Goal: Transaction & Acquisition: Purchase product/service

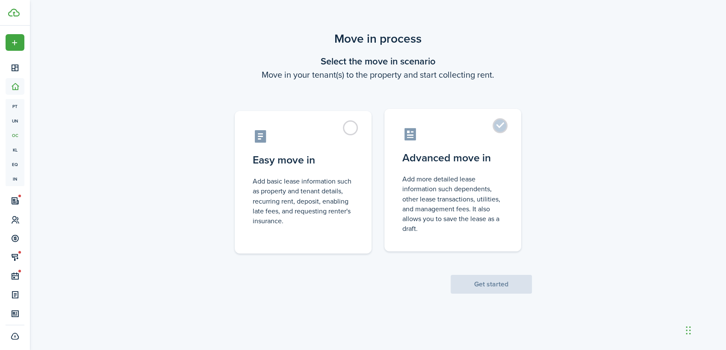
click at [503, 127] on label "Advanced move in Add more detailed lease information such dependents, other lea…" at bounding box center [452, 180] width 137 height 143
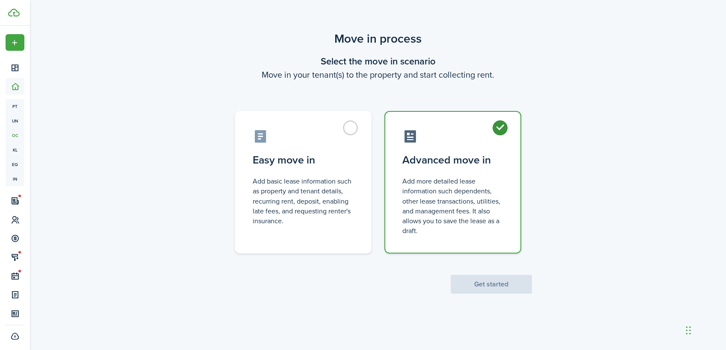
radio input "true"
click at [502, 294] on div "Move in process Select the move in scenario Move in your tenant(s) to the prope…" at bounding box center [378, 162] width 696 height 273
click at [506, 289] on button "Get started" at bounding box center [490, 284] width 81 height 19
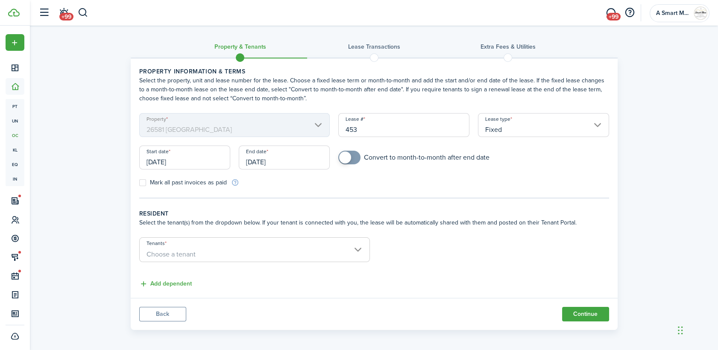
click at [191, 162] on input "[DATE]" at bounding box center [184, 158] width 91 height 24
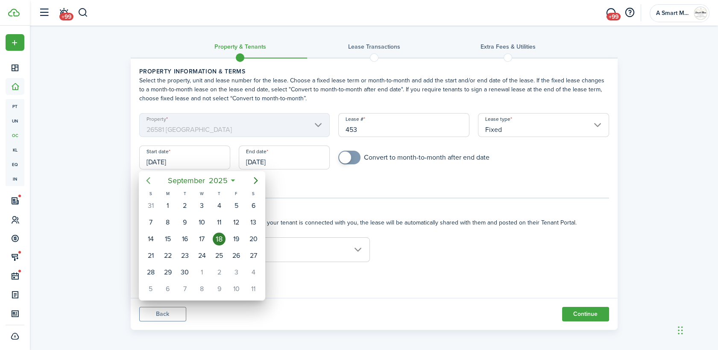
click at [150, 185] on icon "Previous page" at bounding box center [148, 181] width 10 height 10
click at [150, 176] on icon "Previous page" at bounding box center [148, 181] width 10 height 10
click at [236, 241] on div "15" at bounding box center [236, 239] width 13 height 13
type input "[DATE]"
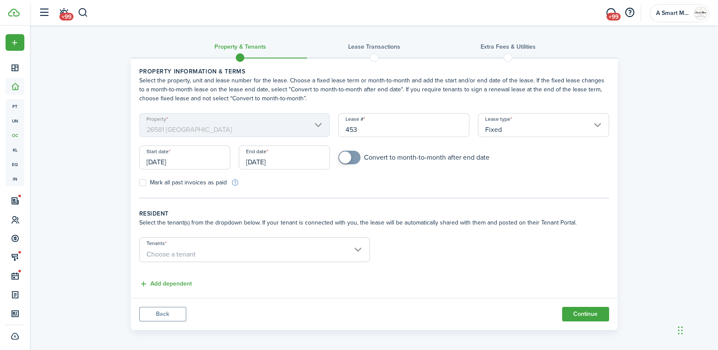
click at [504, 134] on input "Fixed" at bounding box center [543, 125] width 131 height 24
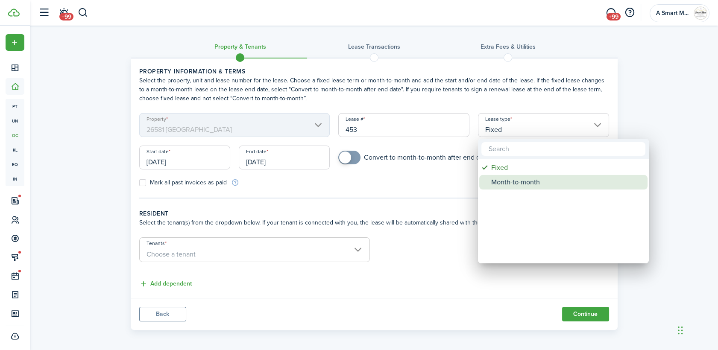
drag, startPoint x: 500, startPoint y: 177, endPoint x: 479, endPoint y: 186, distance: 22.8
click at [499, 179] on div "Month-to-month" at bounding box center [566, 182] width 151 height 15
type input "Month-to-month"
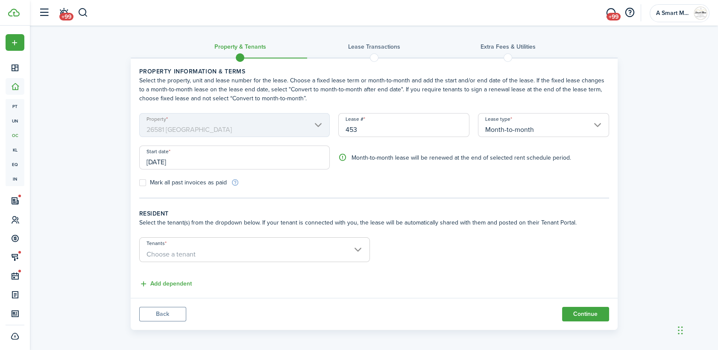
click at [234, 251] on span "Choose a tenant" at bounding box center [255, 254] width 230 height 15
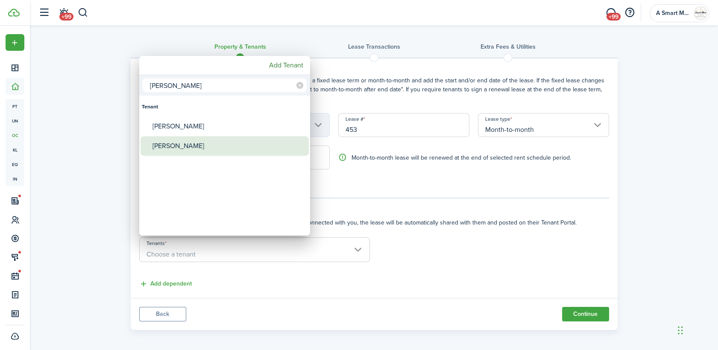
type input "[PERSON_NAME]"
click at [195, 143] on div "[PERSON_NAME]" at bounding box center [228, 146] width 151 height 20
type input "[PERSON_NAME]"
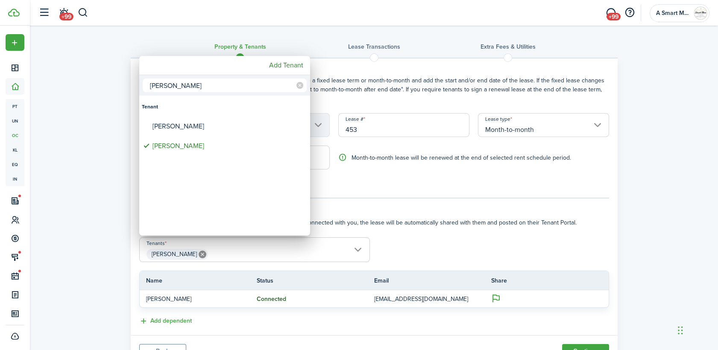
click at [431, 189] on div at bounding box center [359, 175] width 855 height 487
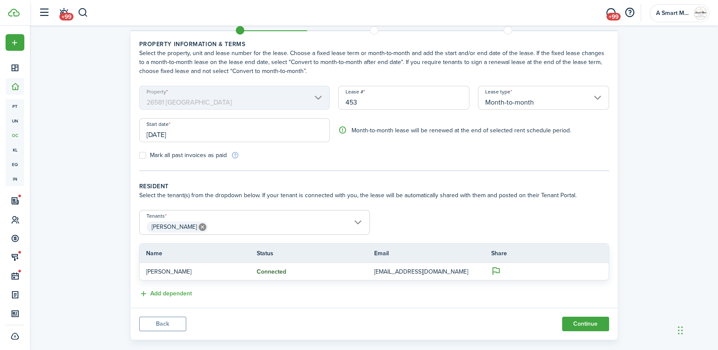
scroll to position [40, 0]
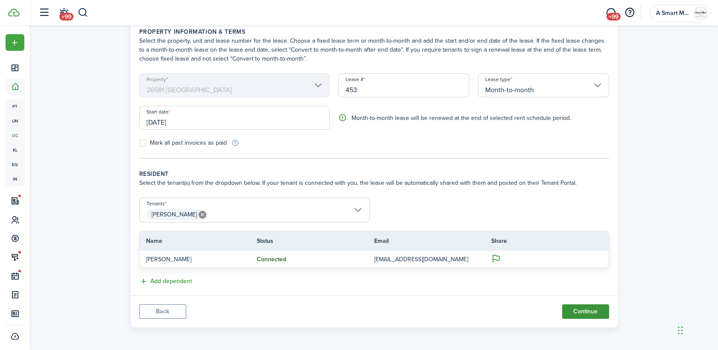
click at [589, 312] on button "Continue" at bounding box center [585, 312] width 47 height 15
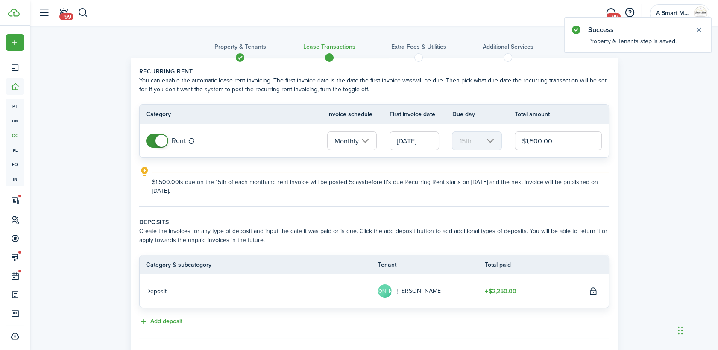
click at [424, 145] on input "[DATE]" at bounding box center [415, 141] width 50 height 19
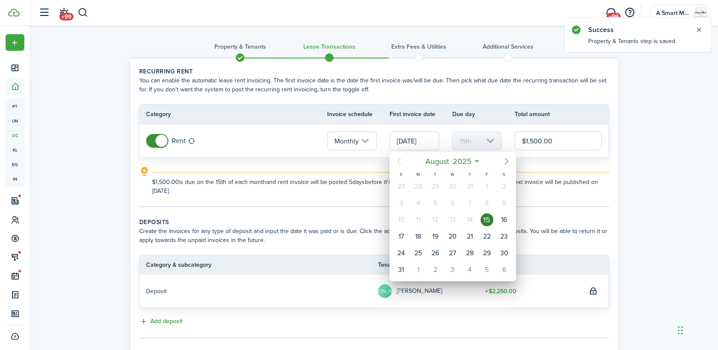
click at [509, 164] on icon "Next page" at bounding box center [507, 161] width 10 height 10
click at [508, 162] on icon "Next page" at bounding box center [507, 161] width 10 height 10
click at [453, 185] on div "1" at bounding box center [453, 186] width 13 height 13
type input "[DATE]"
type input "1st"
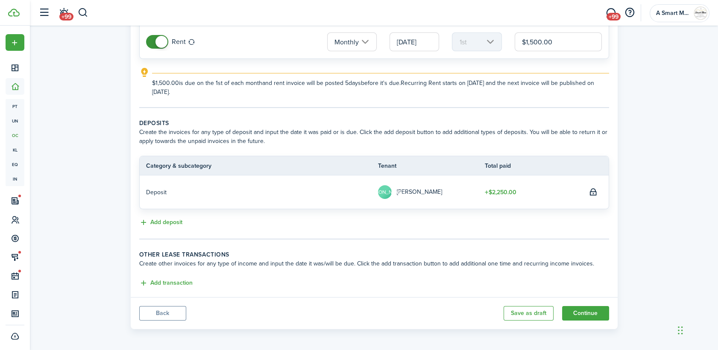
scroll to position [100, 0]
click at [578, 314] on button "Continue" at bounding box center [585, 312] width 47 height 15
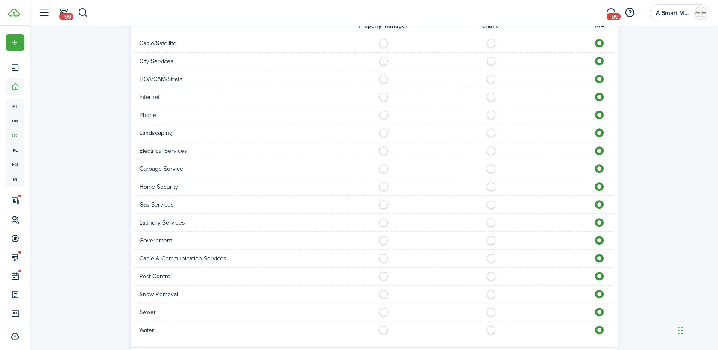
scroll to position [736, 0]
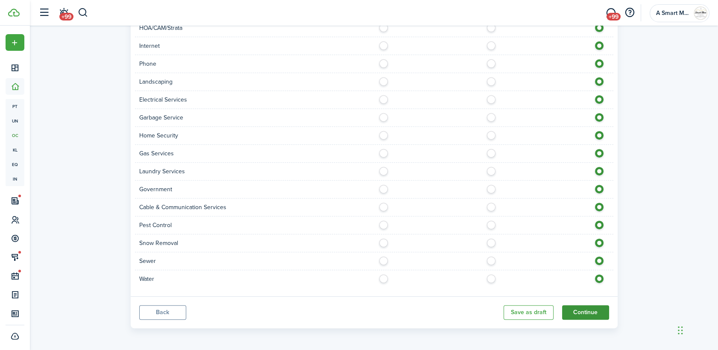
click at [583, 309] on button "Continue" at bounding box center [585, 313] width 47 height 15
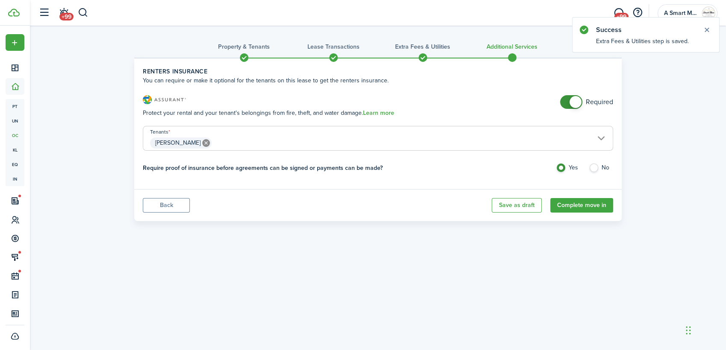
checkbox input "false"
click at [578, 101] on span at bounding box center [575, 102] width 12 height 12
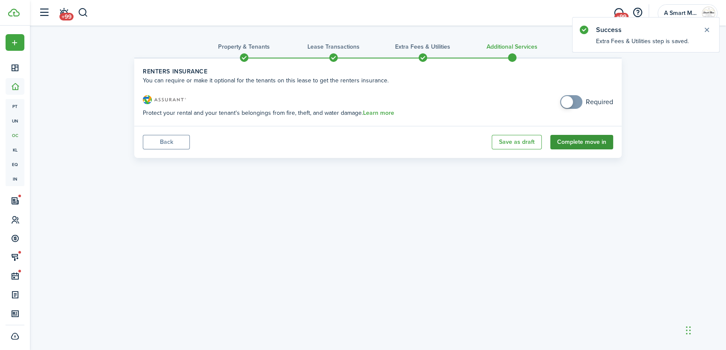
click at [584, 141] on button "Complete move in" at bounding box center [581, 142] width 63 height 15
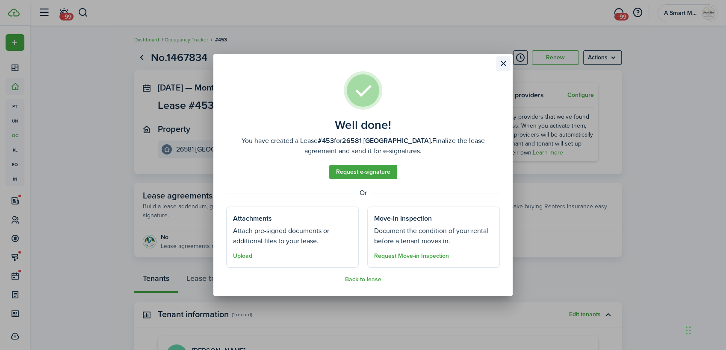
click at [500, 64] on button "Close modal" at bounding box center [503, 63] width 15 height 15
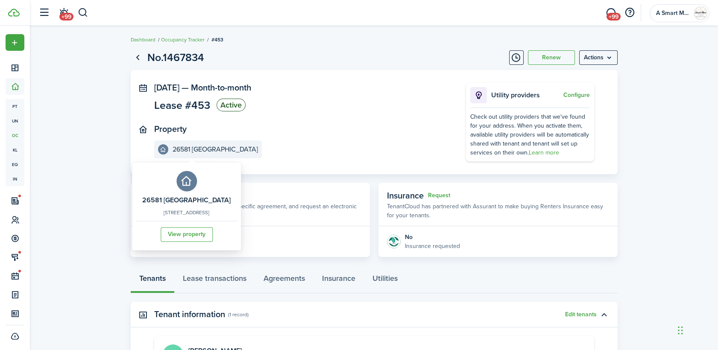
click at [193, 147] on e-details-info-title "26581 [GEOGRAPHIC_DATA]" at bounding box center [215, 150] width 85 height 8
click at [183, 242] on link "View property" at bounding box center [187, 235] width 52 height 15
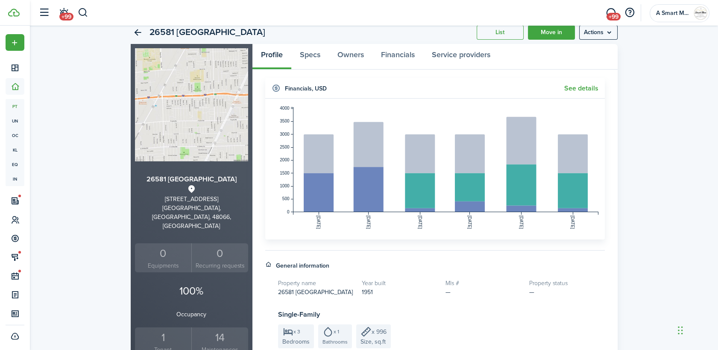
scroll to position [190, 0]
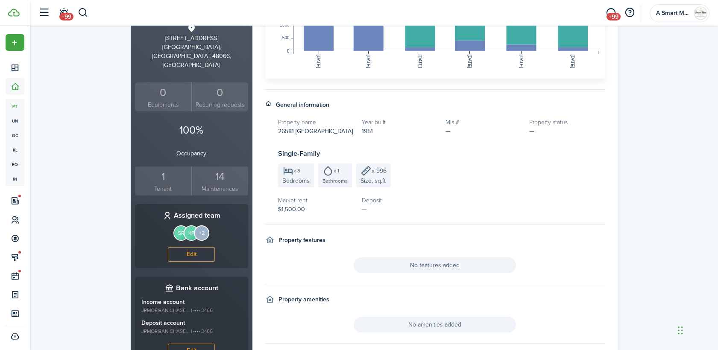
click at [159, 169] on div "1" at bounding box center [163, 177] width 53 height 16
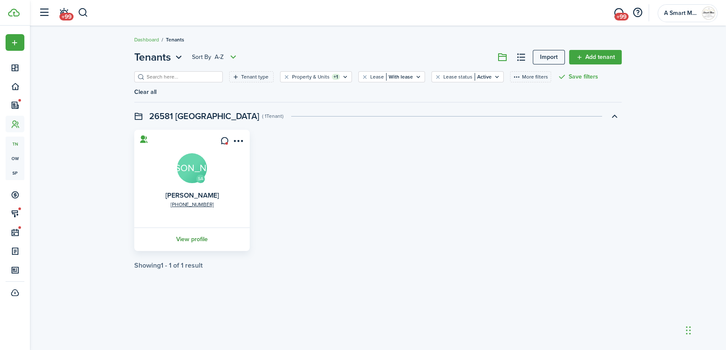
click at [183, 228] on link "View profile" at bounding box center [192, 240] width 118 height 24
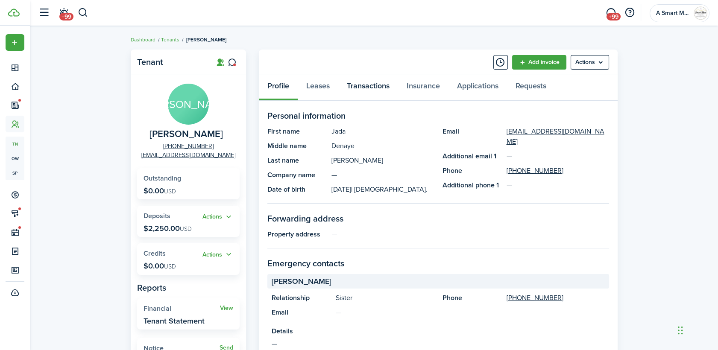
click at [356, 89] on link "Transactions" at bounding box center [368, 88] width 60 height 26
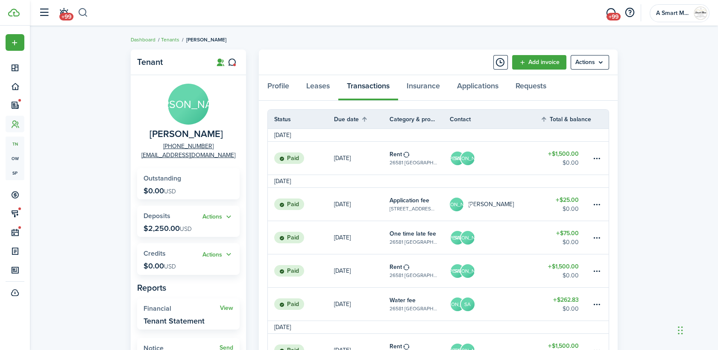
click at [82, 12] on button "button" at bounding box center [83, 13] width 11 height 15
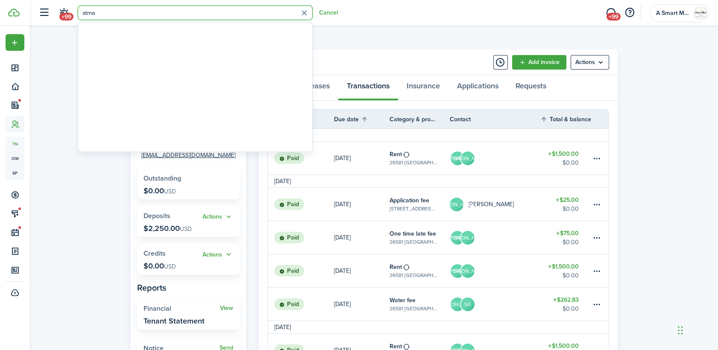
type input "atma"
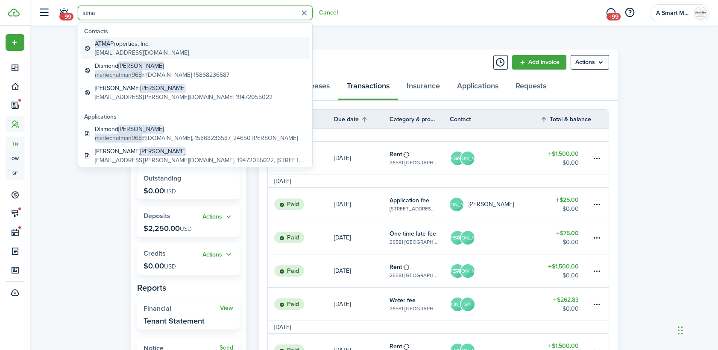
click at [146, 54] on global-search-item-description "[EMAIL_ADDRESS][DOMAIN_NAME]" at bounding box center [142, 52] width 94 height 9
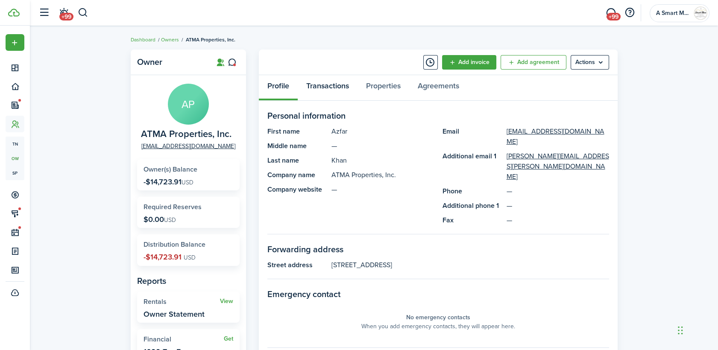
click at [346, 90] on link "Transactions" at bounding box center [328, 88] width 60 height 26
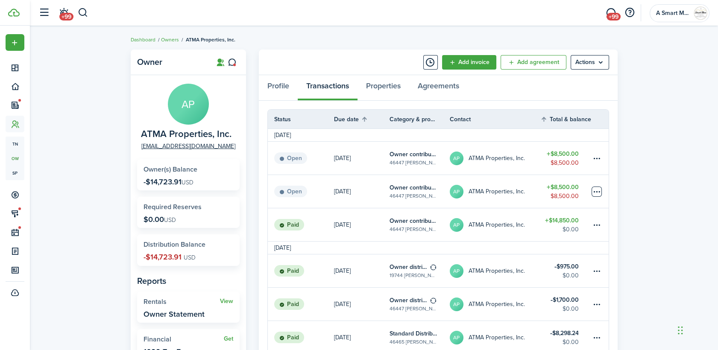
click at [596, 190] on table-menu-btn-icon at bounding box center [597, 192] width 10 height 10
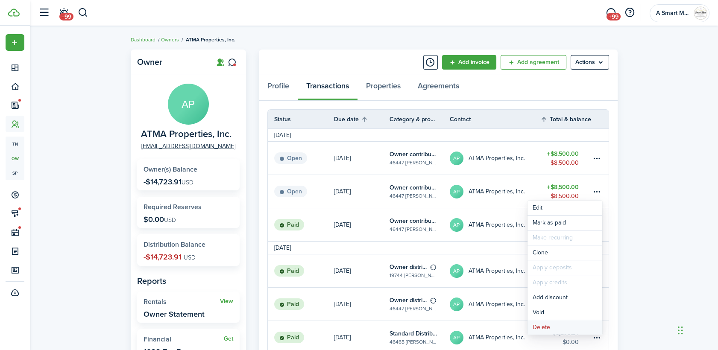
click at [562, 327] on button "Delete" at bounding box center [565, 327] width 75 height 15
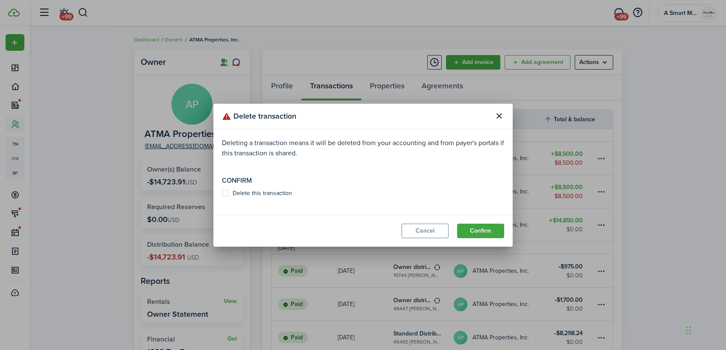
click at [253, 197] on label "Delete this transaction" at bounding box center [257, 193] width 70 height 7
click at [222, 194] on input "Delete this transaction" at bounding box center [221, 193] width 0 height 0
checkbox input "true"
click at [489, 234] on button "Confirm" at bounding box center [480, 231] width 47 height 15
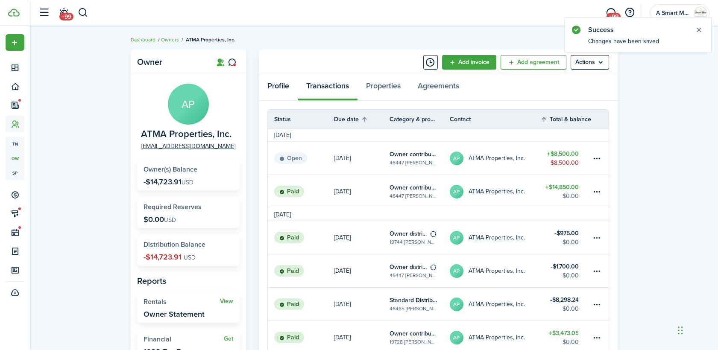
click at [289, 87] on link "Profile" at bounding box center [278, 88] width 39 height 26
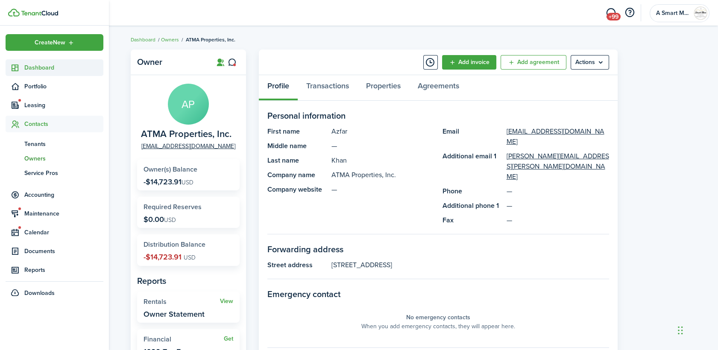
click at [30, 72] on link "Dashboard" at bounding box center [55, 67] width 98 height 17
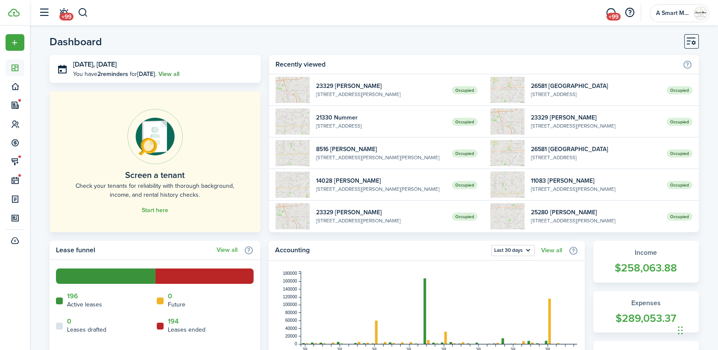
click at [173, 76] on link "View all" at bounding box center [169, 74] width 21 height 9
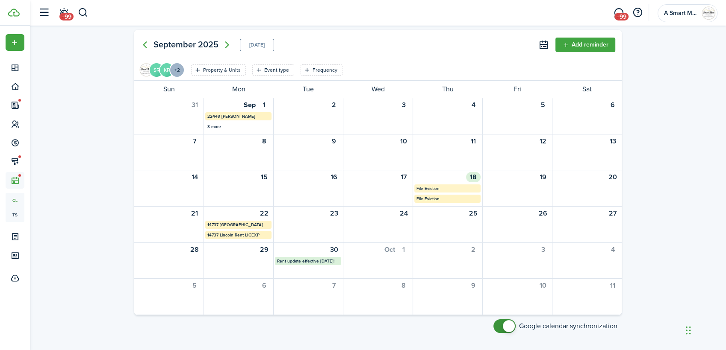
click at [462, 189] on mbsc-calendar-label "File Eviction" at bounding box center [447, 189] width 66 height 8
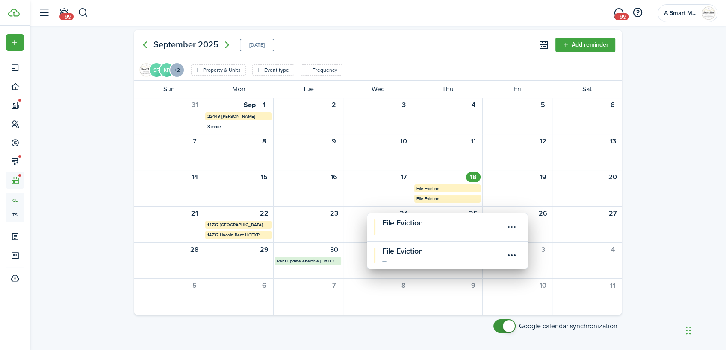
click at [464, 234] on calendar-event-date "—" at bounding box center [443, 233] width 122 height 8
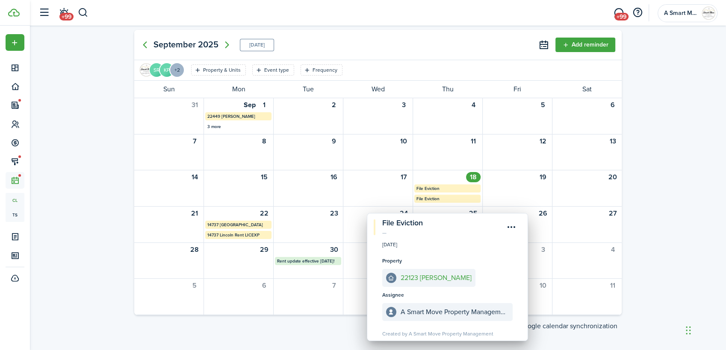
scroll to position [34, 0]
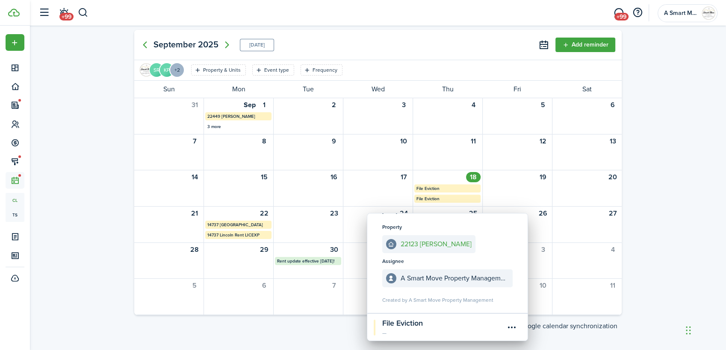
click at [447, 327] on calendar-event-title "File Eviction" at bounding box center [443, 324] width 122 height 12
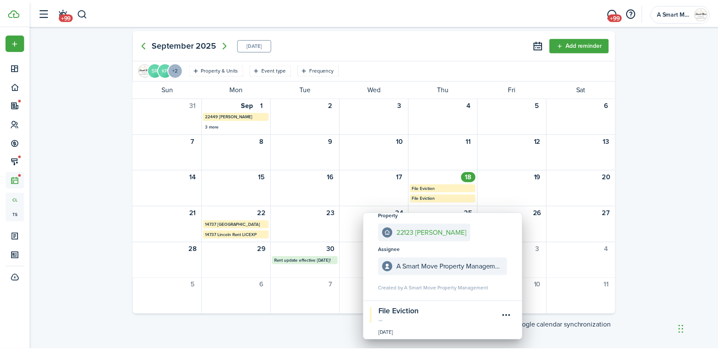
scroll to position [0, 0]
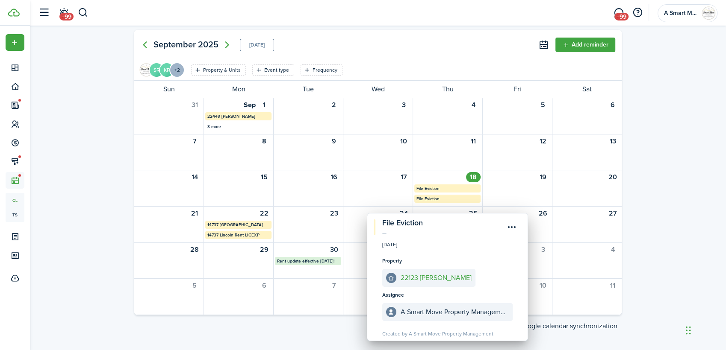
click at [66, 82] on div "[DATE] [DATE] Add reminder SR KP +2 Property & Units Event type Frequency Save …" at bounding box center [378, 188] width 696 height 325
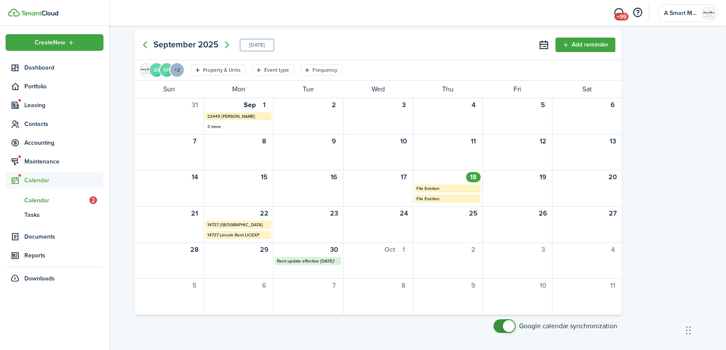
drag, startPoint x: 15, startPoint y: 68, endPoint x: 96, endPoint y: 53, distance: 82.1
click at [15, 68] on icon at bounding box center [15, 68] width 9 height 9
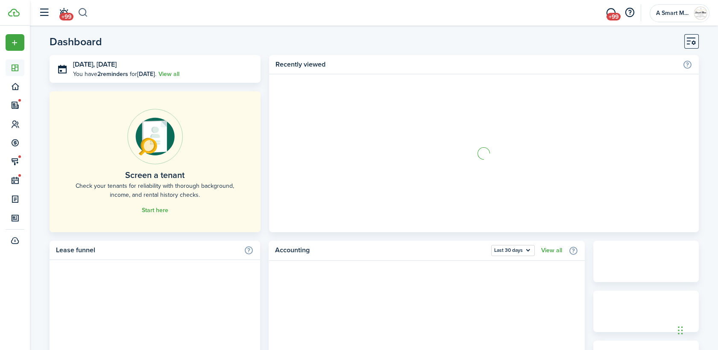
click at [88, 14] on button "button" at bounding box center [83, 13] width 11 height 15
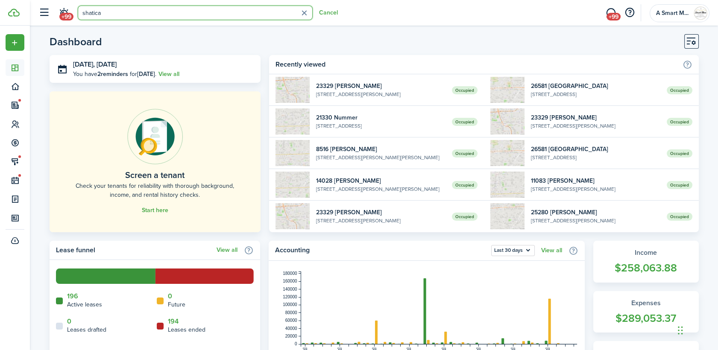
type input "shatica"
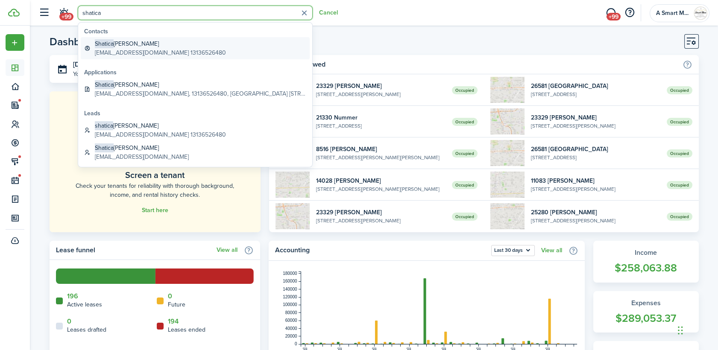
click at [132, 50] on global-search-item-description "[EMAIL_ADDRESS][DOMAIN_NAME] 13136526480" at bounding box center [160, 52] width 131 height 9
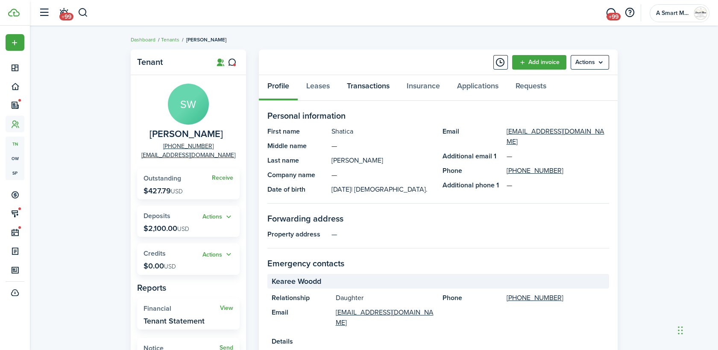
click at [373, 82] on link "Transactions" at bounding box center [368, 88] width 60 height 26
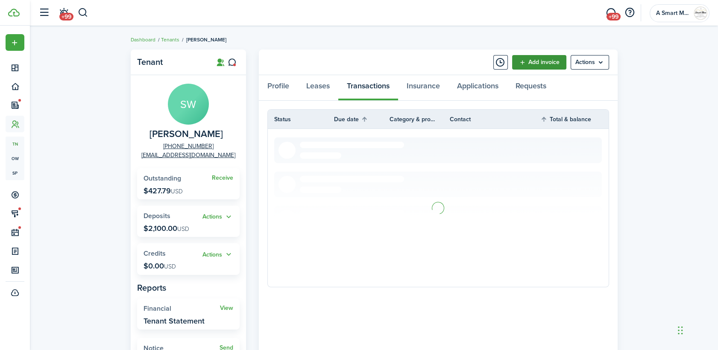
click at [533, 64] on link "Add invoice" at bounding box center [539, 62] width 54 height 15
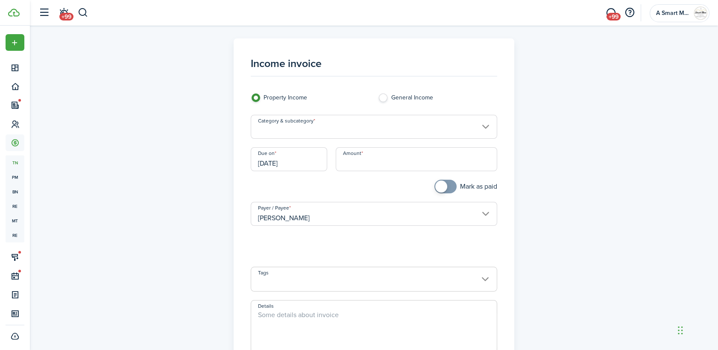
click at [314, 160] on input "[DATE]" at bounding box center [289, 159] width 76 height 24
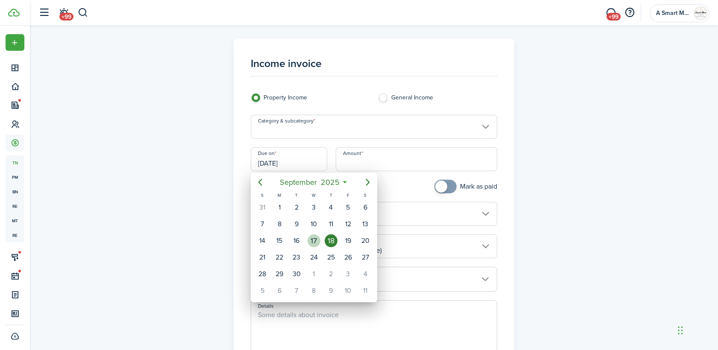
click at [318, 243] on div "17" at bounding box center [314, 241] width 13 height 13
type input "[DATE]"
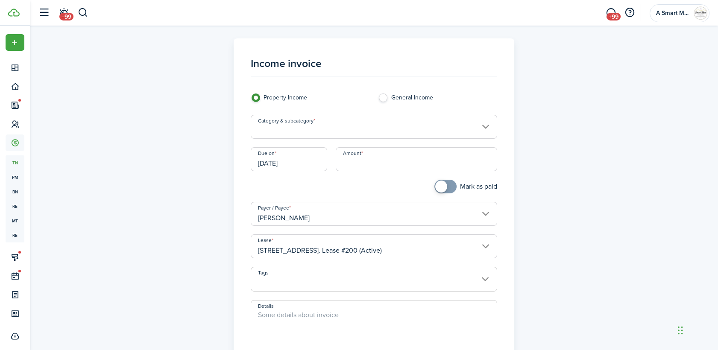
click at [366, 166] on input "Amount" at bounding box center [417, 159] width 162 height 24
click at [379, 131] on input "Category & subcategory" at bounding box center [374, 127] width 247 height 24
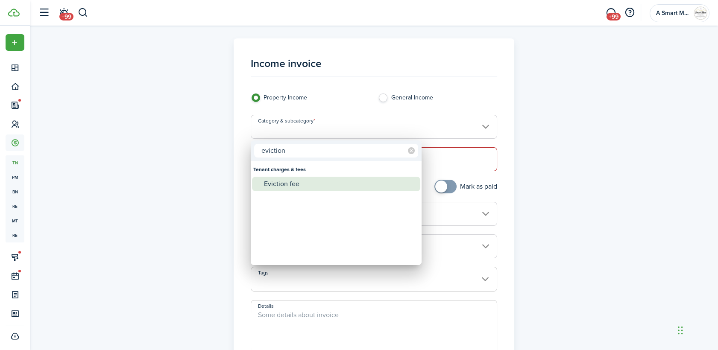
type input "eviction"
click at [365, 188] on div "Eviction fee" at bounding box center [339, 184] width 151 height 15
type input "Tenant charges & fees / Eviction fee"
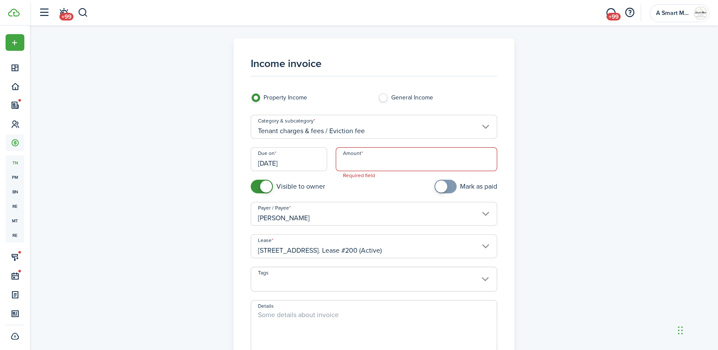
click at [397, 163] on input "Amount" at bounding box center [417, 159] width 162 height 24
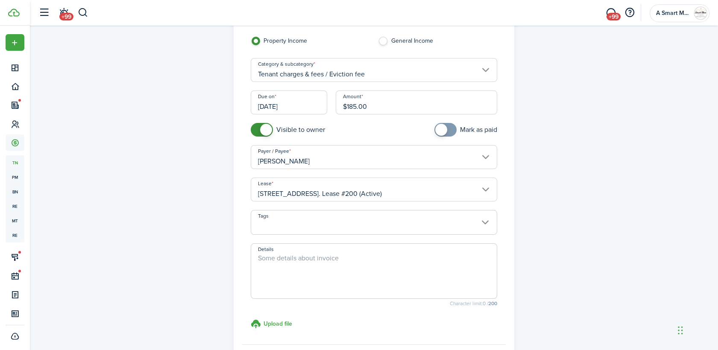
scroll to position [145, 0]
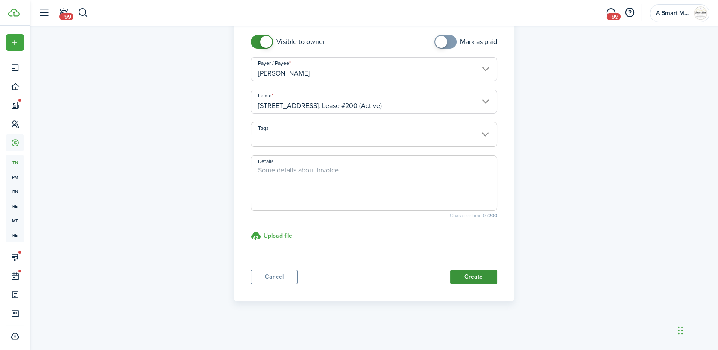
type input "$185.00"
click at [477, 278] on button "Create" at bounding box center [473, 277] width 47 height 15
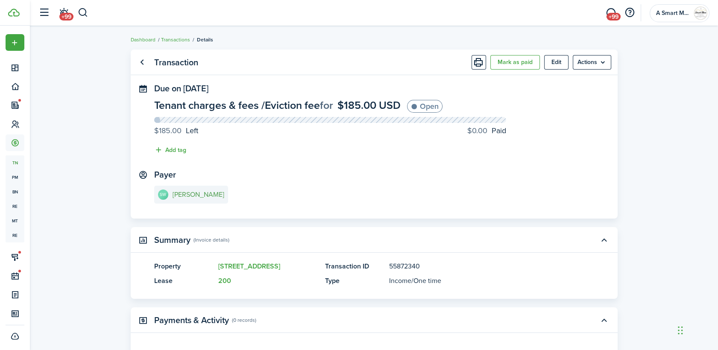
click at [209, 194] on e-details-info-title "[PERSON_NAME]" at bounding box center [199, 195] width 52 height 8
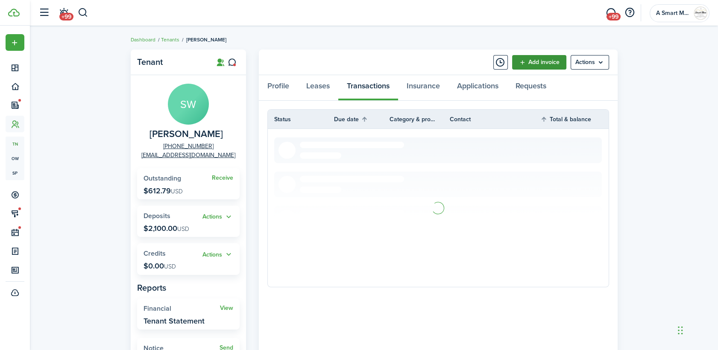
click at [547, 61] on link "Add invoice" at bounding box center [539, 62] width 54 height 15
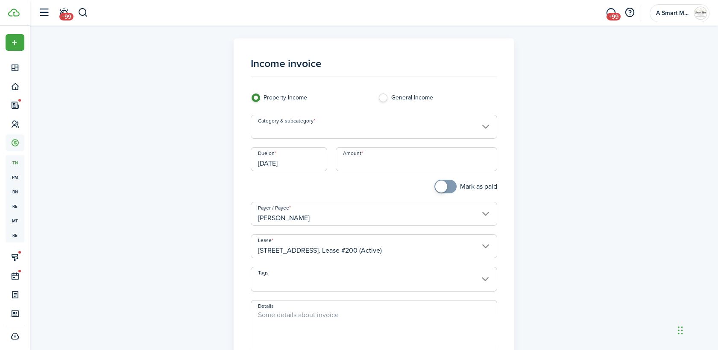
click at [357, 135] on input "Category & subcategory" at bounding box center [374, 127] width 247 height 24
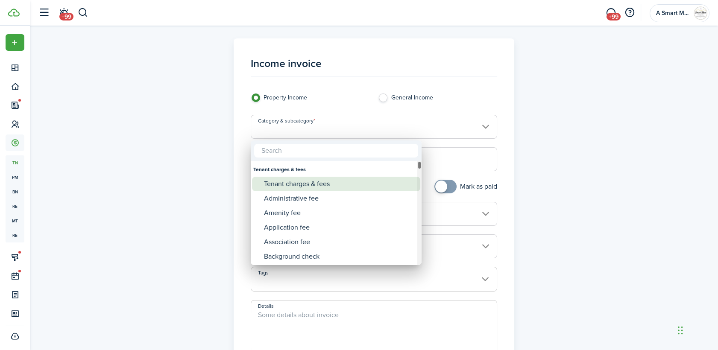
click at [349, 184] on div "Tenant charges & fees" at bounding box center [339, 184] width 151 height 15
type input "Tenant charges & fees"
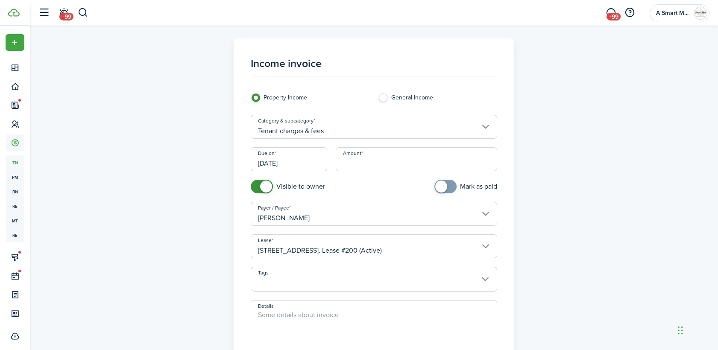
click at [371, 159] on input "Amount" at bounding box center [417, 159] width 162 height 24
click at [296, 159] on input "[DATE]" at bounding box center [289, 159] width 76 height 24
type input "$150.00"
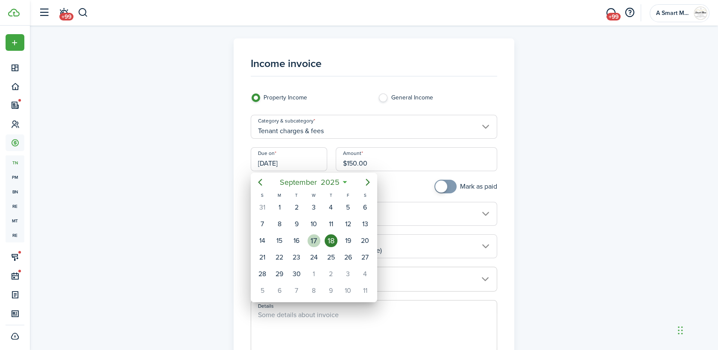
click at [310, 238] on div "17" at bounding box center [314, 241] width 13 height 13
type input "[DATE]"
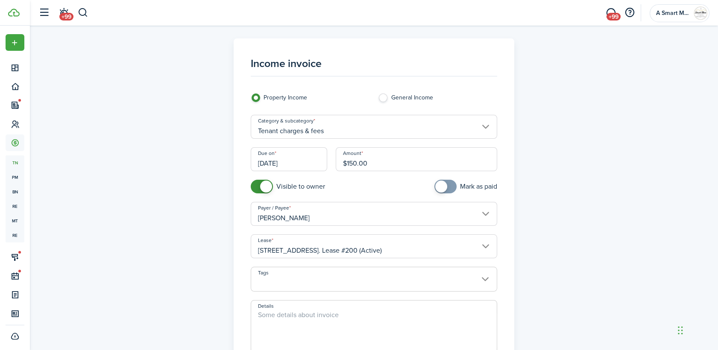
click at [322, 315] on textarea "Details" at bounding box center [374, 330] width 246 height 41
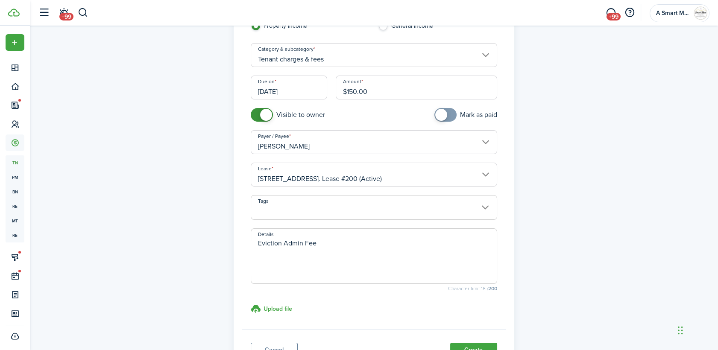
scroll to position [95, 0]
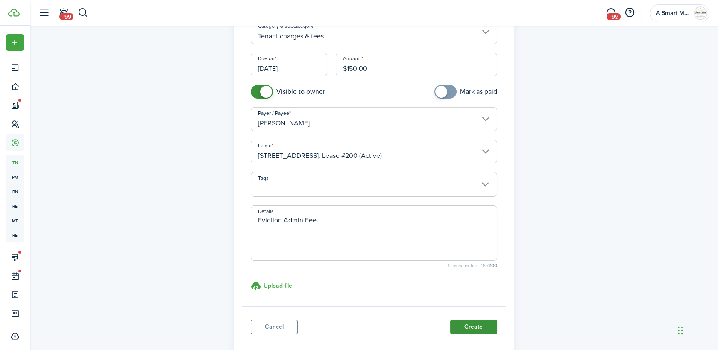
type textarea "Eviction Admin Fee"
click at [471, 328] on button "Create" at bounding box center [473, 327] width 47 height 15
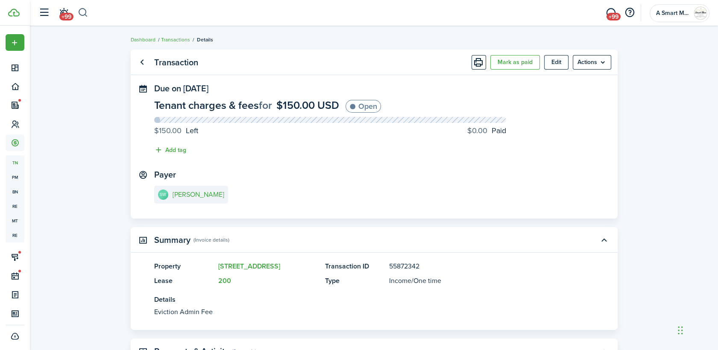
click at [83, 12] on button "button" at bounding box center [83, 13] width 11 height 15
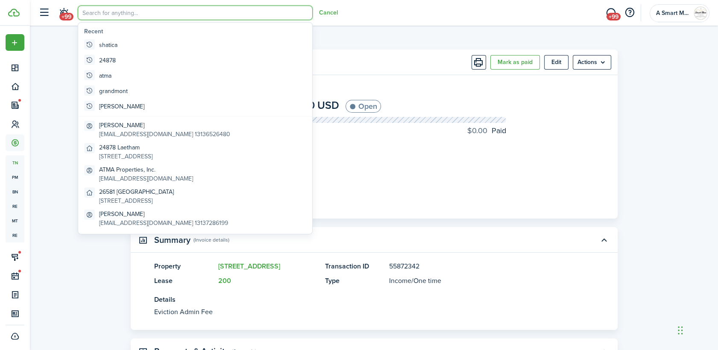
click at [150, 15] on input "search" at bounding box center [195, 13] width 235 height 15
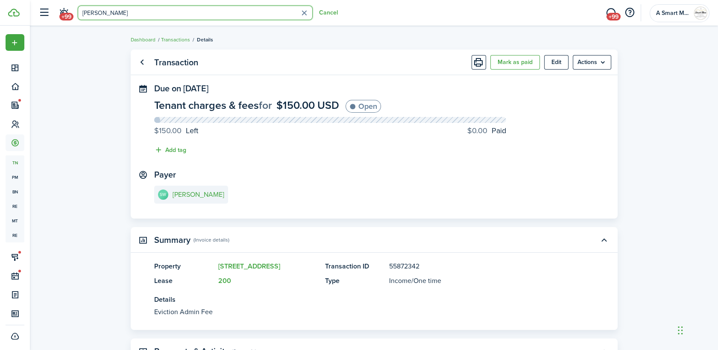
type input "[PERSON_NAME]"
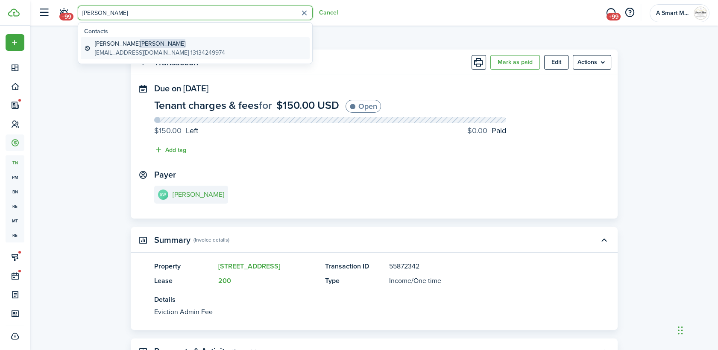
click at [154, 42] on global-search-item-title "[PERSON_NAME]" at bounding box center [160, 43] width 130 height 9
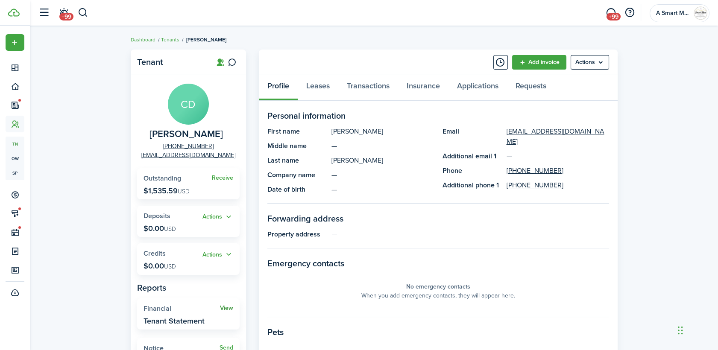
click at [231, 309] on link "View" at bounding box center [226, 308] width 13 height 7
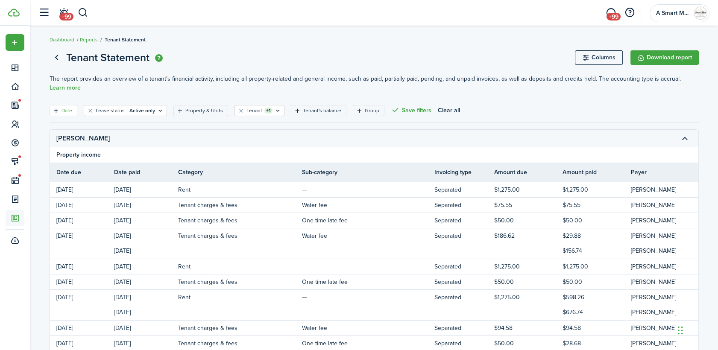
click at [66, 110] on filter-tag-label "Date" at bounding box center [67, 111] width 11 height 8
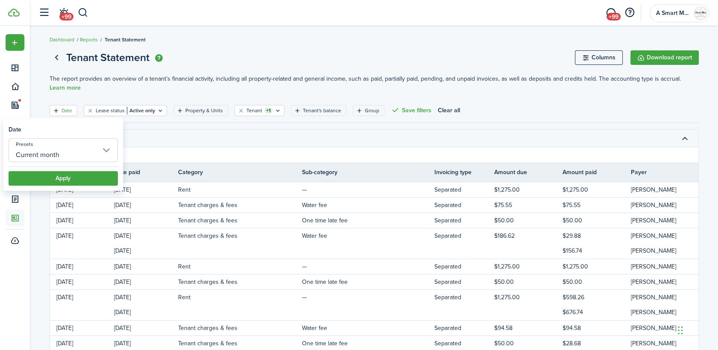
click at [51, 158] on input "Current month" at bounding box center [63, 150] width 109 height 24
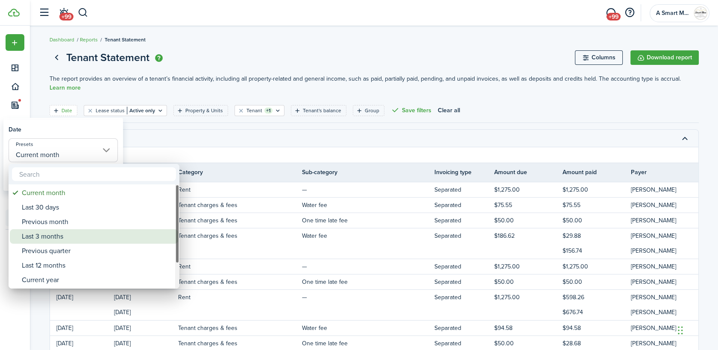
click at [64, 237] on div "Last 3 months" at bounding box center [97, 236] width 151 height 15
type input "Last 3 months"
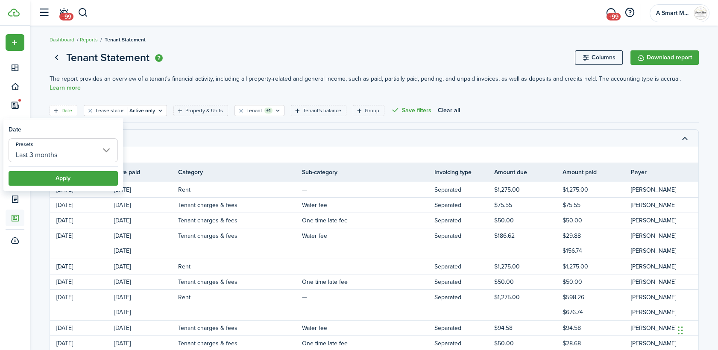
click at [168, 147] on tr "Property income" at bounding box center [439, 154] width 778 height 15
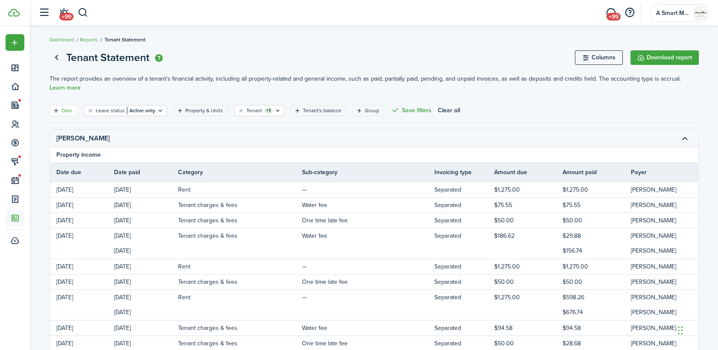
click at [65, 108] on filter-tag-label "Date" at bounding box center [67, 111] width 11 height 8
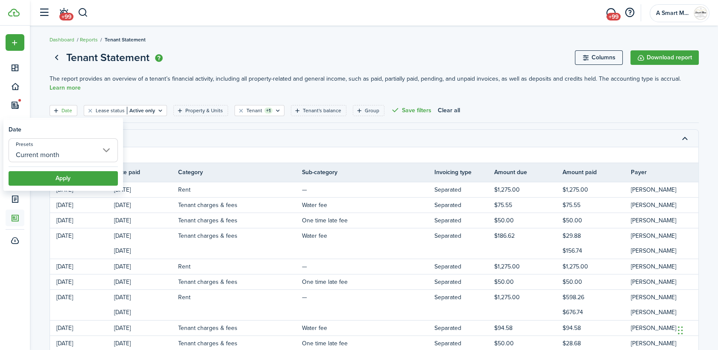
click at [64, 158] on input "Current month" at bounding box center [63, 150] width 109 height 24
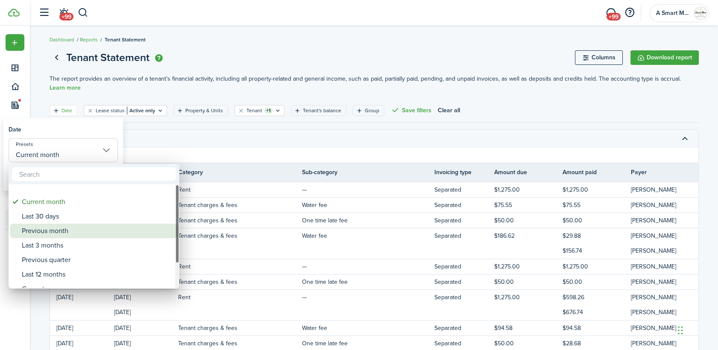
drag, startPoint x: 51, startPoint y: 221, endPoint x: 52, endPoint y: 229, distance: 9.0
click at [52, 229] on div "Previous month" at bounding box center [97, 231] width 151 height 15
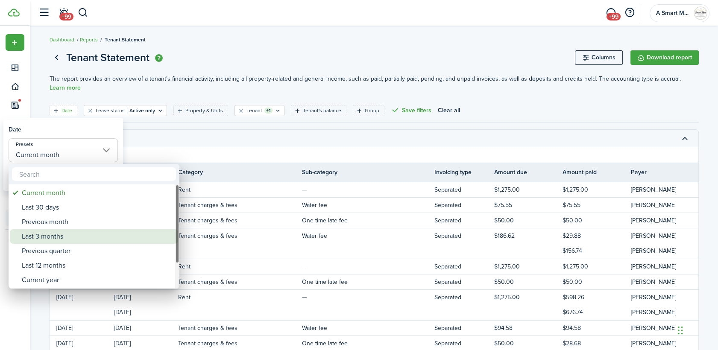
click at [50, 241] on div "Last 3 months" at bounding box center [97, 236] width 151 height 15
type input "Last 3 months"
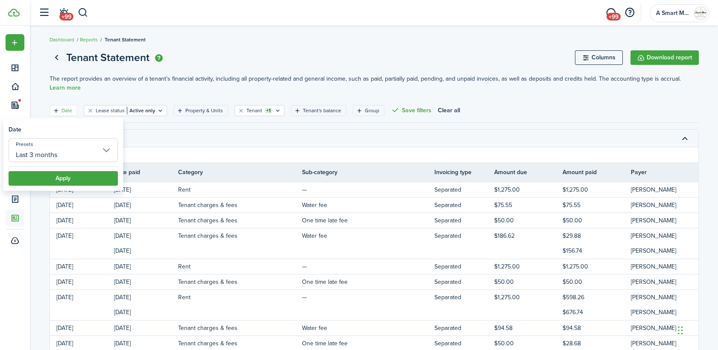
click at [71, 177] on button "Apply" at bounding box center [63, 178] width 109 height 15
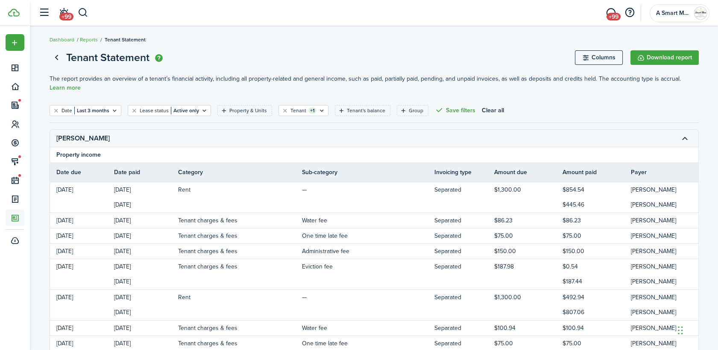
click at [703, 70] on page-view-layout "Tenant Statement Columns Download report The report provides an overview of a t…" at bounding box center [374, 262] width 667 height 435
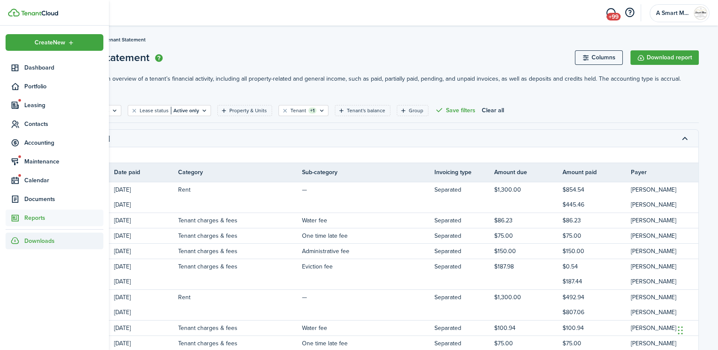
click at [10, 244] on div "Downloads" at bounding box center [55, 241] width 98 height 17
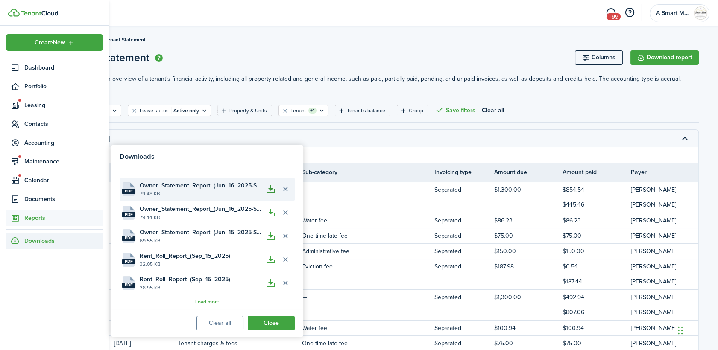
click at [271, 190] on button "button" at bounding box center [271, 189] width 15 height 15
click at [340, 67] on page-view-layout "Tenant Statement Columns Download report The report provides an overview of a t…" at bounding box center [374, 262] width 667 height 435
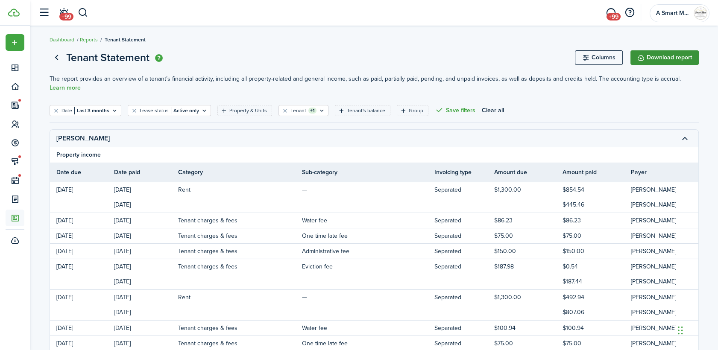
click at [665, 50] on button "Download report" at bounding box center [665, 57] width 68 height 15
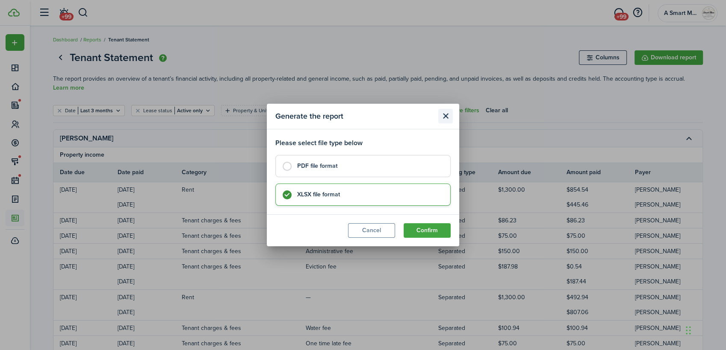
click at [443, 115] on button "Close modal" at bounding box center [445, 116] width 15 height 15
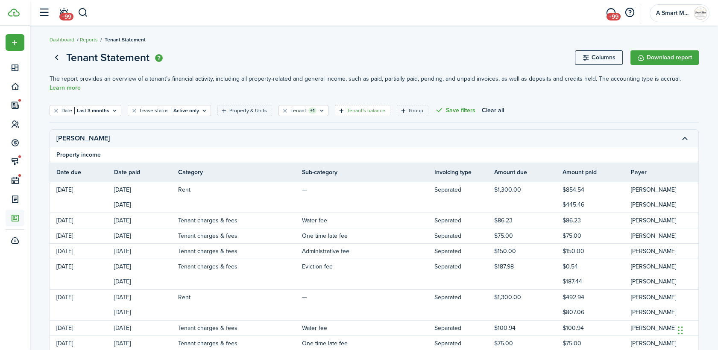
click at [355, 110] on filter-tag-label "Tenant's balance" at bounding box center [366, 111] width 38 height 8
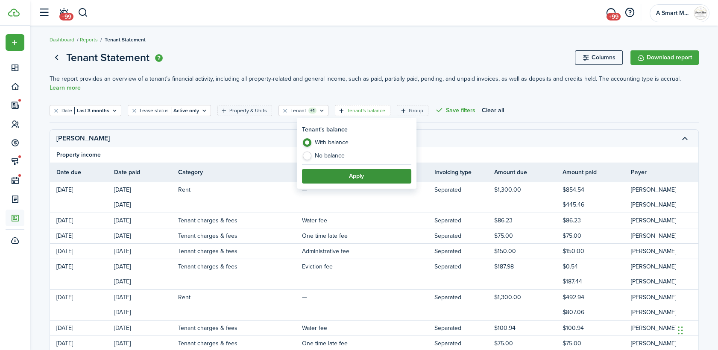
click at [341, 179] on button "Apply" at bounding box center [356, 176] width 109 height 15
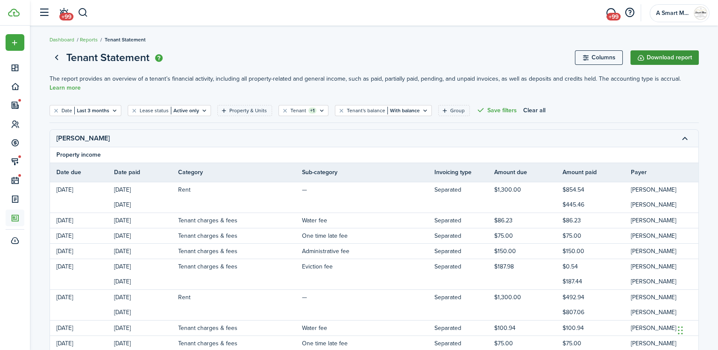
click at [661, 59] on button "Download report" at bounding box center [665, 57] width 68 height 15
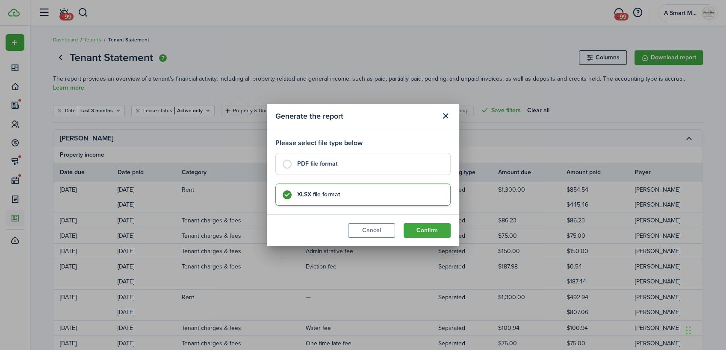
click at [318, 167] on control-radio-card-title "PDF file format" at bounding box center [369, 164] width 144 height 9
radio input "true"
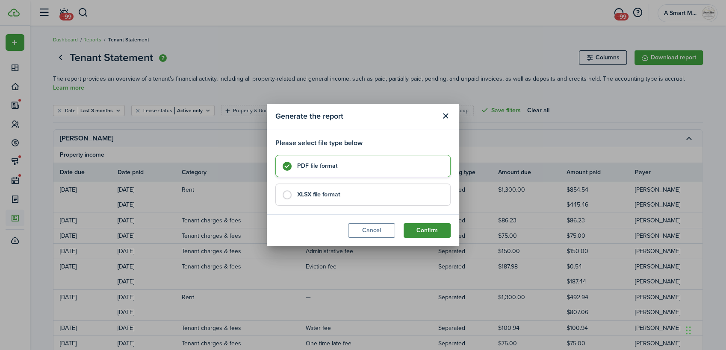
click at [417, 231] on button "Confirm" at bounding box center [426, 230] width 47 height 15
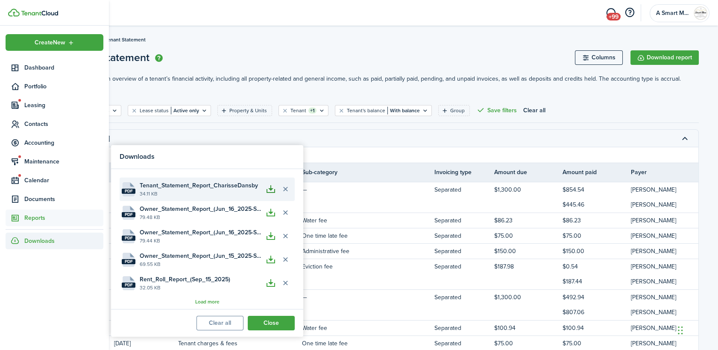
click at [270, 190] on button "button" at bounding box center [271, 189] width 15 height 15
click at [294, 63] on page-view-header "Tenant Statement Columns Download report" at bounding box center [375, 58] width 650 height 16
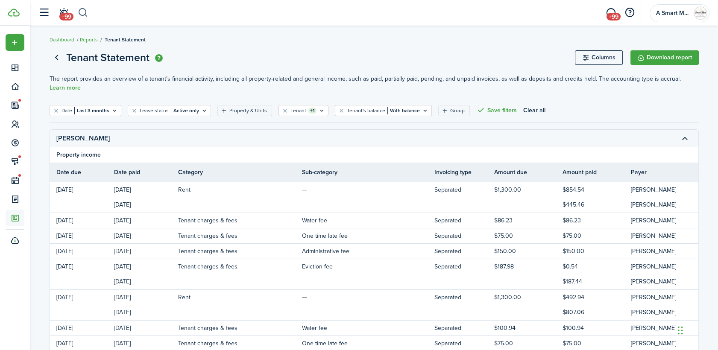
click at [84, 8] on button "button" at bounding box center [83, 13] width 11 height 15
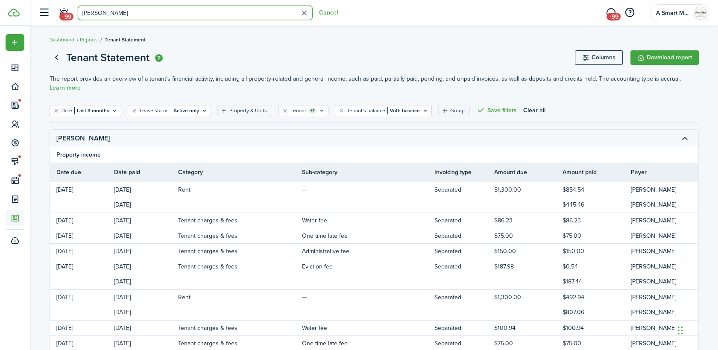
type input "[PERSON_NAME]"
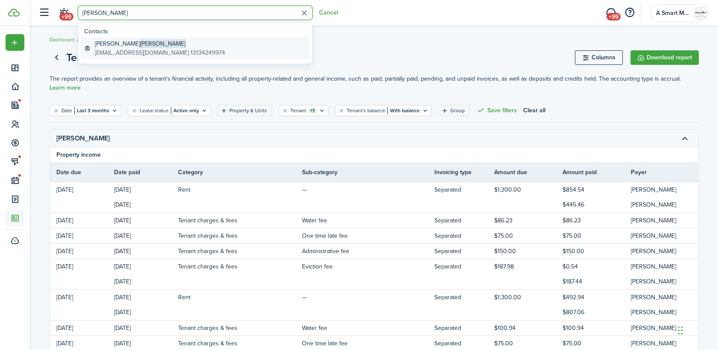
click at [133, 53] on global-search-item-description "[EMAIL_ADDRESS][DOMAIN_NAME] 13134249974" at bounding box center [160, 52] width 130 height 9
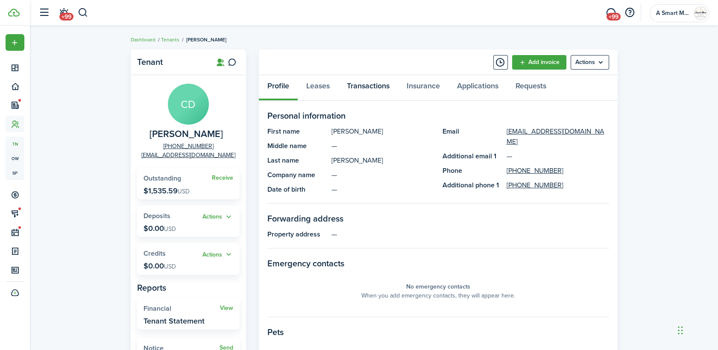
click at [369, 88] on link "Transactions" at bounding box center [368, 88] width 60 height 26
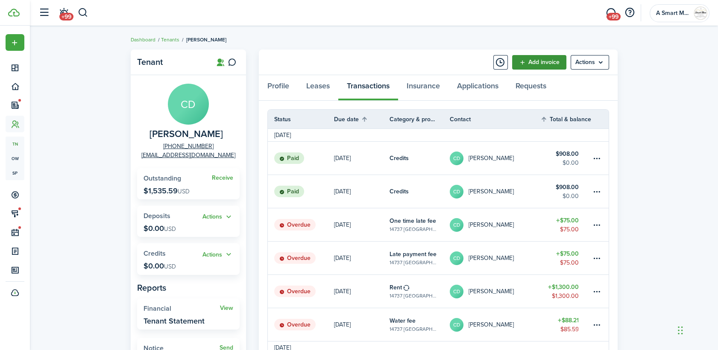
click at [540, 60] on link "Add invoice" at bounding box center [539, 62] width 54 height 15
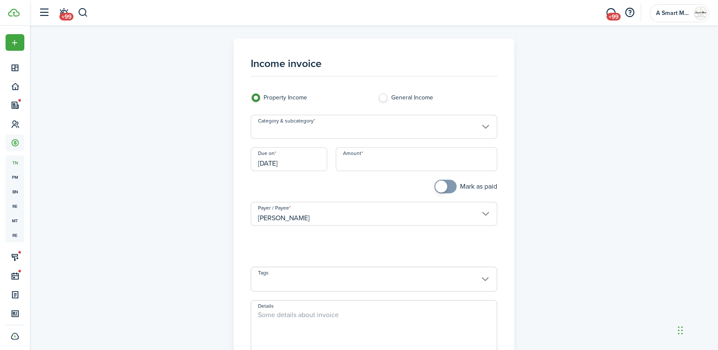
click at [376, 161] on input "Amount" at bounding box center [417, 159] width 162 height 24
click at [346, 126] on input "Category & subcategory" at bounding box center [374, 127] width 247 height 24
type input "$187.98"
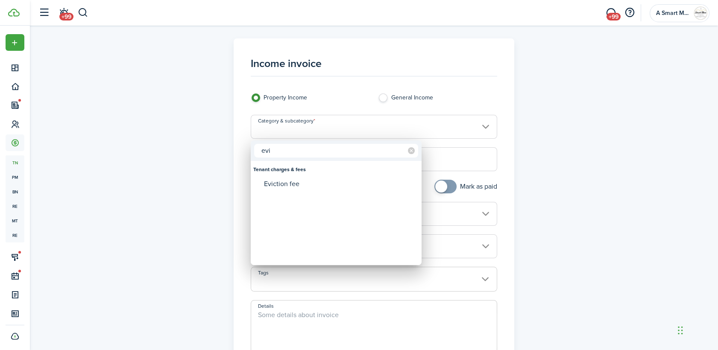
type input "evi"
click at [339, 185] on div "Eviction fee" at bounding box center [339, 184] width 151 height 15
type input "Tenant charges & fees / Eviction fee"
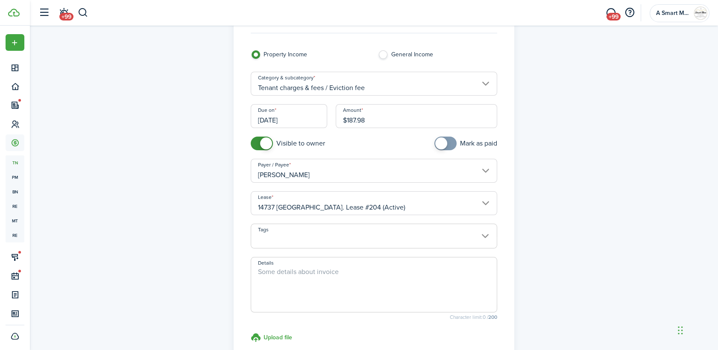
scroll to position [95, 0]
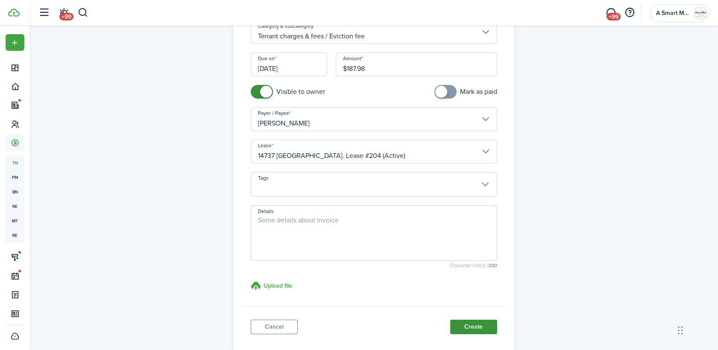
click at [458, 323] on button "Create" at bounding box center [473, 327] width 47 height 15
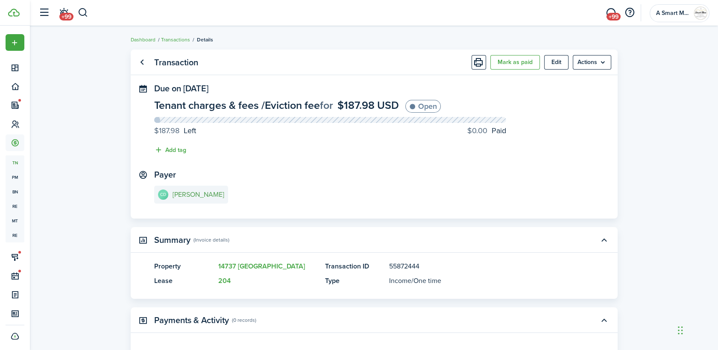
click at [191, 197] on e-details-info-title "[PERSON_NAME]" at bounding box center [199, 195] width 52 height 8
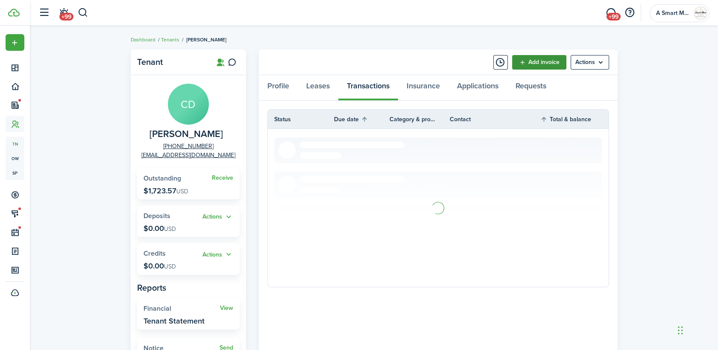
click at [523, 62] on link "Add invoice" at bounding box center [539, 62] width 54 height 15
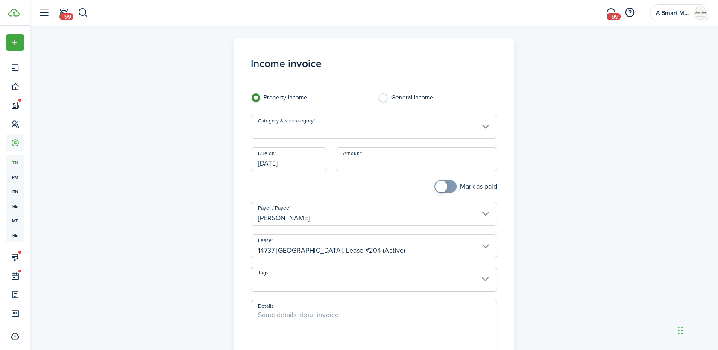
click at [396, 166] on input "Amount" at bounding box center [417, 159] width 162 height 24
click at [383, 127] on input "Category & subcategory" at bounding box center [374, 127] width 247 height 24
type input "$150.00"
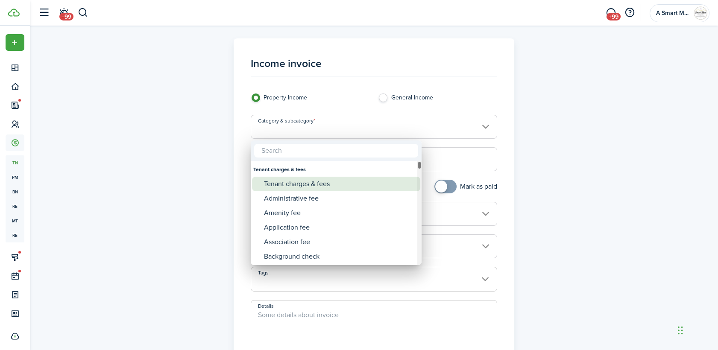
click at [373, 187] on div "Tenant charges & fees" at bounding box center [339, 184] width 151 height 15
type input "Tenant charges & fees"
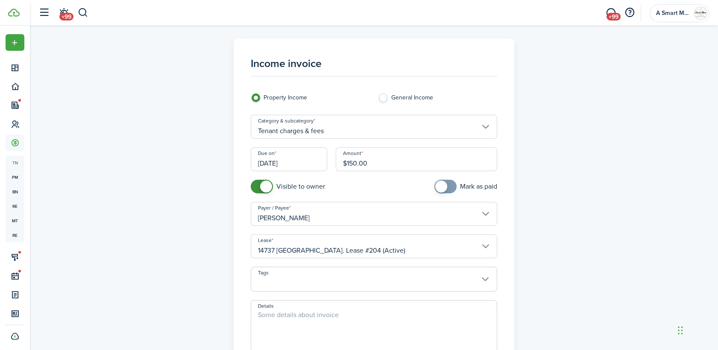
drag, startPoint x: 336, startPoint y: 306, endPoint x: 348, endPoint y: 300, distance: 13.6
click at [336, 307] on span at bounding box center [374, 328] width 247 height 56
click at [355, 310] on span at bounding box center [374, 328] width 247 height 56
click at [357, 313] on textarea "Details" at bounding box center [374, 330] width 246 height 41
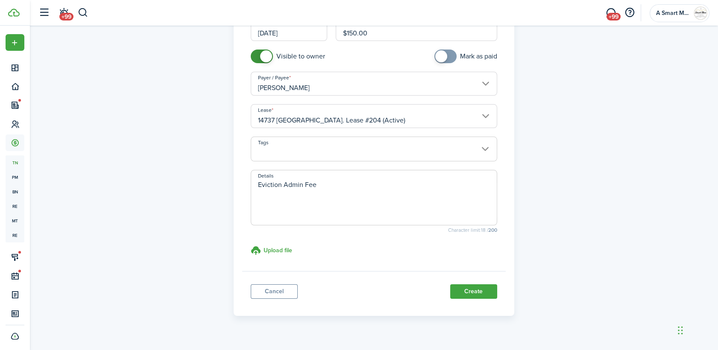
scroll to position [145, 0]
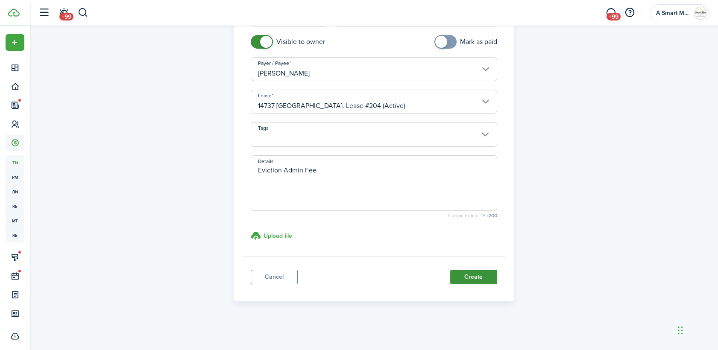
type textarea "Eviction Admin Fee"
click at [458, 280] on button "Create" at bounding box center [473, 277] width 47 height 15
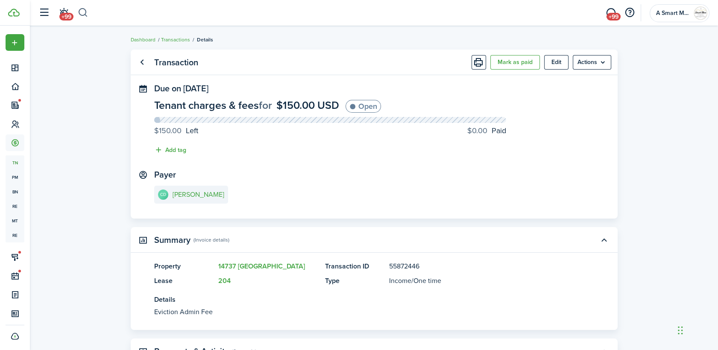
click at [85, 16] on button "button" at bounding box center [83, 13] width 11 height 15
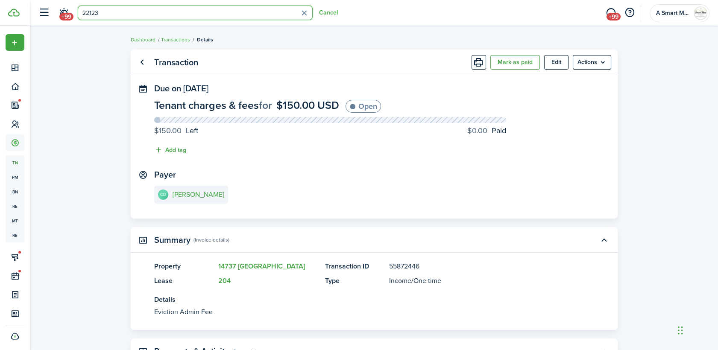
type input "22123"
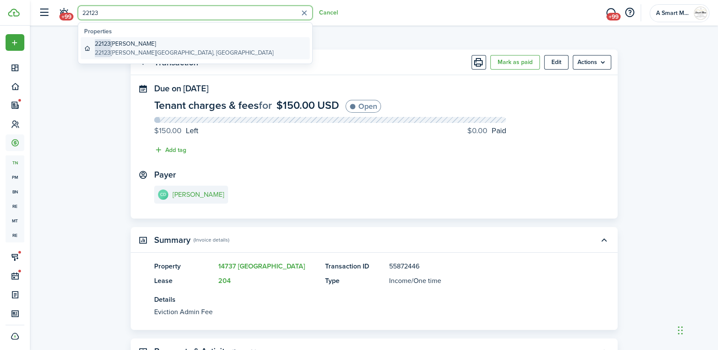
click at [166, 42] on global-search-item-title "22123 [PERSON_NAME]" at bounding box center [184, 43] width 179 height 9
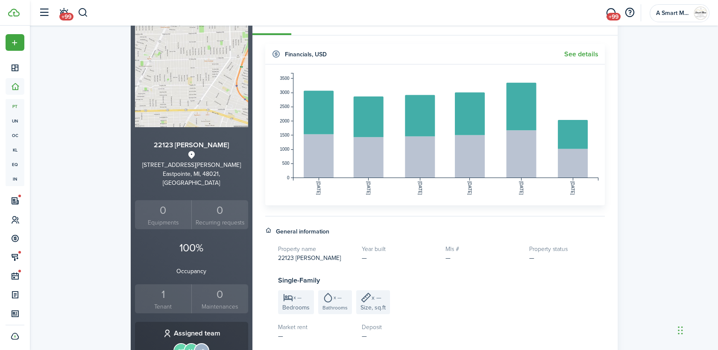
scroll to position [142, 0]
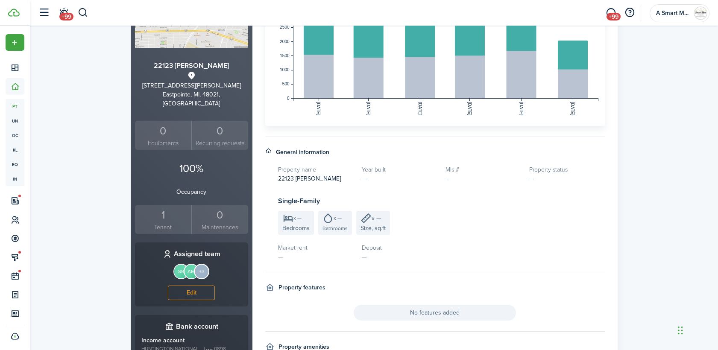
click at [156, 207] on div "1" at bounding box center [163, 215] width 53 height 16
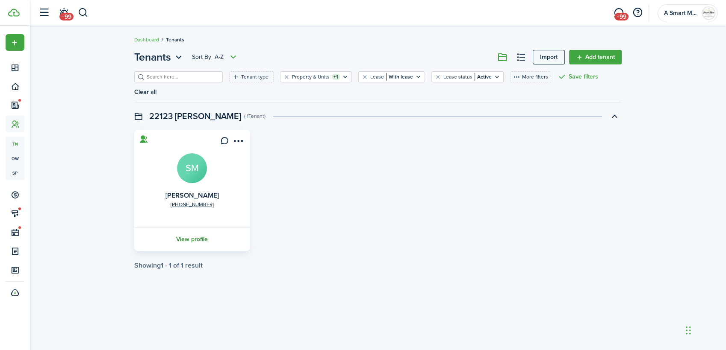
click at [204, 228] on link "View profile" at bounding box center [192, 240] width 118 height 24
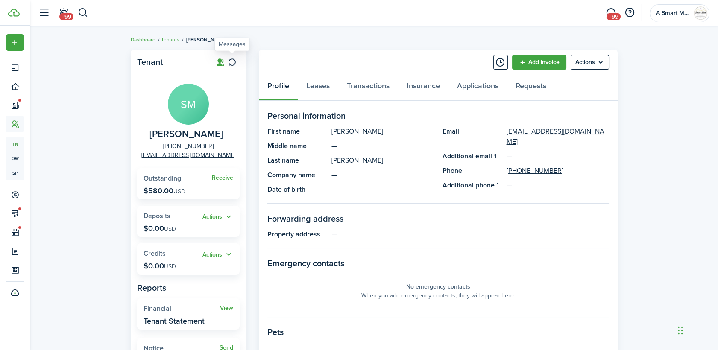
click at [237, 67] on link at bounding box center [232, 62] width 15 height 15
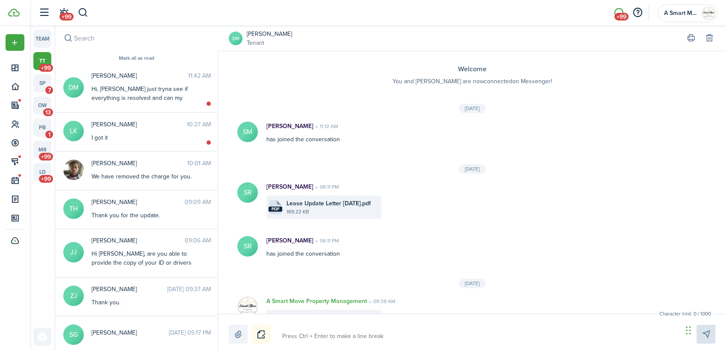
scroll to position [997, 0]
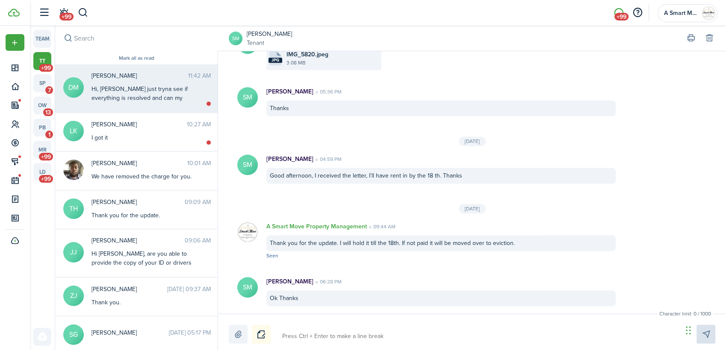
click at [144, 96] on div "Hi, [PERSON_NAME] just tryna see if everything is resolved and can my name be r…" at bounding box center [144, 103] width 107 height 36
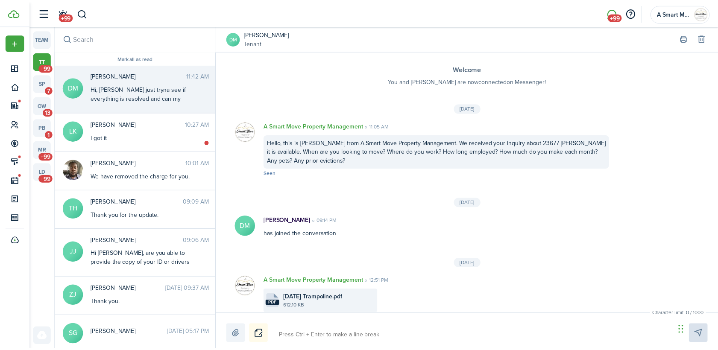
scroll to position [454, 0]
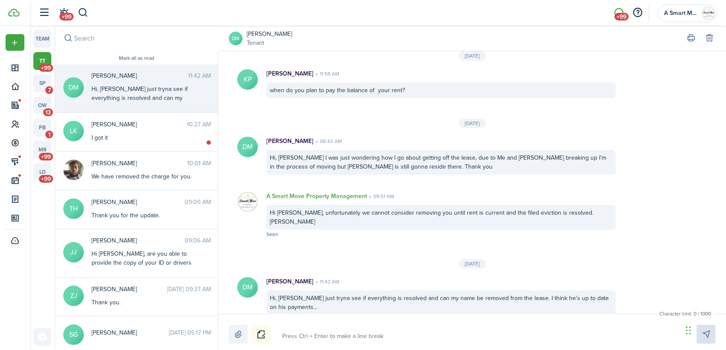
click at [290, 35] on link "[PERSON_NAME]" at bounding box center [269, 33] width 45 height 9
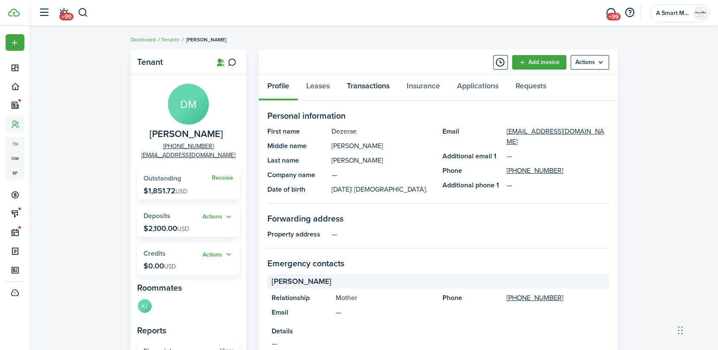
click at [367, 86] on link "Transactions" at bounding box center [368, 88] width 60 height 26
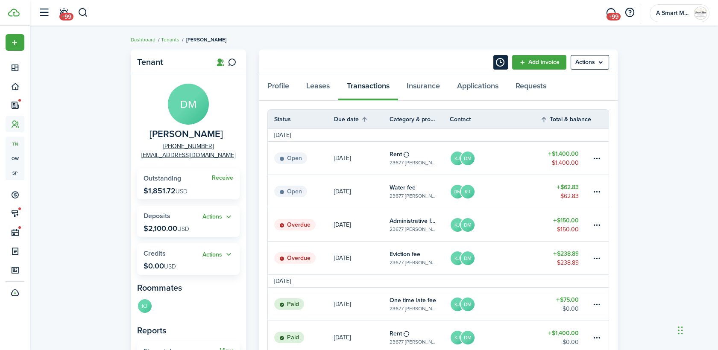
click at [502, 67] on button "Timeline" at bounding box center [501, 62] width 15 height 15
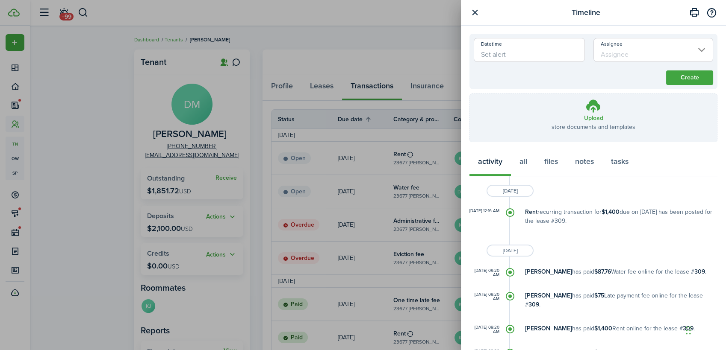
scroll to position [142, 0]
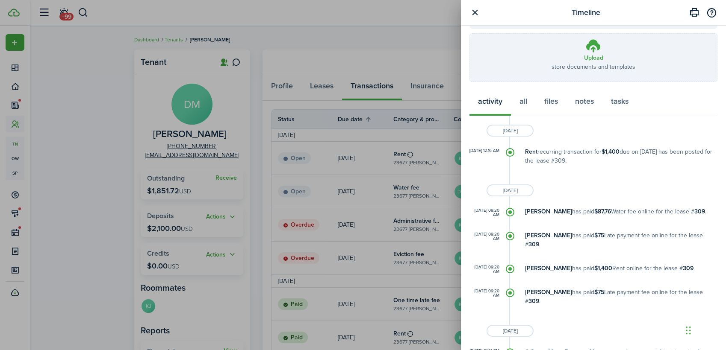
click at [431, 60] on div "Timeline Write a note... Character limit: 0 / 5000 Datetime Assignee Create Upl…" at bounding box center [363, 175] width 726 height 350
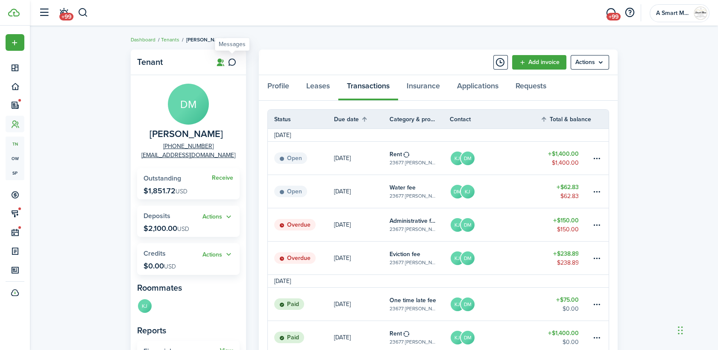
click at [232, 66] on icon at bounding box center [232, 62] width 9 height 9
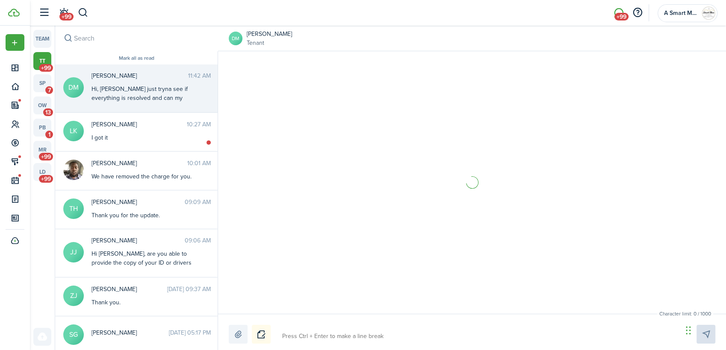
scroll to position [454, 0]
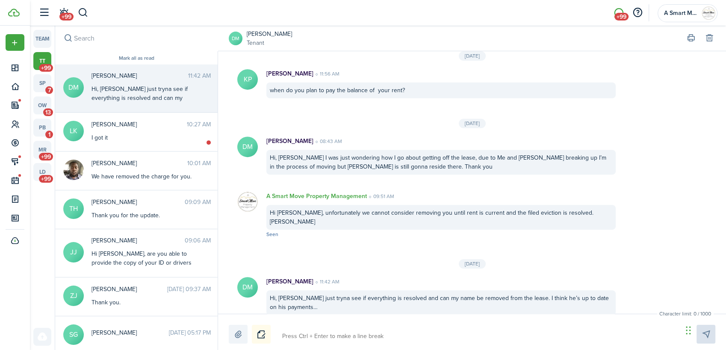
click at [360, 333] on textarea at bounding box center [479, 336] width 400 height 15
type textarea "H"
type textarea "He"
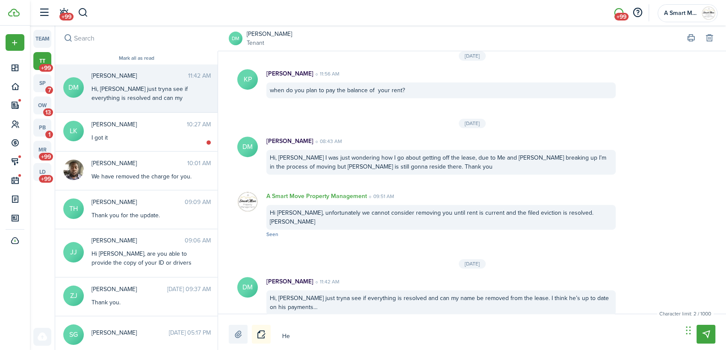
type textarea "Hel"
type textarea "Hell"
type textarea "Hello"
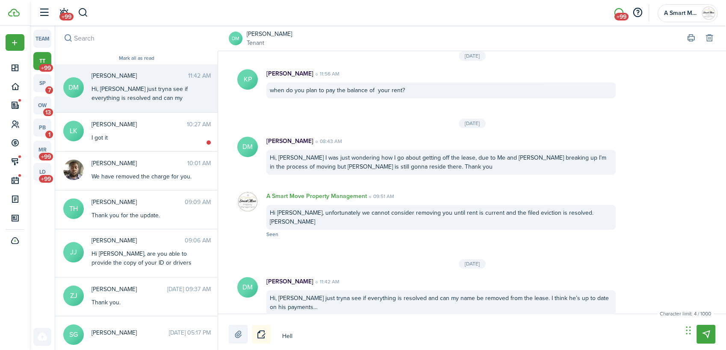
type textarea "Hello"
type textarea "Hello,"
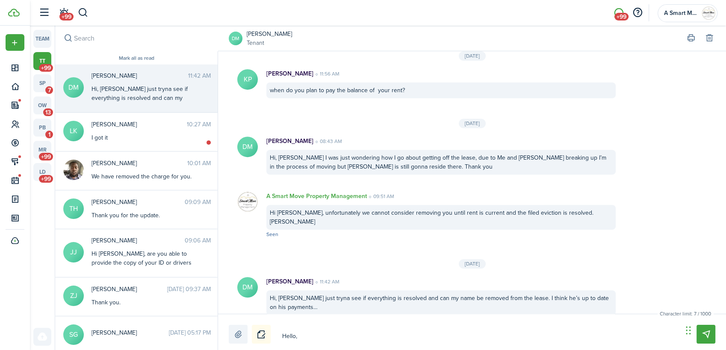
type textarea "Hello, t"
type textarea "Hello, th"
type textarea "Hello, the"
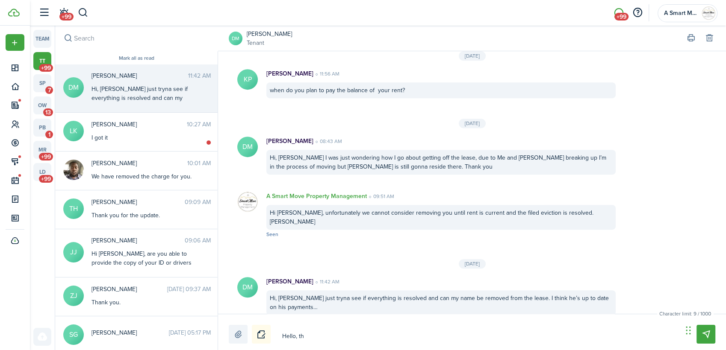
type textarea "Hello, the"
type textarea "Hello, ther"
type textarea "Hello, there"
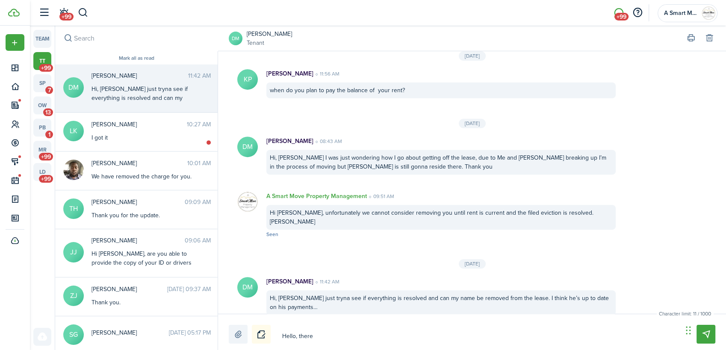
type textarea "Hello, there"
type textarea "Hello, there i"
type textarea "Hello, there is"
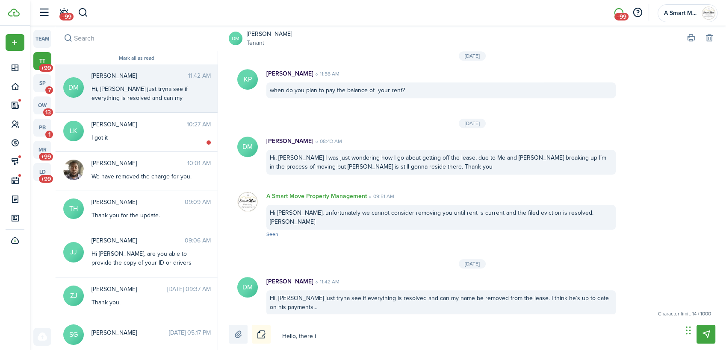
type textarea "Hello, there is"
type textarea "Hello, there is s"
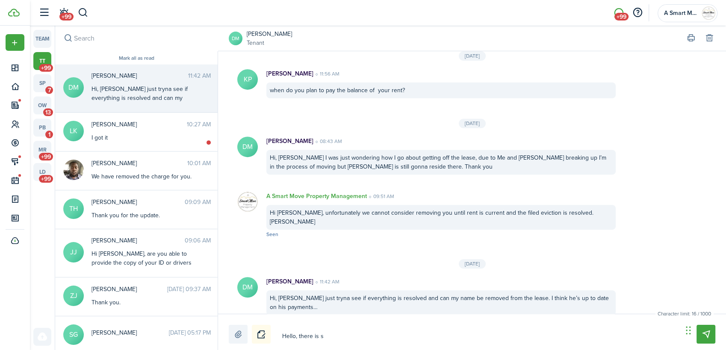
type textarea "Hello, there is st"
type textarea "Hello, there is sti"
type textarea "Hello, there is stil"
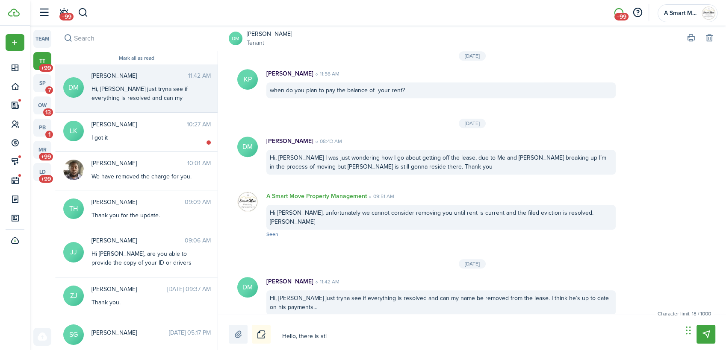
type textarea "Hello, there is stil"
type textarea "Hello, there is still"
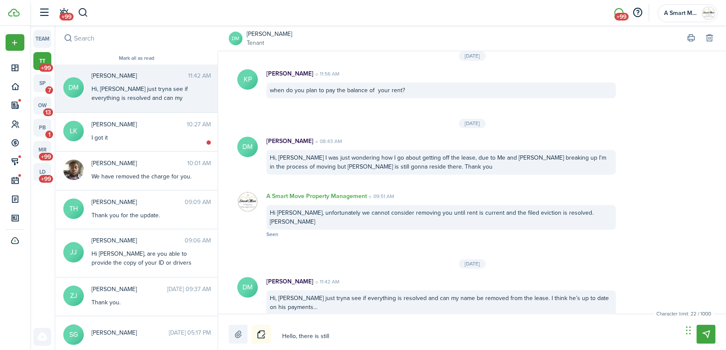
type textarea "Hello, there is still a"
type textarea "Hello, there is still an"
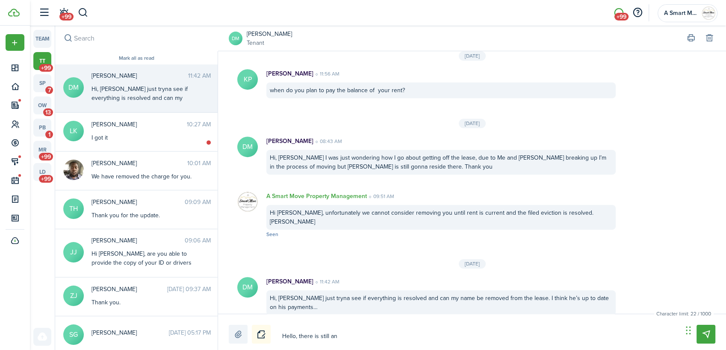
type textarea "Hello, there is still an"
type textarea "Hello, there is still an o"
type textarea "Hello, there is still an op"
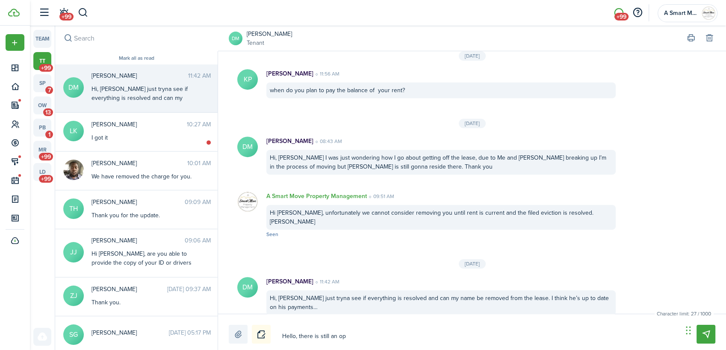
type textarea "Hello, there is still an ope"
type textarea "Hello, there is still an open"
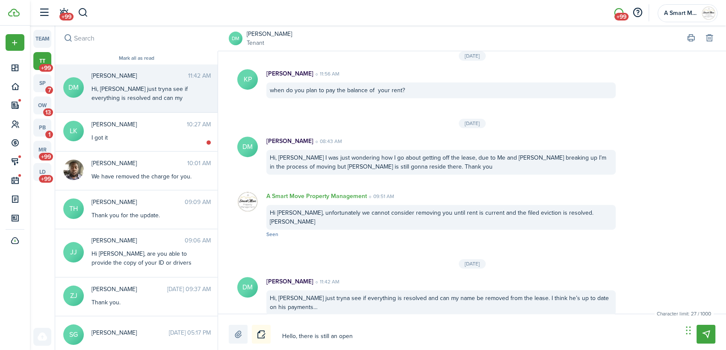
type textarea "Hello, there is still an open"
type textarea "Hello, there is still an open e"
type textarea "Hello, there is still an open ev"
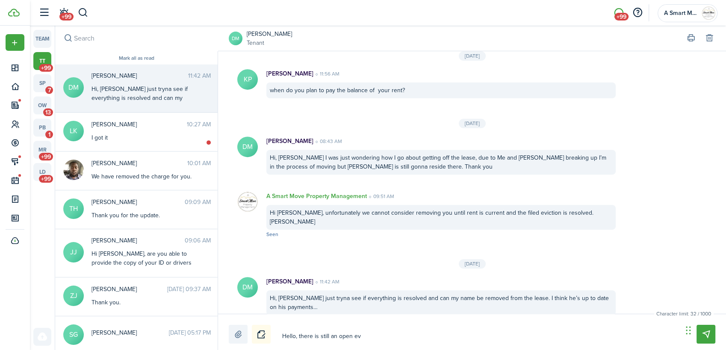
type textarea "Hello, there is still an open evi"
type textarea "Hello, there is still an open evic"
type textarea "Hello, there is still an open evict"
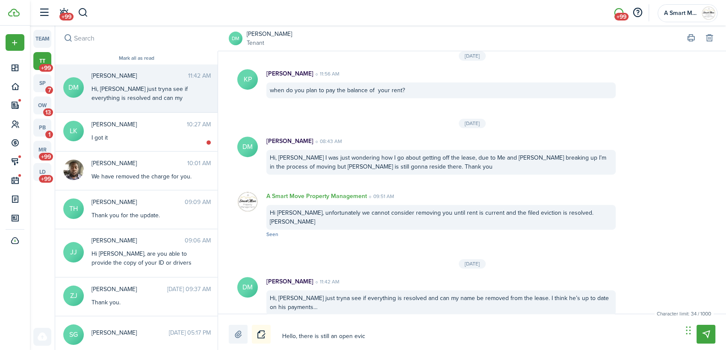
type textarea "Hello, there is still an open evict"
type textarea "Hello, there is still an open evicti"
type textarea "Hello, there is still an open evictio"
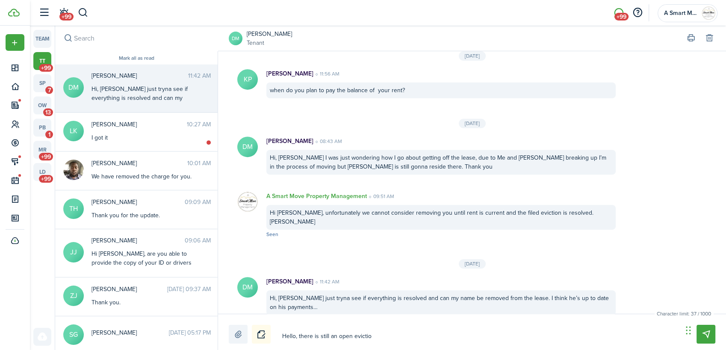
type textarea "Hello, there is still an open eviction"
type textarea "Hello, there is still an open eviction h"
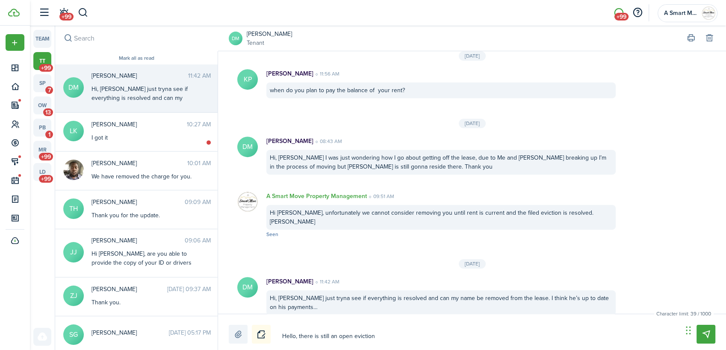
type textarea "Hello, there is still an open eviction h"
type textarea "Hello, there is still an open eviction he"
type textarea "Hello, there is still an open eviction hea"
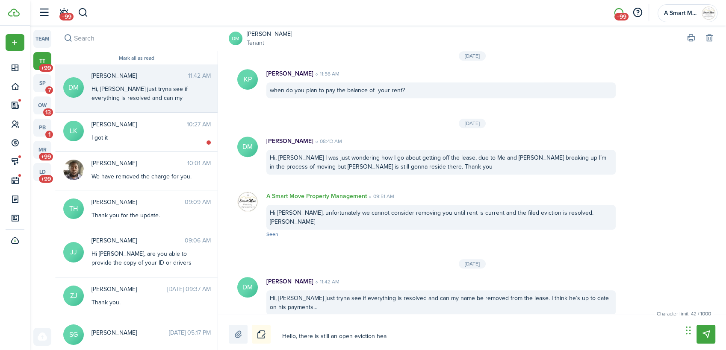
type textarea "Hello, there is still an open eviction hear"
type textarea "Hello, there is still an open eviction heari"
type textarea "Hello, there is still an open eviction hearin"
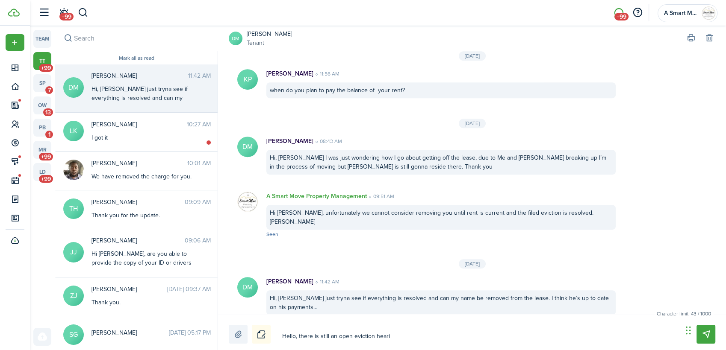
type textarea "Hello, there is still an open eviction hearin"
type textarea "Hello, there is still an open eviction hearing"
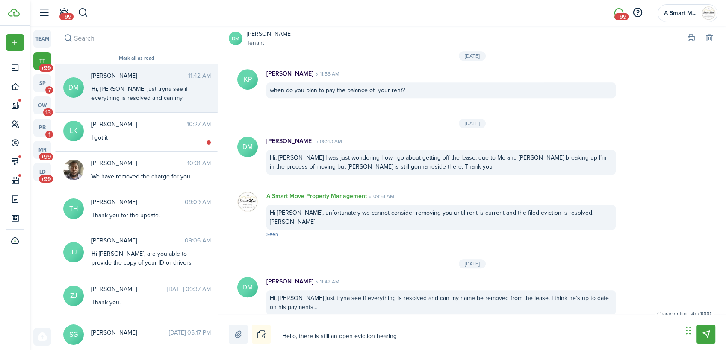
type textarea "Hello, there is still an open eviction hearing s"
type textarea "Hello, there is still an open eviction hearing sc"
type textarea "Hello, there is still an open eviction hearing sch"
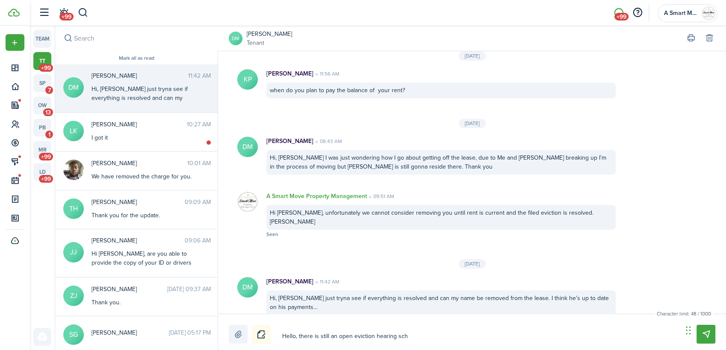
type textarea "Hello, there is still an open eviction hearing sch"
type textarea "Hello, there is still an open eviction hearing sche"
type textarea "Hello, there is still an open eviction hearing sched"
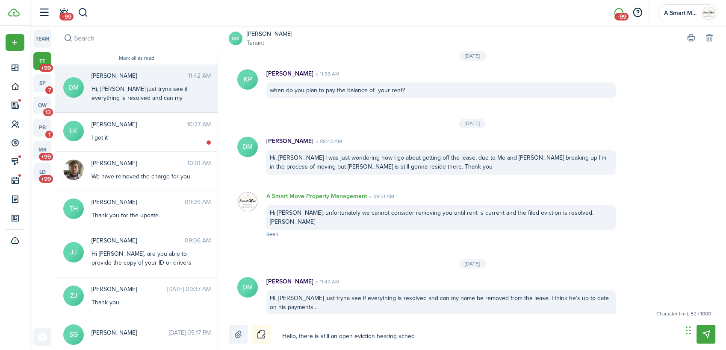
type textarea "Hello, there is still an open eviction hearing schedy"
type textarea "Hello, there is still an open eviction hearing schedylk"
type textarea "Hello, there is still an open eviction hearing schedylke"
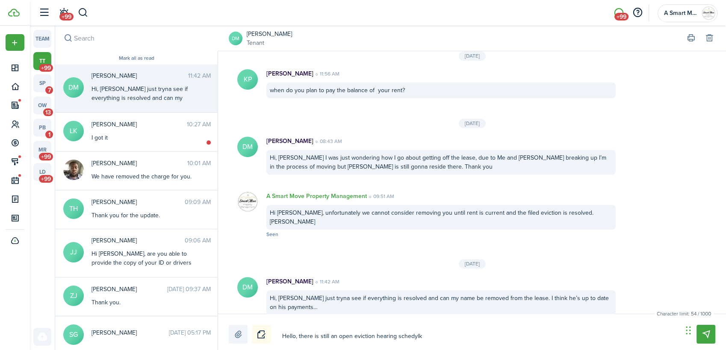
type textarea "Hello, there is still an open eviction hearing schedylke"
type textarea "Hello, there is still an open eviction hearing schedylk"
type textarea "Hello, there is still an open eviction hearing schedyl"
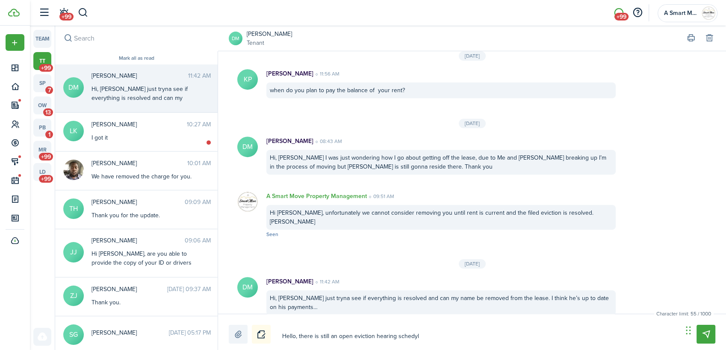
type textarea "Hello, there is still an open eviction hearing schedy"
type textarea "Hello, there is still an open eviction hearing sched"
type textarea "Hello, there is still an open eviction hearing schedu"
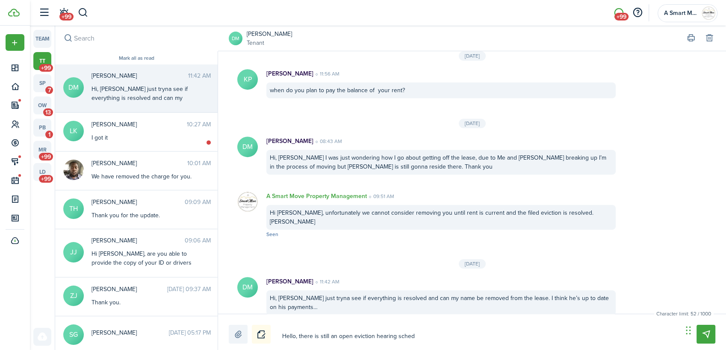
type textarea "Hello, there is still an open eviction hearing schedu"
type textarea "Hello, there is still an open eviction hearing schedul"
type textarea "Hello, there is still an open eviction hearing schedule"
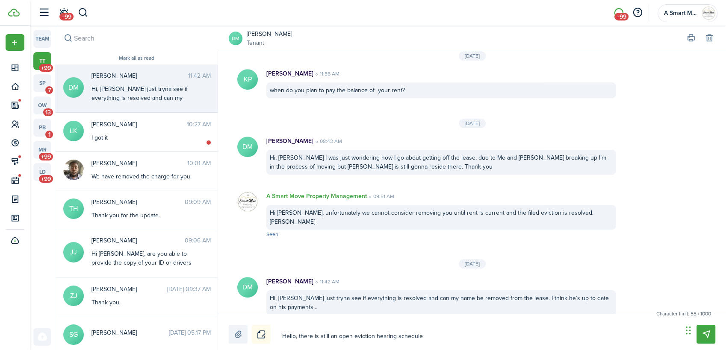
type textarea "Hello, there is still an open eviction hearing scheduled"
type textarea "Hello, there is still an open eviction hearing scheduled f"
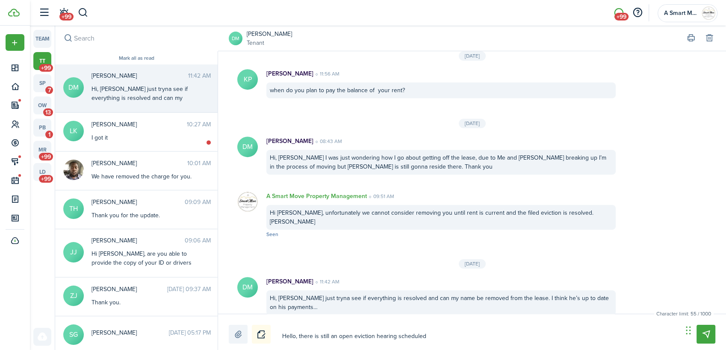
type textarea "Hello, there is still an open eviction hearing scheduled f"
type textarea "Hello, there is still an open eviction hearing scheduled fo"
type textarea "Hello, there is still an open eviction hearing scheduled for"
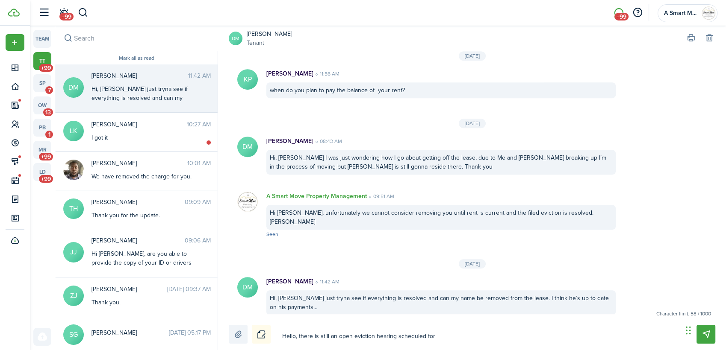
type textarea "Hello, there is still an open eviction hearing scheduled for"
type textarea "Hello, there is still an open eviction hearing scheduled for 1"
type textarea "Hello, there is still an open eviction hearing scheduled for 10"
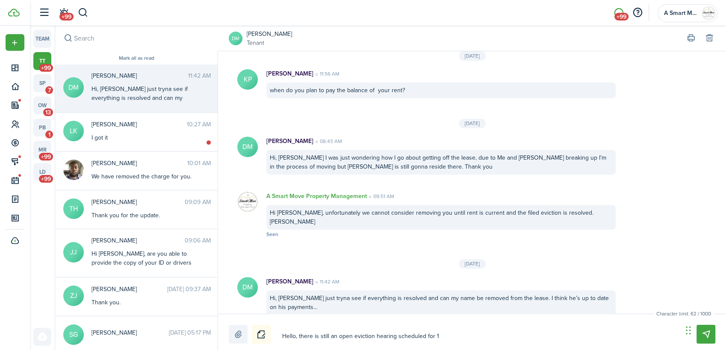
type textarea "Hello, there is still an open eviction hearing scheduled for 10"
type textarea "Hello, there is still an open eviction hearing scheduled for 10/"
type textarea "Hello, there is still an open eviction hearing scheduled for 10/7"
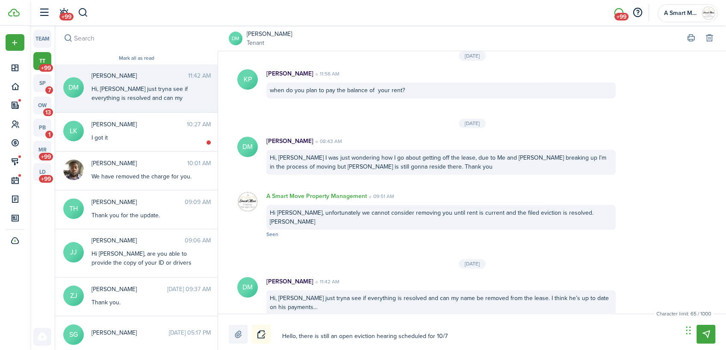
type textarea "Hello, there is still an open eviction hearing scheduled for 10/7/"
type textarea "Hello, there is still an open eviction hearing scheduled for 10/7/2"
type textarea "Hello, there is still an open eviction hearing scheduled for [DATE]"
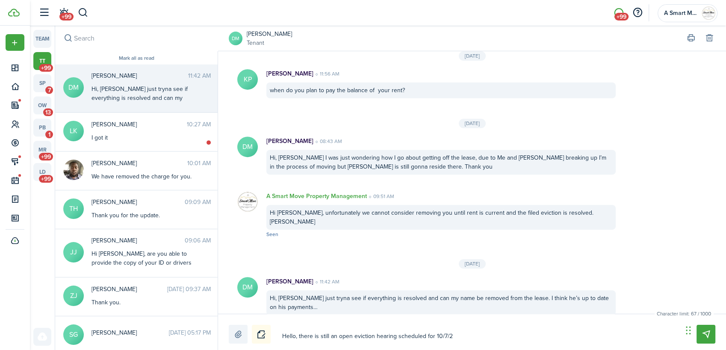
type textarea "Hello, there is still an open eviction hearing scheduled for [DATE]"
type textarea "Hello, there is still an open eviction hearing scheduled for [DATE]."
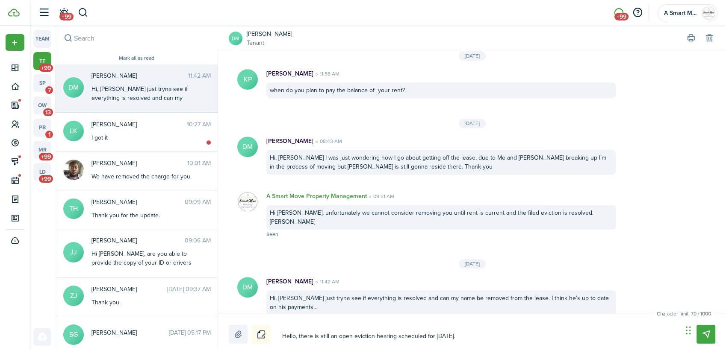
type textarea "Hello, there is still an open eviction hearing scheduled for [DATE]."
type textarea "Hello, there is still an open eviction hearing scheduled for [DATE]. W"
type textarea "Hello, there is still an open eviction hearing scheduled for [DATE]. We"
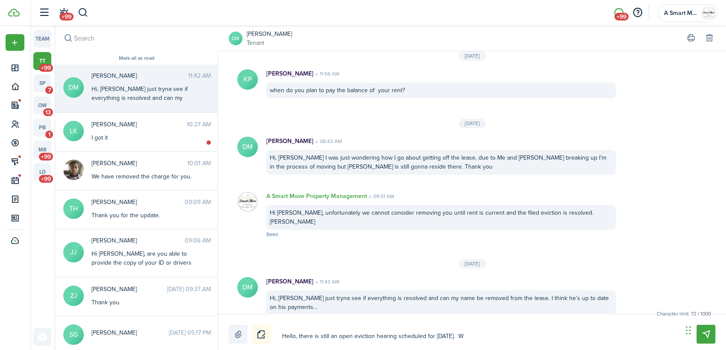
type textarea "Hello, there is still an open eviction hearing scheduled for [DATE]. We"
type textarea "Hello, there is still an open eviction hearing scheduled for [DATE]. We c"
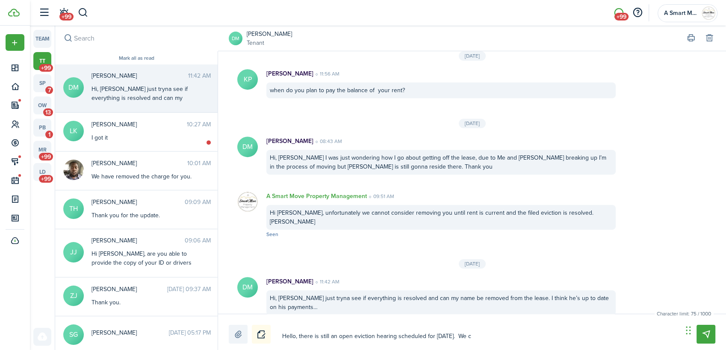
type textarea "Hello, there is still an open eviction hearing scheduled for [DATE]. We ca"
type textarea "Hello, there is still an open eviction hearing scheduled for [DATE]. We can"
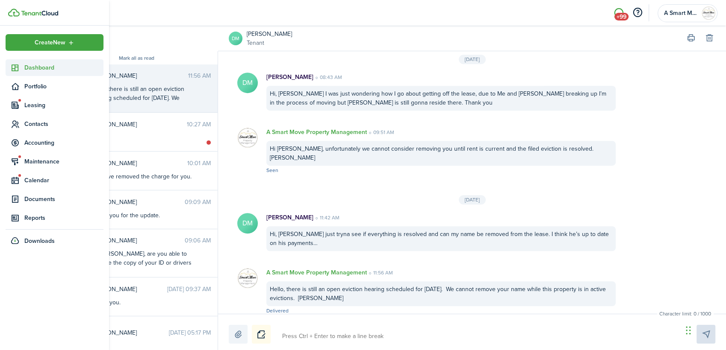
click at [45, 61] on link "Dashboard" at bounding box center [55, 67] width 98 height 17
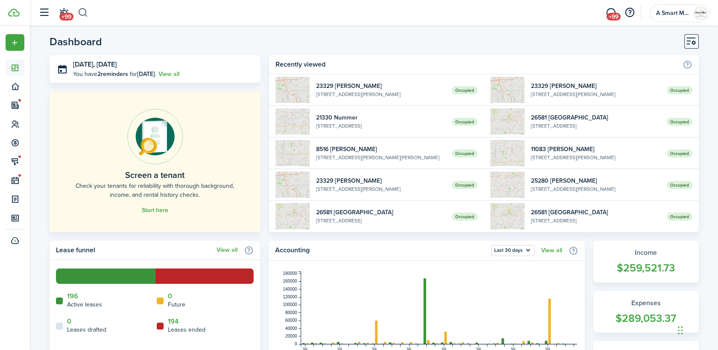
click at [85, 10] on button "button" at bounding box center [83, 13] width 11 height 15
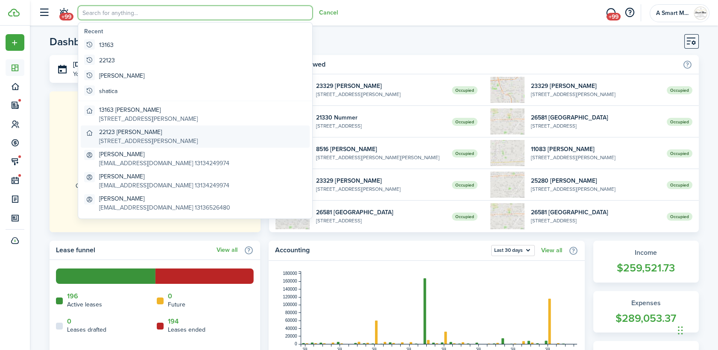
click at [198, 141] on global-search-item-description "[STREET_ADDRESS][PERSON_NAME]" at bounding box center [148, 141] width 99 height 9
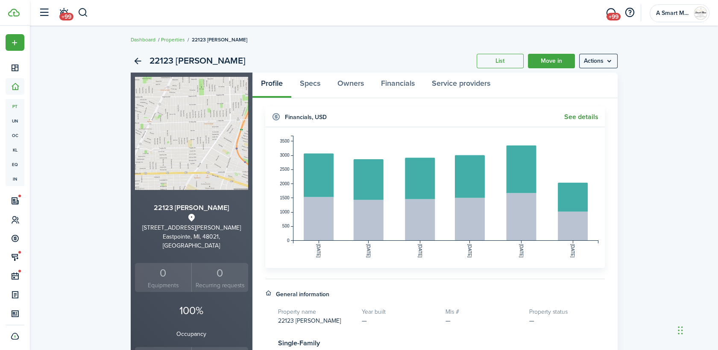
drag, startPoint x: 584, startPoint y: 115, endPoint x: 567, endPoint y: 118, distance: 16.4
click at [584, 116] on link "See details" at bounding box center [582, 117] width 34 height 8
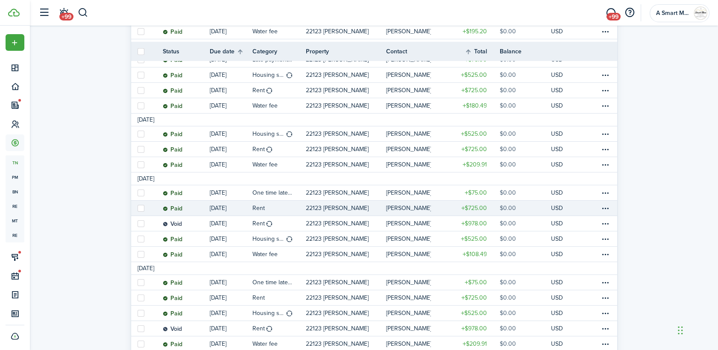
scroll to position [332, 0]
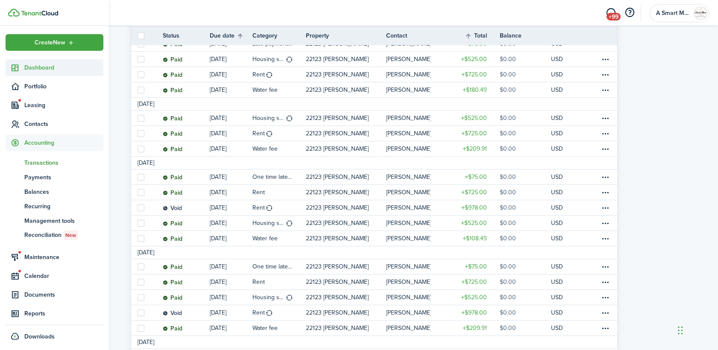
drag, startPoint x: 29, startPoint y: 68, endPoint x: 46, endPoint y: 71, distance: 16.6
click at [30, 68] on span "Dashboard" at bounding box center [63, 67] width 79 height 9
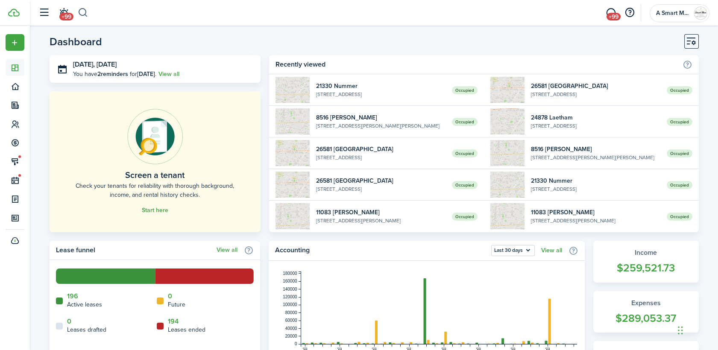
click at [86, 16] on button "button" at bounding box center [83, 13] width 11 height 15
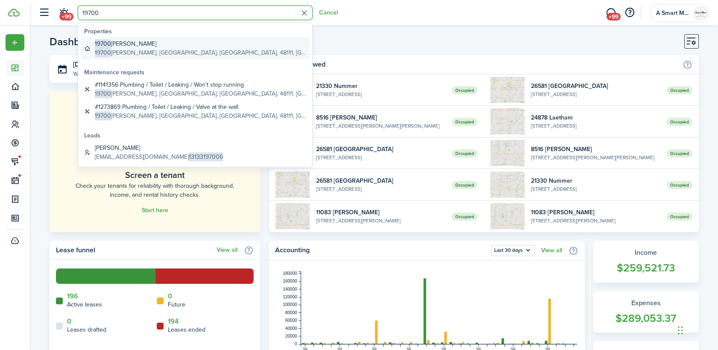
click at [117, 43] on global-search-item-title "19700 [PERSON_NAME]" at bounding box center [201, 43] width 212 height 9
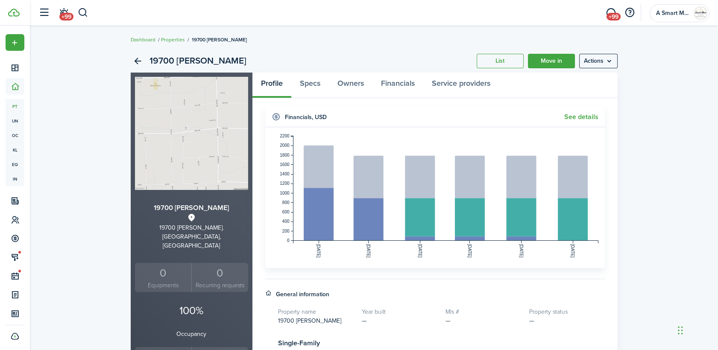
click at [602, 118] on widget-header "Financials , USD See details" at bounding box center [435, 117] width 340 height 21
click at [596, 118] on link "See details" at bounding box center [582, 117] width 34 height 8
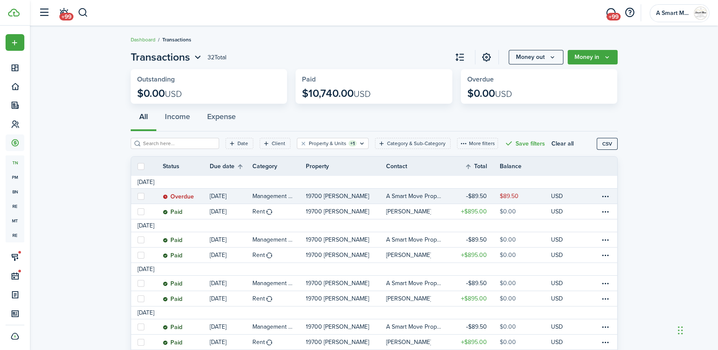
click at [284, 198] on table-info-title "Management fees" at bounding box center [273, 196] width 41 height 9
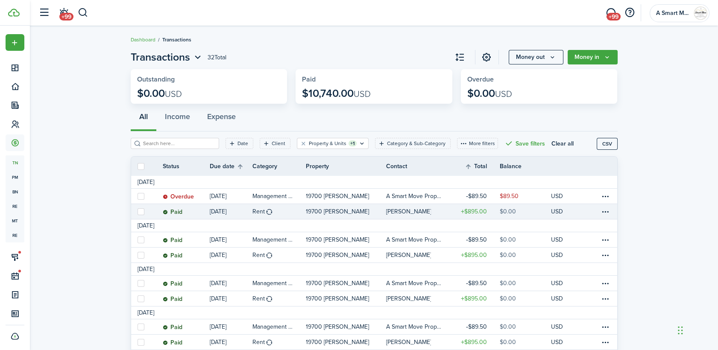
click at [328, 209] on p "19700 [PERSON_NAME]" at bounding box center [337, 211] width 63 height 9
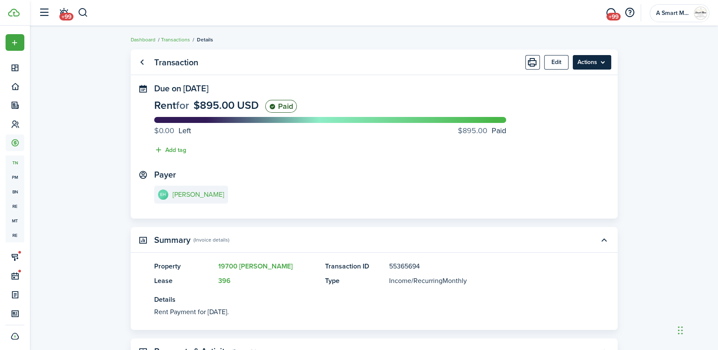
click at [591, 65] on menu-btn "Actions" at bounding box center [592, 62] width 38 height 15
click at [567, 64] on button "Edit" at bounding box center [556, 62] width 24 height 15
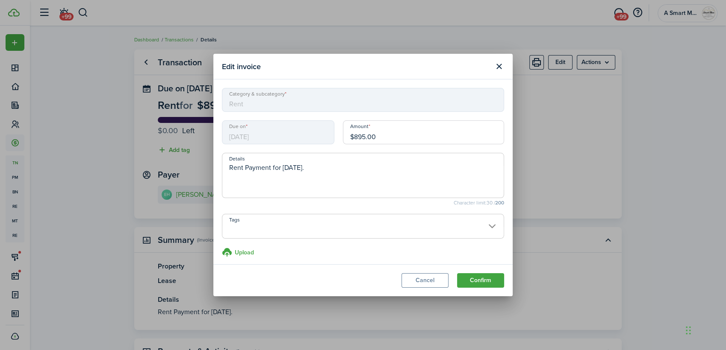
drag, startPoint x: 376, startPoint y: 139, endPoint x: 309, endPoint y: 137, distance: 67.5
click at [318, 136] on div "Due on [DATE] Amount $895.00" at bounding box center [363, 137] width 291 height 32
click at [476, 282] on button "Confirm" at bounding box center [480, 280] width 47 height 15
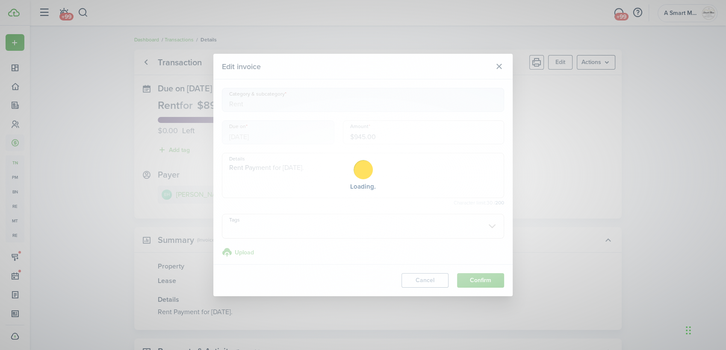
click at [480, 283] on div "Loading" at bounding box center [363, 175] width 726 height 350
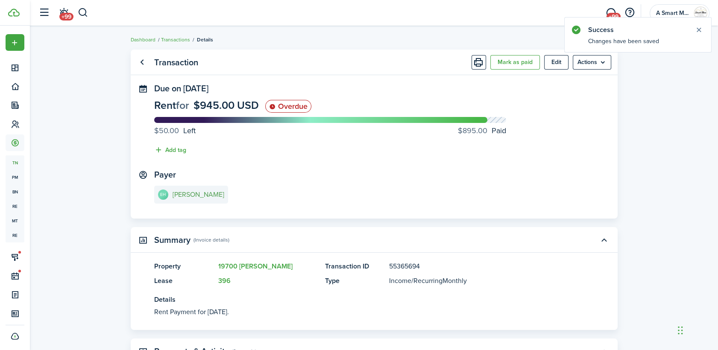
click at [191, 194] on e-details-info-title "[PERSON_NAME]" at bounding box center [199, 195] width 52 height 8
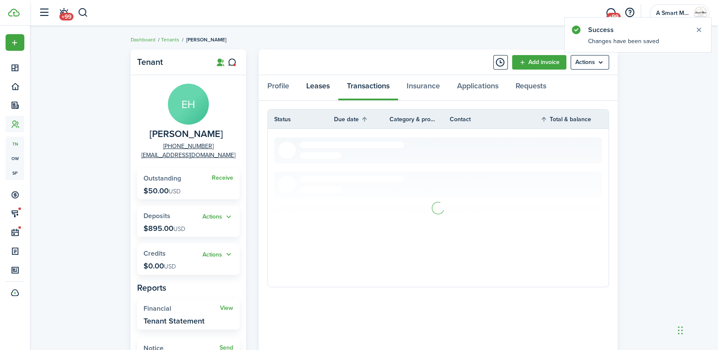
click at [315, 83] on link "Leases" at bounding box center [318, 88] width 41 height 26
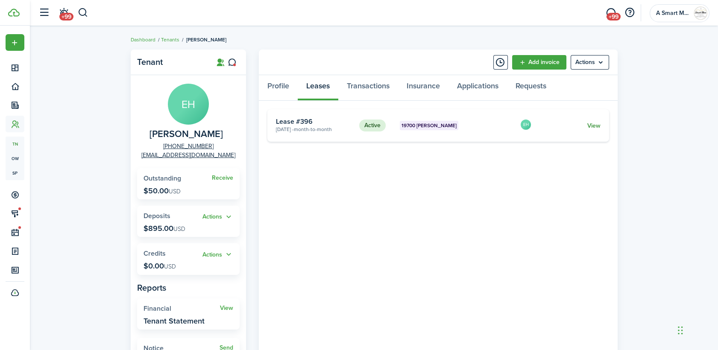
click at [598, 126] on link "View" at bounding box center [593, 125] width 13 height 9
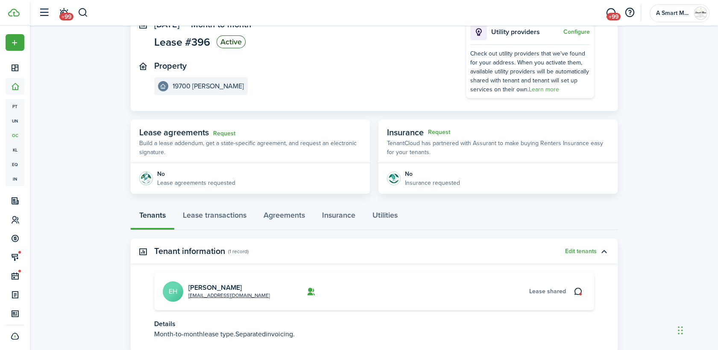
scroll to position [123, 0]
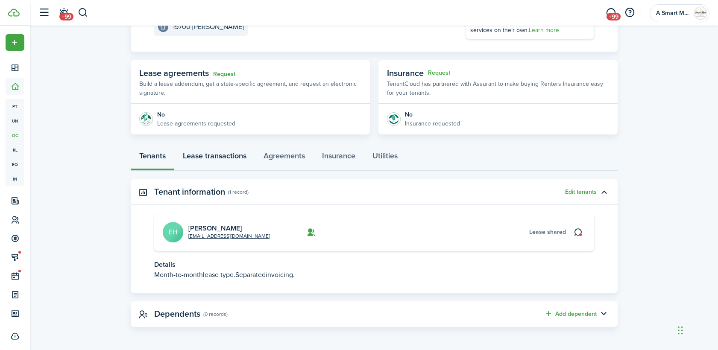
click at [221, 158] on link "Lease transactions" at bounding box center [214, 158] width 81 height 26
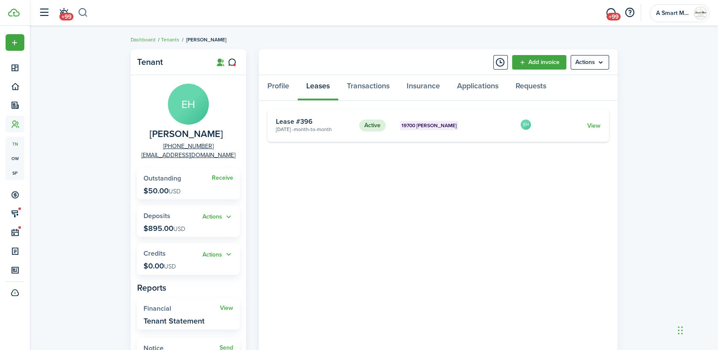
click at [85, 12] on button "button" at bounding box center [83, 13] width 11 height 15
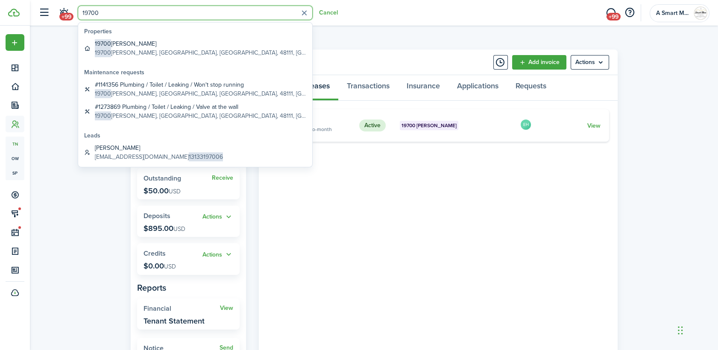
click at [132, 64] on global-search-list-section "Maintenance requests #1141356 Plumbing / Toilet / Leaking / Won't stop running …" at bounding box center [195, 95] width 234 height 63
click at [134, 50] on global-search-item-description "[STREET_ADDRESS][PERSON_NAME]" at bounding box center [201, 52] width 212 height 9
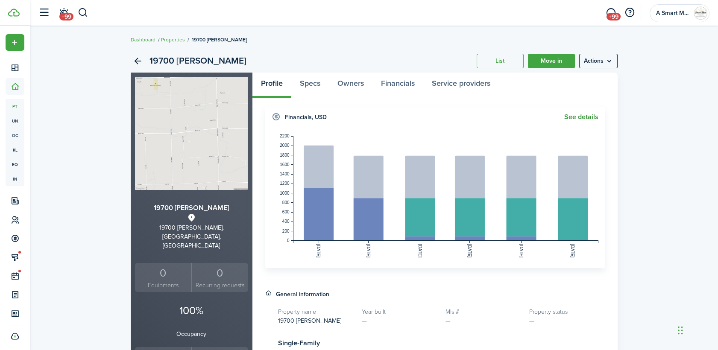
click at [588, 117] on link "See details" at bounding box center [582, 117] width 34 height 8
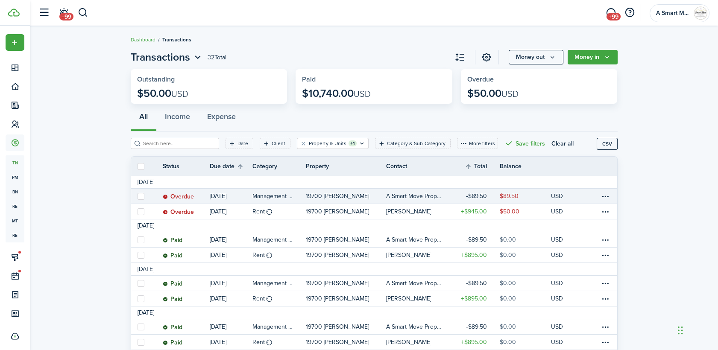
click at [271, 197] on table-info-title "Management fees" at bounding box center [273, 196] width 41 height 9
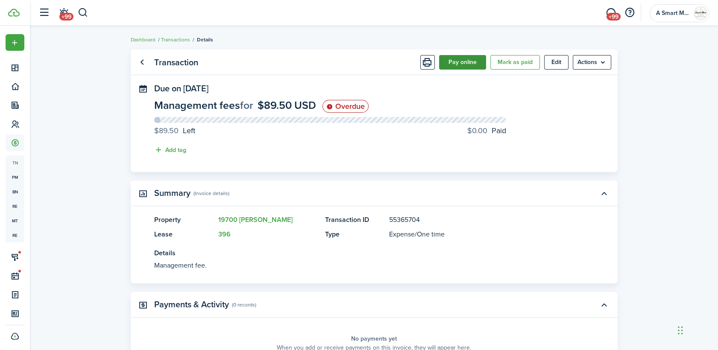
click at [455, 65] on button "Pay online" at bounding box center [462, 62] width 47 height 15
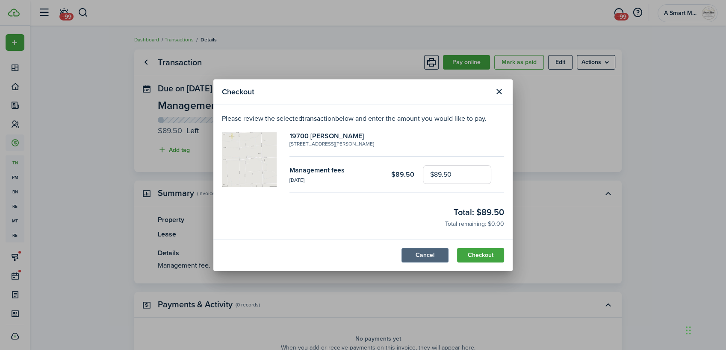
click at [441, 255] on button "Cancel" at bounding box center [424, 255] width 47 height 15
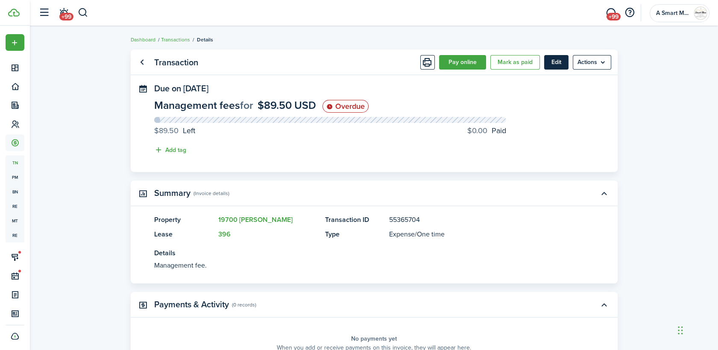
click at [556, 61] on button "Edit" at bounding box center [556, 62] width 24 height 15
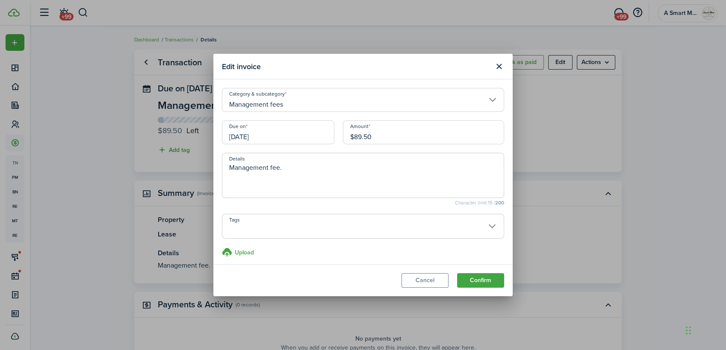
drag, startPoint x: 369, startPoint y: 135, endPoint x: 311, endPoint y: 129, distance: 58.4
click at [311, 134] on div "Due on [DATE] Amount $89.50" at bounding box center [363, 137] width 291 height 32
click at [482, 280] on button "Confirm" at bounding box center [480, 280] width 47 height 15
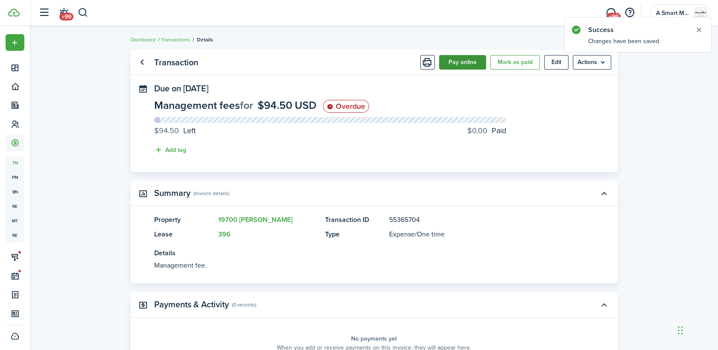
click at [467, 59] on button "Pay online" at bounding box center [462, 62] width 47 height 15
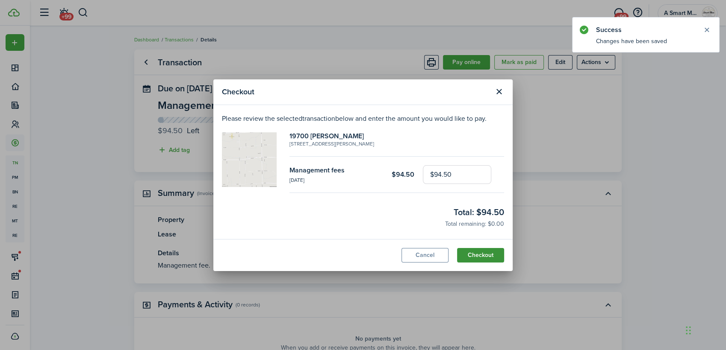
click at [472, 254] on button "Checkout" at bounding box center [480, 255] width 47 height 15
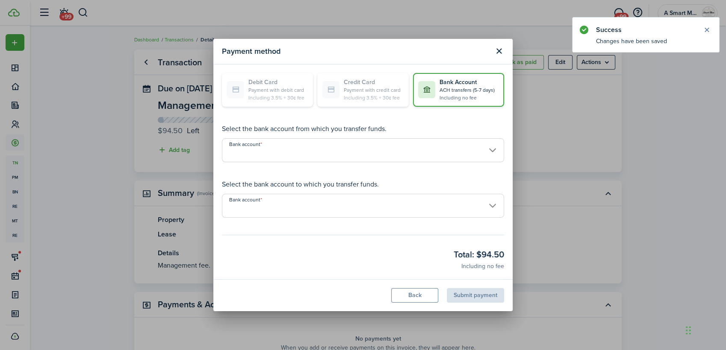
click at [332, 156] on input "Bank account" at bounding box center [363, 150] width 282 height 24
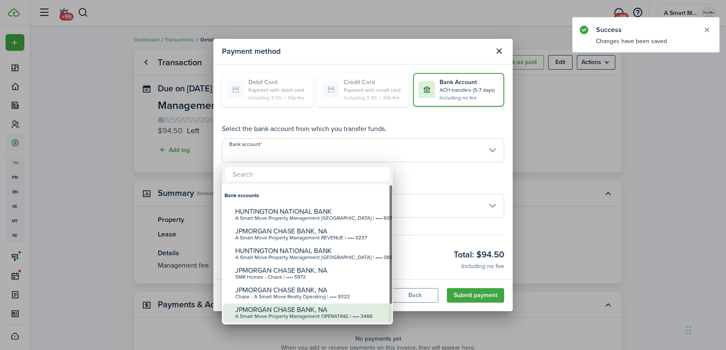
click at [335, 314] on div "A Smart Move Property Management OPERATING | •••• 3466" at bounding box center [310, 317] width 151 height 6
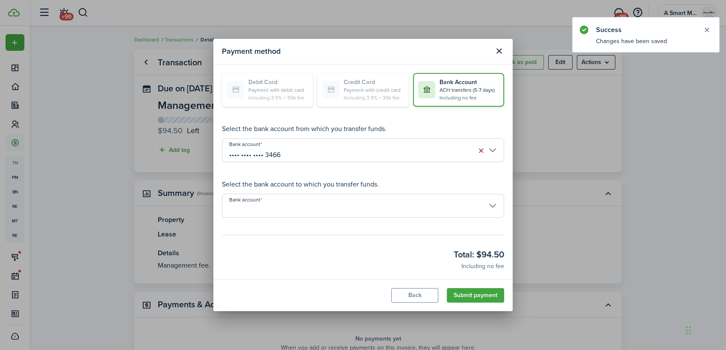
click at [332, 209] on input "Bank account" at bounding box center [363, 206] width 282 height 24
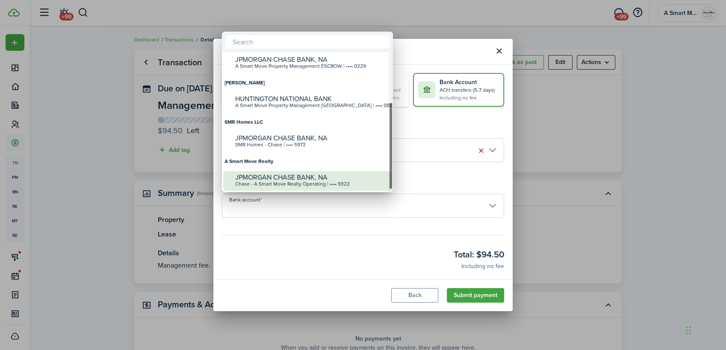
click at [326, 180] on div "JPMORGAN CHASE BANK, NA" at bounding box center [310, 178] width 151 height 8
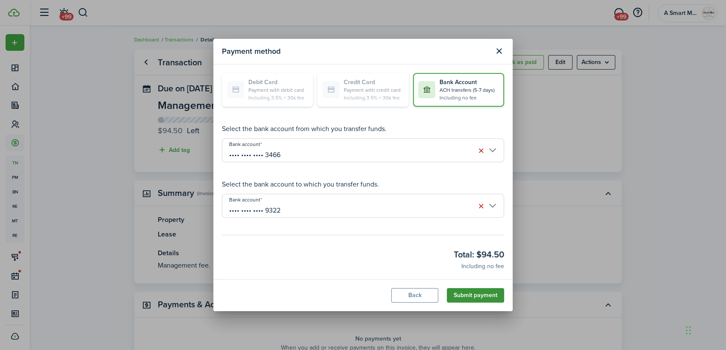
click at [468, 300] on button "Submit payment" at bounding box center [475, 295] width 57 height 15
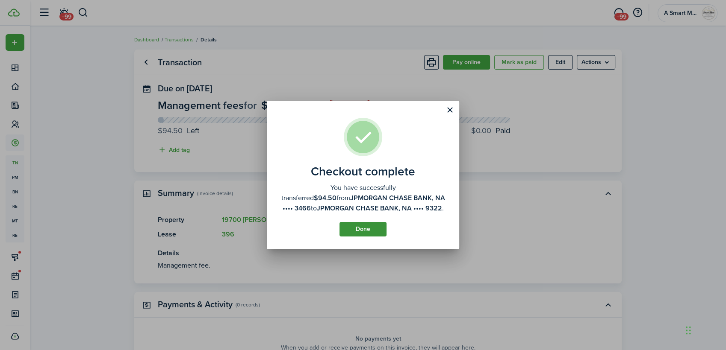
click at [370, 224] on button "Done" at bounding box center [362, 229] width 47 height 15
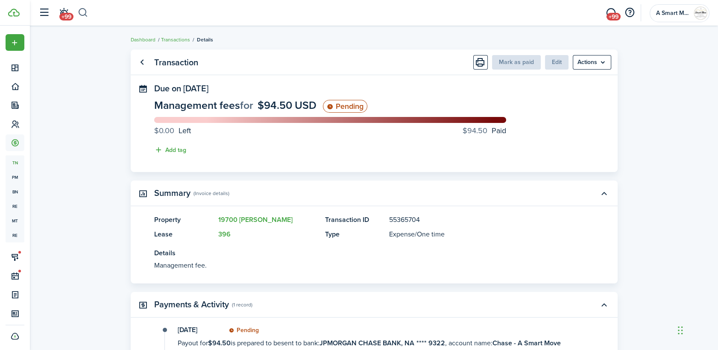
click at [86, 14] on button "button" at bounding box center [83, 13] width 11 height 15
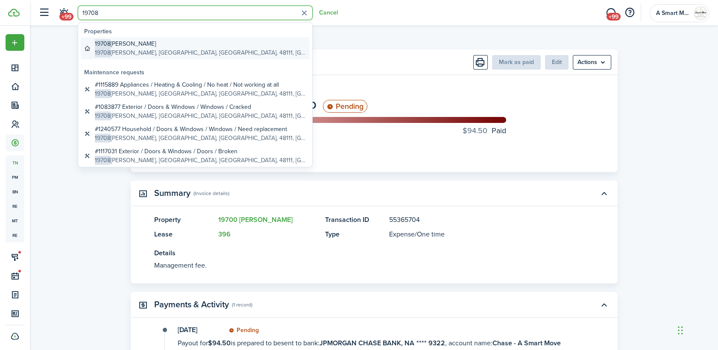
click at [151, 48] on global-search-item-description "[STREET_ADDRESS][PERSON_NAME]" at bounding box center [201, 52] width 212 height 9
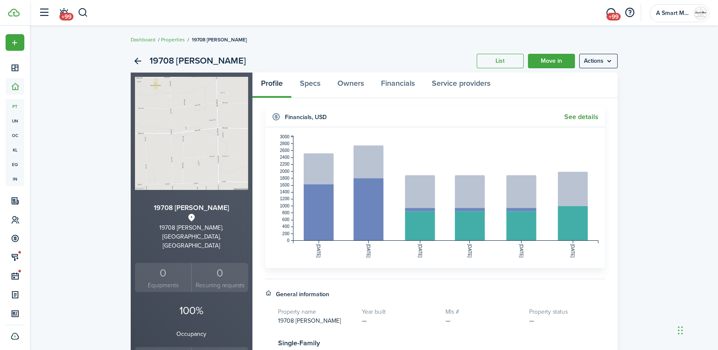
click at [597, 113] on link "See details" at bounding box center [582, 117] width 34 height 8
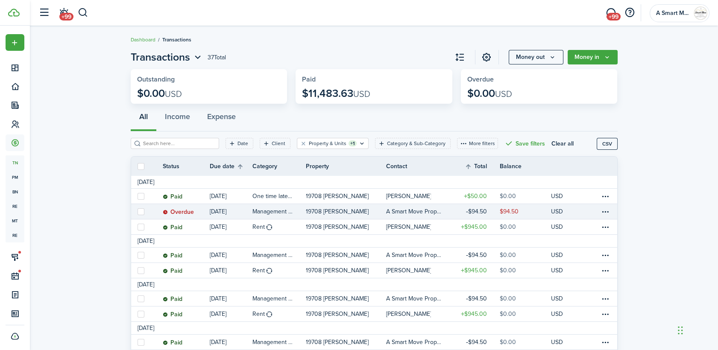
click at [278, 212] on table-info-title "Management fees" at bounding box center [273, 211] width 41 height 9
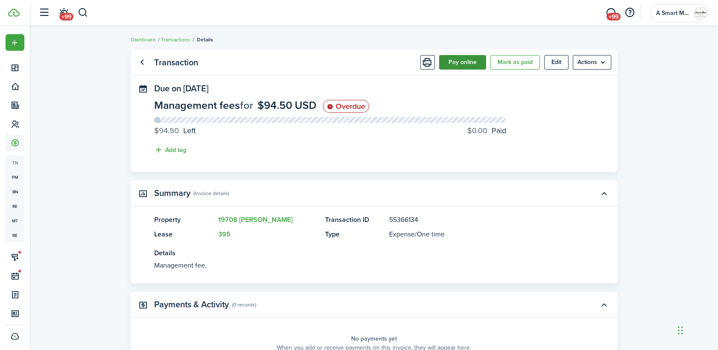
click at [472, 62] on button "Pay online" at bounding box center [462, 62] width 47 height 15
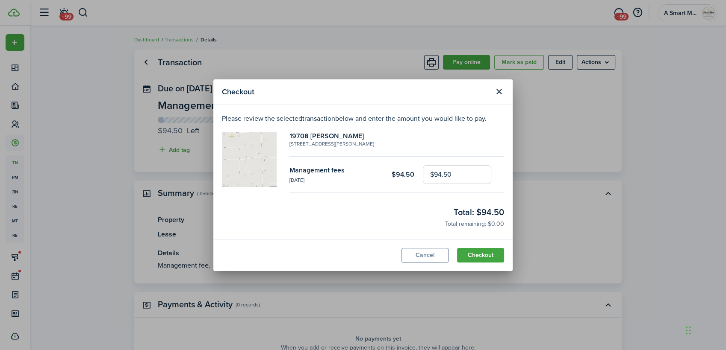
click at [482, 247] on modal-footer "Cancel Checkout" at bounding box center [362, 255] width 299 height 32
click at [482, 257] on button "Checkout" at bounding box center [480, 255] width 47 height 15
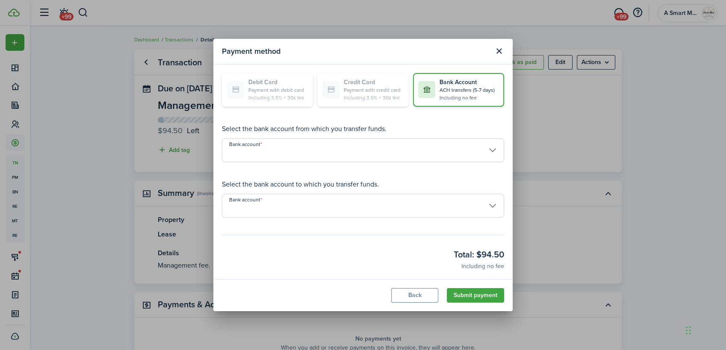
click at [366, 151] on input "Bank account" at bounding box center [363, 150] width 282 height 24
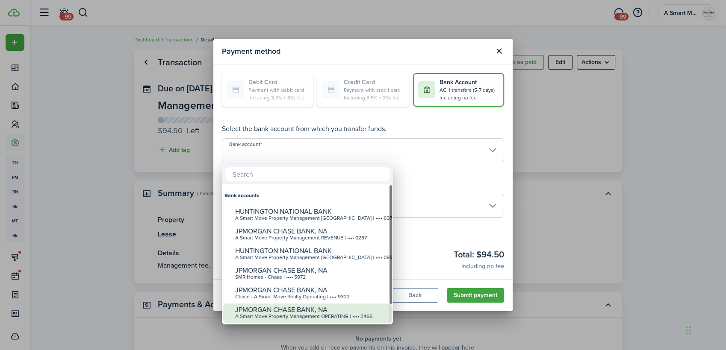
click at [345, 310] on div "JPMORGAN CHASE BANK, NA" at bounding box center [310, 310] width 151 height 8
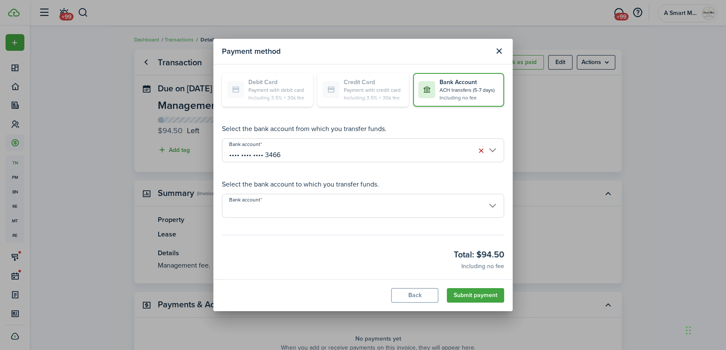
click at [354, 203] on input "Bank account" at bounding box center [363, 206] width 282 height 24
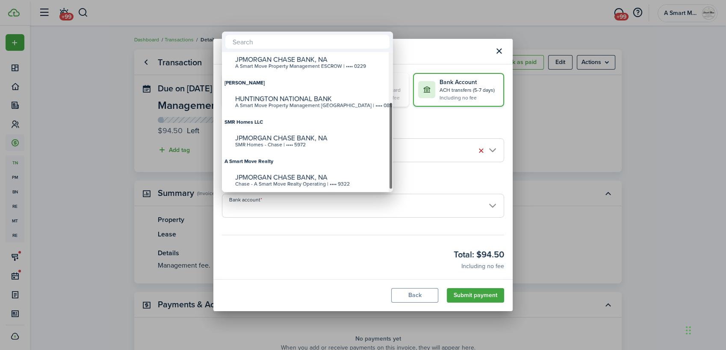
click at [342, 182] on div "Chase - A Smart Move Realty Operating | •••• 9322" at bounding box center [310, 185] width 151 height 6
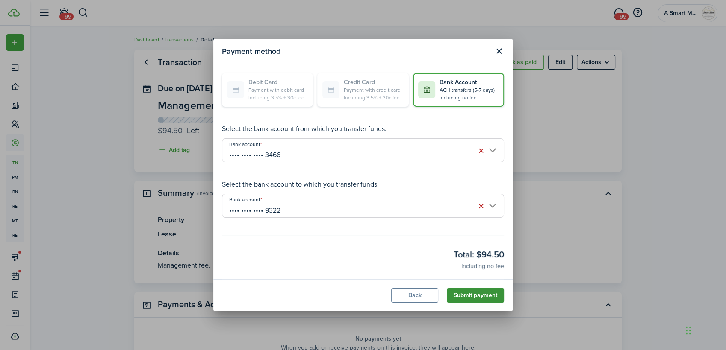
click at [471, 296] on button "Submit payment" at bounding box center [475, 295] width 57 height 15
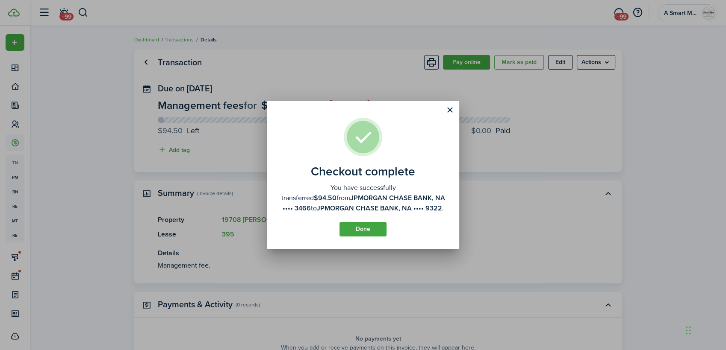
drag, startPoint x: 358, startPoint y: 232, endPoint x: 327, endPoint y: 194, distance: 49.2
click at [359, 232] on button "Done" at bounding box center [362, 229] width 47 height 15
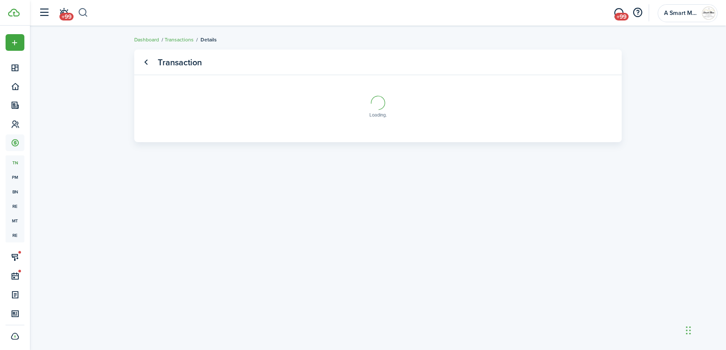
click at [82, 13] on button "button" at bounding box center [83, 13] width 11 height 15
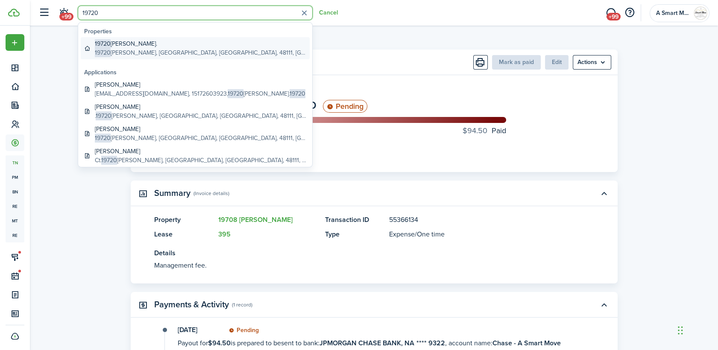
click at [154, 43] on global-search-item-title "19720 [PERSON_NAME]." at bounding box center [201, 43] width 212 height 9
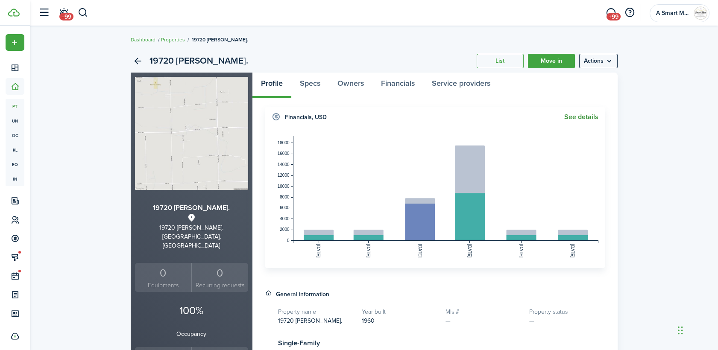
click at [592, 115] on link "See details" at bounding box center [582, 117] width 34 height 8
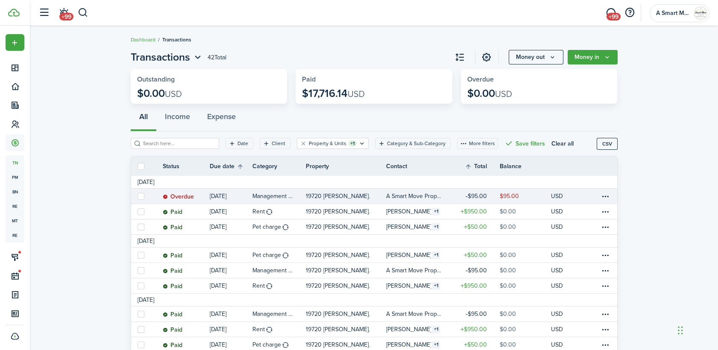
click at [288, 197] on table-info-title "Management fees" at bounding box center [273, 196] width 41 height 9
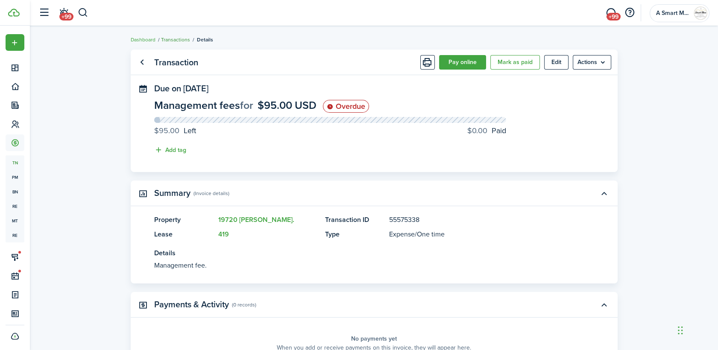
click at [175, 36] on link "Transactions" at bounding box center [175, 40] width 29 height 8
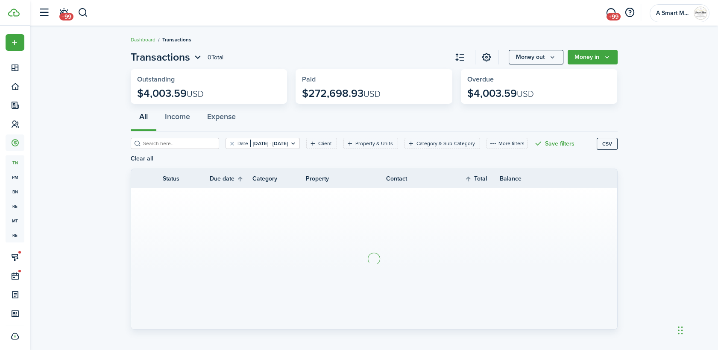
click at [84, 12] on button "button" at bounding box center [83, 13] width 11 height 15
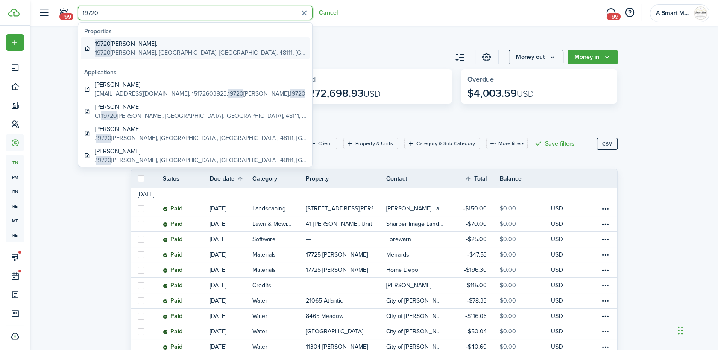
click at [197, 48] on global-search-item-description "[STREET_ADDRESS][PERSON_NAME]" at bounding box center [201, 52] width 212 height 9
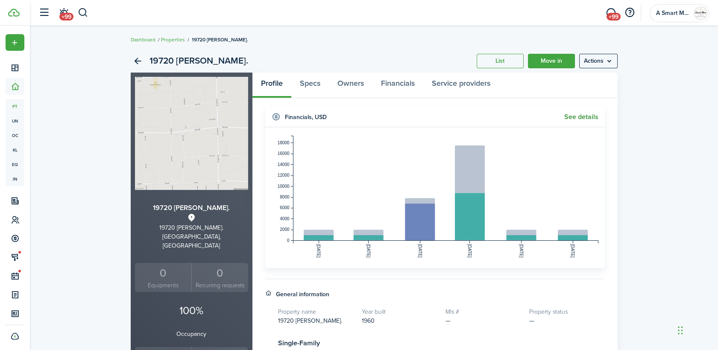
drag, startPoint x: 581, startPoint y: 125, endPoint x: 584, endPoint y: 118, distance: 7.5
click at [581, 123] on widget-header "Financials , USD See details" at bounding box center [435, 117] width 340 height 21
click at [584, 118] on link "See details" at bounding box center [582, 117] width 34 height 8
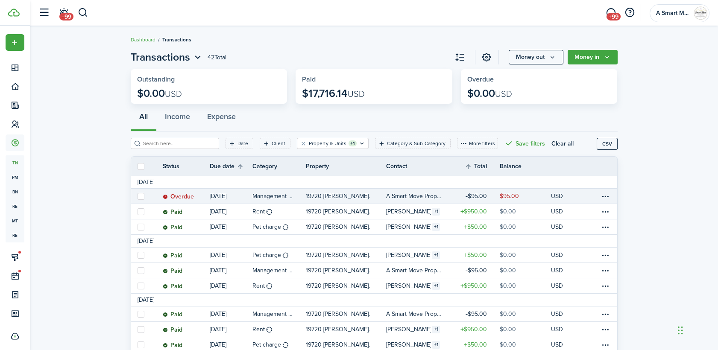
click at [409, 195] on table-profile-info-text "A Smart Move Property Management" at bounding box center [414, 196] width 57 height 7
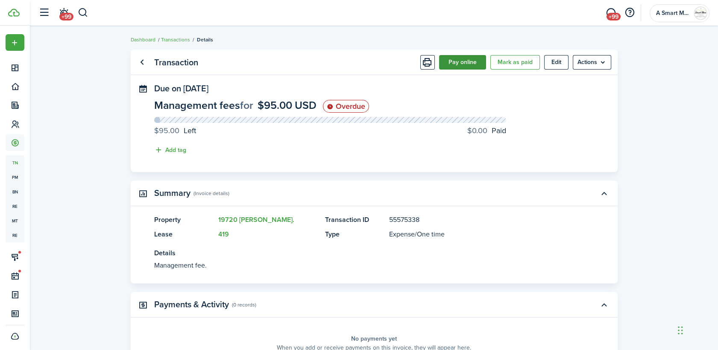
click at [468, 63] on button "Pay online" at bounding box center [462, 62] width 47 height 15
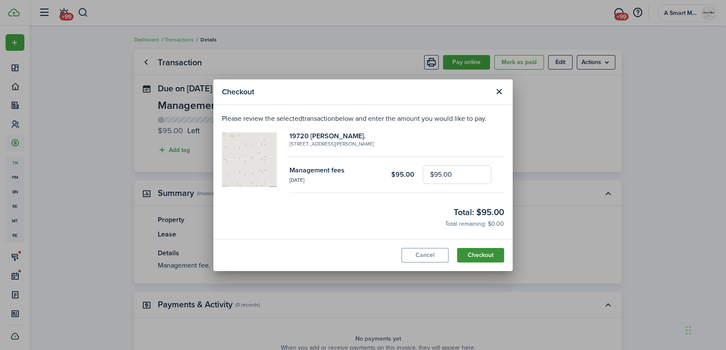
click at [479, 258] on button "Checkout" at bounding box center [480, 255] width 47 height 15
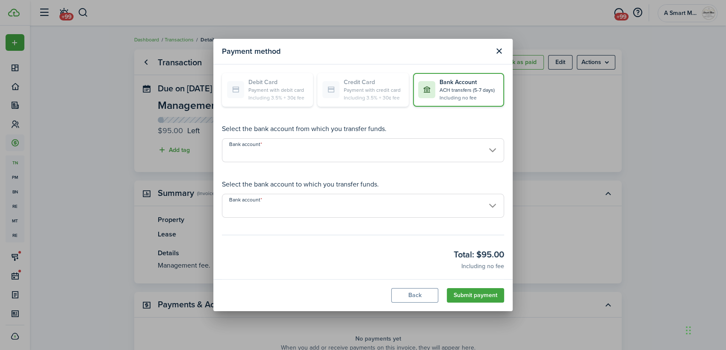
click at [365, 150] on input "Bank account" at bounding box center [363, 150] width 282 height 24
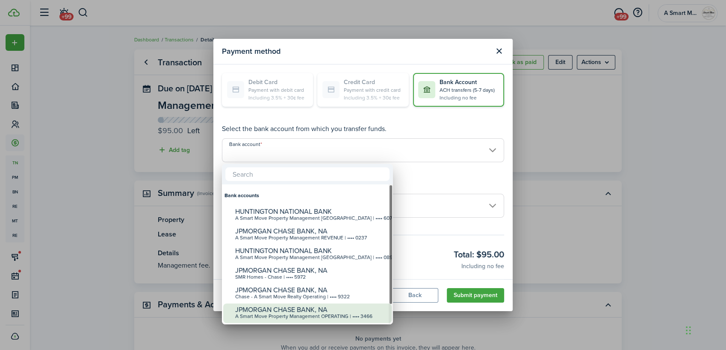
click at [350, 319] on div "A Smart Move Property Management OPERATING | •••• 3466" at bounding box center [310, 317] width 151 height 6
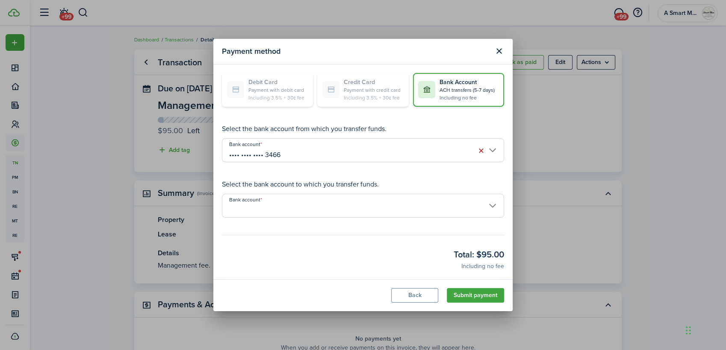
click at [337, 210] on input "Bank account" at bounding box center [363, 206] width 282 height 24
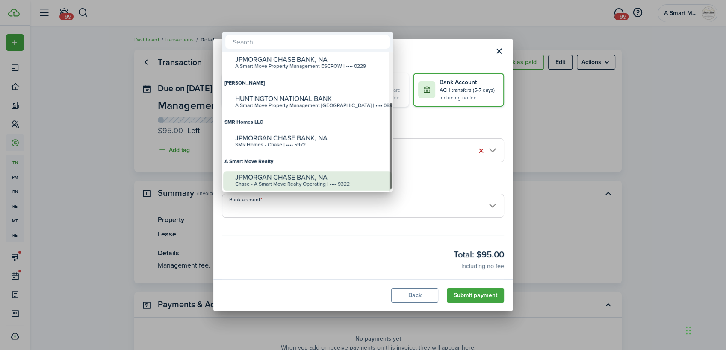
click at [328, 186] on div "Chase - A Smart Move Realty Operating | •••• 9322" at bounding box center [310, 185] width 151 height 6
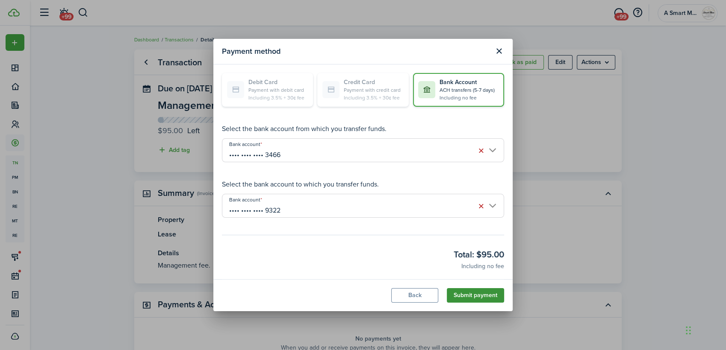
drag, startPoint x: 476, startPoint y: 300, endPoint x: 465, endPoint y: 290, distance: 14.8
click at [473, 299] on button "Submit payment" at bounding box center [475, 295] width 57 height 15
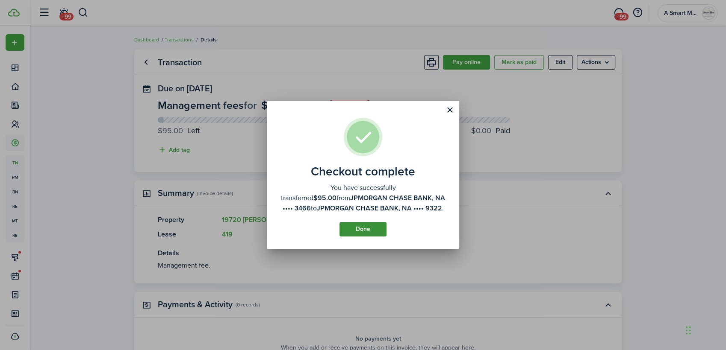
click at [378, 232] on button "Done" at bounding box center [362, 229] width 47 height 15
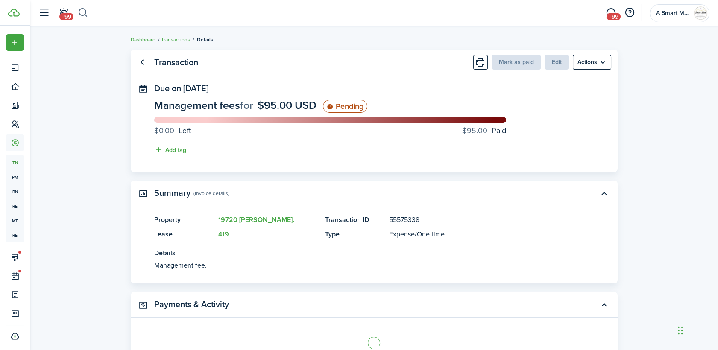
click at [79, 11] on header-control-items "+99" at bounding box center [61, 13] width 54 height 22
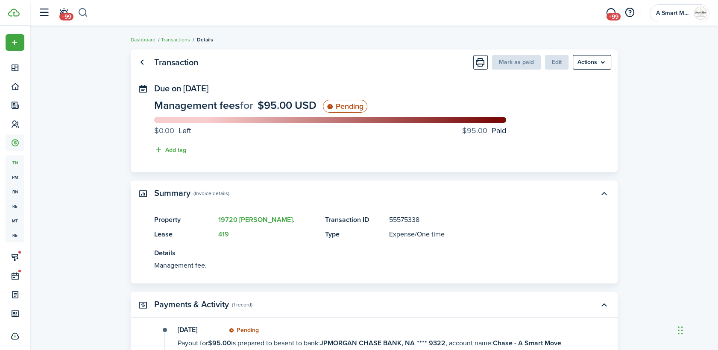
click at [84, 11] on button "button" at bounding box center [83, 13] width 11 height 15
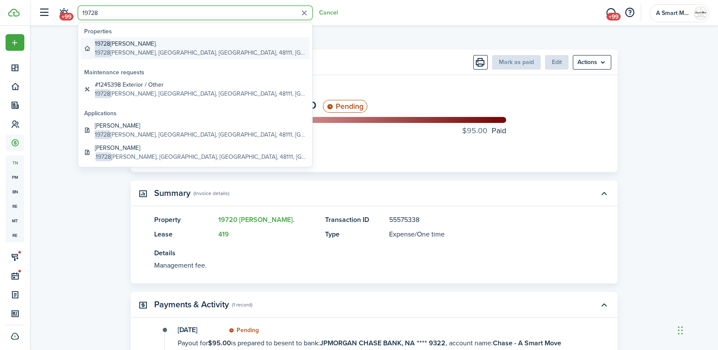
click at [130, 47] on global-search-item-title "19728 [PERSON_NAME]." at bounding box center [201, 43] width 212 height 9
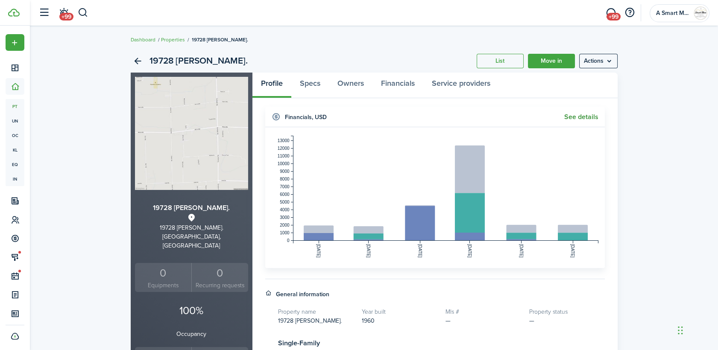
click at [590, 116] on link "See details" at bounding box center [582, 117] width 34 height 8
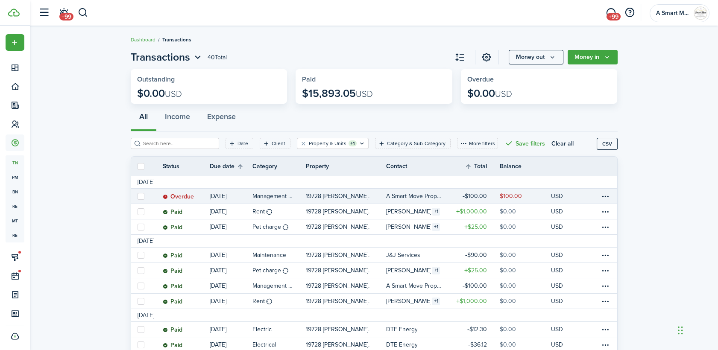
click at [421, 197] on table-profile-info-text "A Smart Move Property Management" at bounding box center [414, 196] width 57 height 7
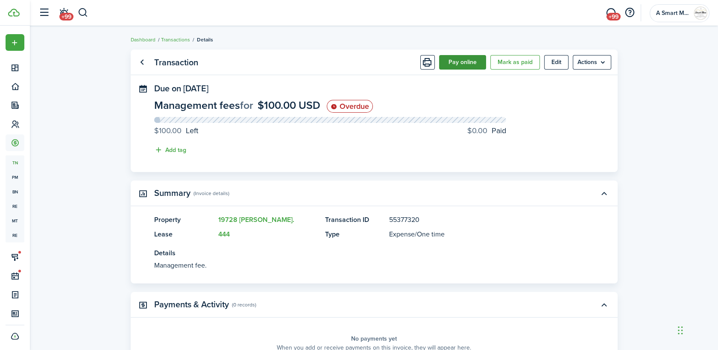
click at [474, 66] on button "Pay online" at bounding box center [462, 62] width 47 height 15
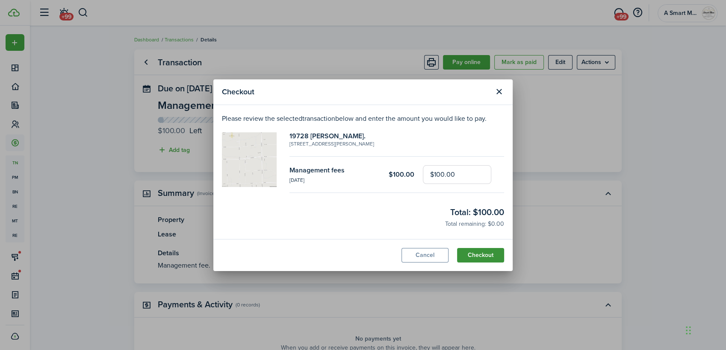
click at [481, 263] on modal-footer "Cancel Checkout" at bounding box center [362, 255] width 299 height 32
click at [482, 259] on button "Checkout" at bounding box center [480, 255] width 47 height 15
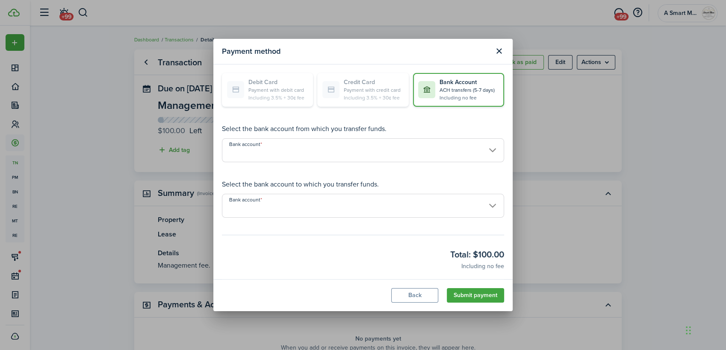
click at [416, 151] on input "Bank account" at bounding box center [363, 150] width 282 height 24
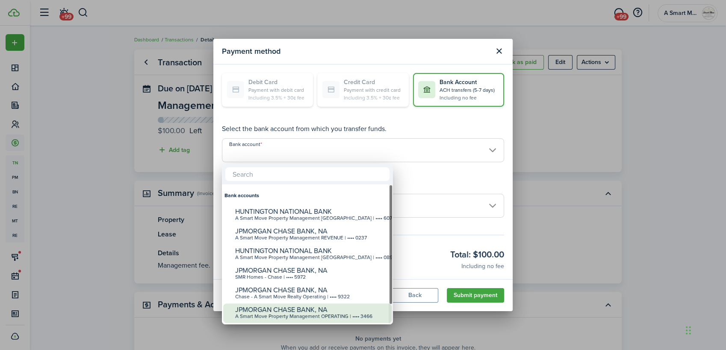
click at [363, 319] on div "A Smart Move Property Management OPERATING | •••• 3466" at bounding box center [310, 317] width 151 height 6
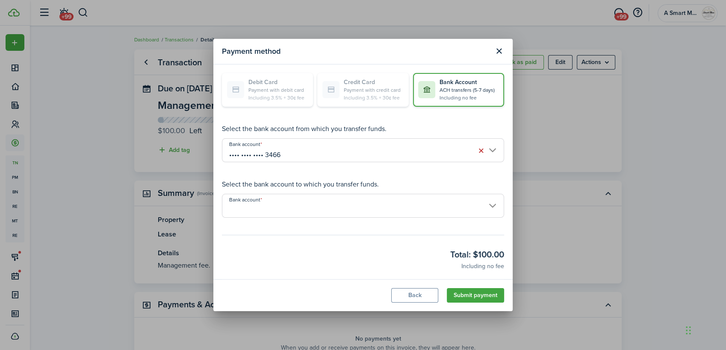
click at [360, 209] on input "Bank account" at bounding box center [363, 206] width 282 height 24
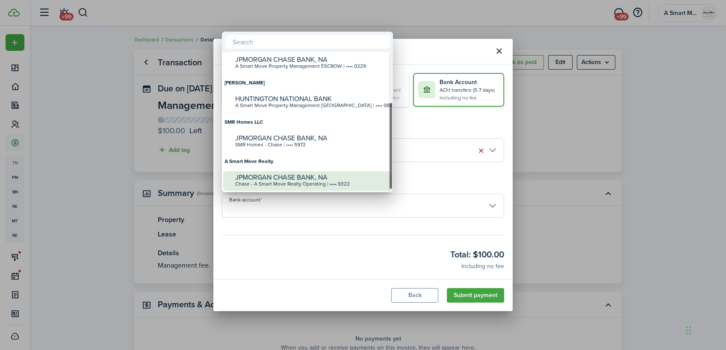
click at [348, 178] on div "JPMORGAN CHASE BANK, NA" at bounding box center [310, 178] width 151 height 8
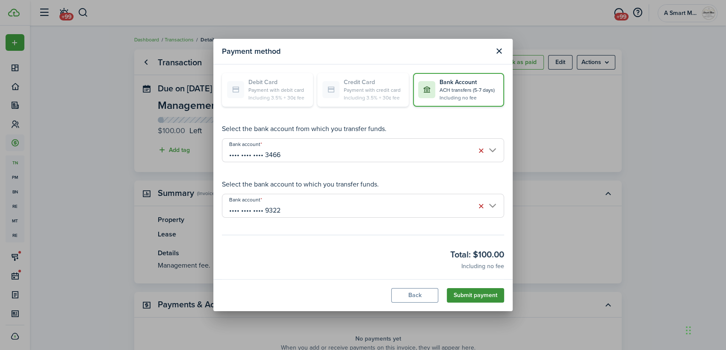
click at [463, 298] on button "Submit payment" at bounding box center [475, 295] width 57 height 15
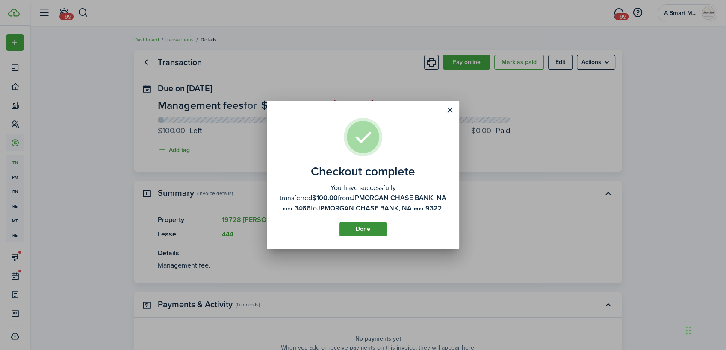
click at [374, 231] on button "Done" at bounding box center [362, 229] width 47 height 15
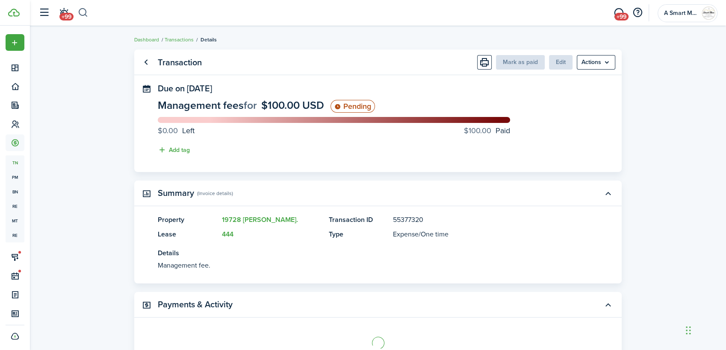
click at [79, 15] on button "button" at bounding box center [83, 13] width 11 height 15
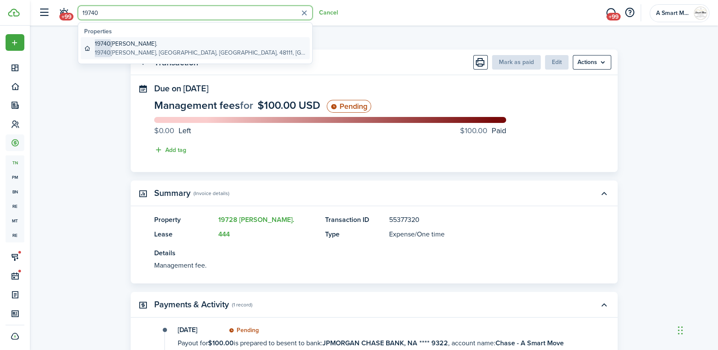
click at [161, 48] on global-search-item-description "[STREET_ADDRESS][PERSON_NAME]" at bounding box center [201, 52] width 212 height 9
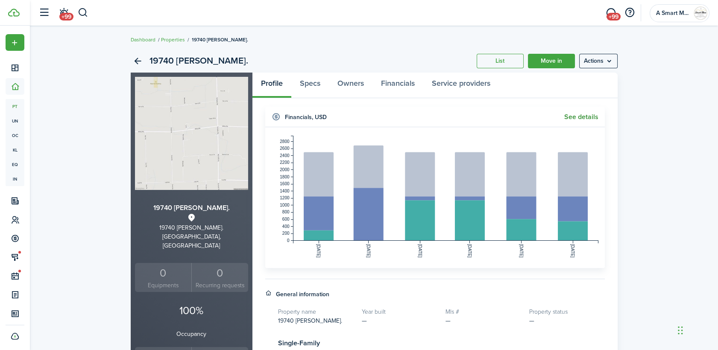
click at [588, 119] on link "See details" at bounding box center [582, 117] width 34 height 8
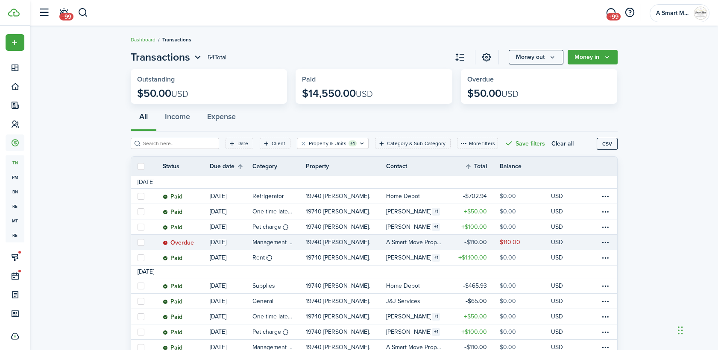
click at [292, 244] on table-info-title "Management fees" at bounding box center [273, 242] width 41 height 9
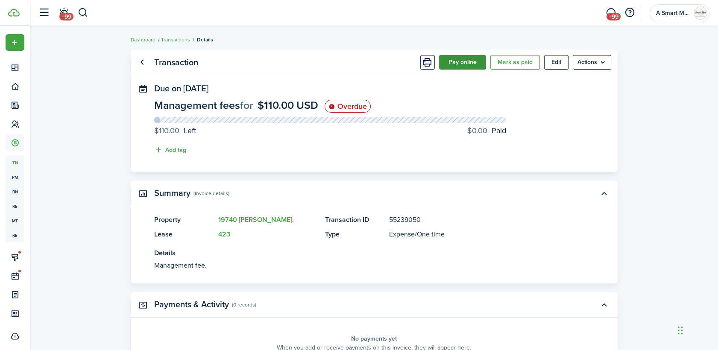
click at [463, 63] on button "Pay online" at bounding box center [462, 62] width 47 height 15
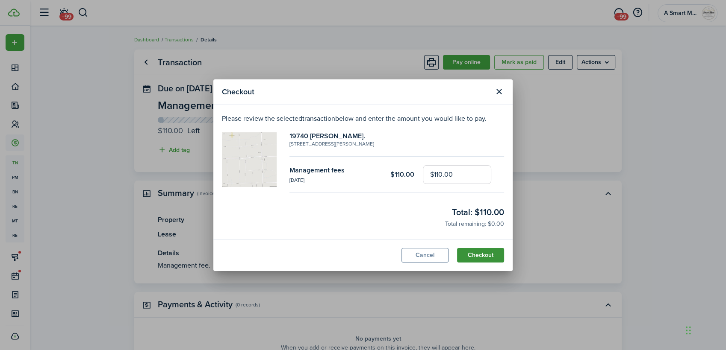
click at [472, 256] on button "Checkout" at bounding box center [480, 255] width 47 height 15
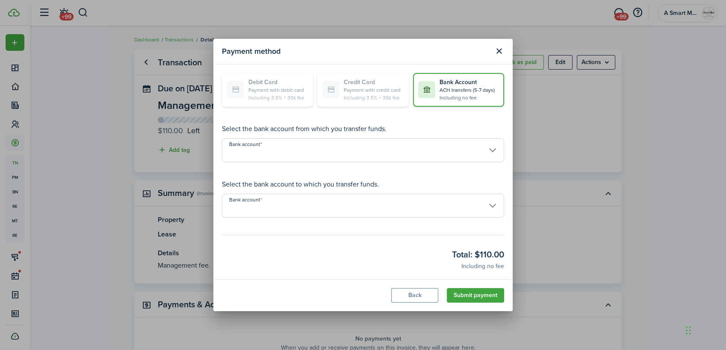
click at [413, 155] on input "Bank account" at bounding box center [363, 150] width 282 height 24
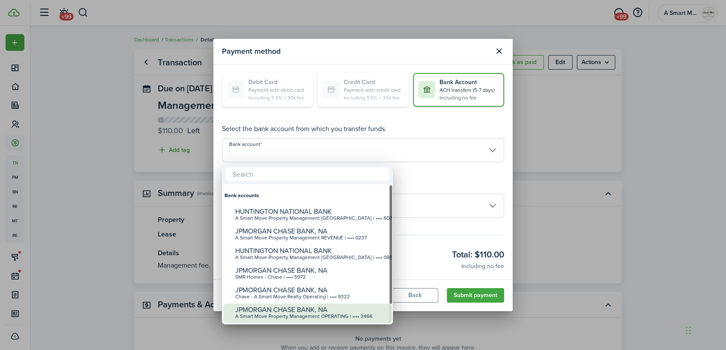
click at [374, 315] on div "A Smart Move Property Management OPERATING | •••• 3466" at bounding box center [310, 317] width 151 height 6
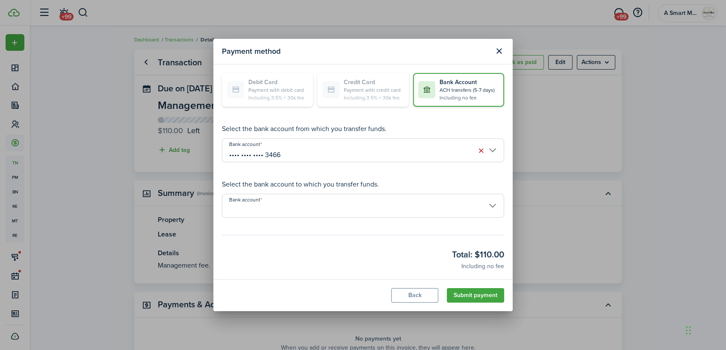
click at [373, 206] on input "Bank account" at bounding box center [363, 206] width 282 height 24
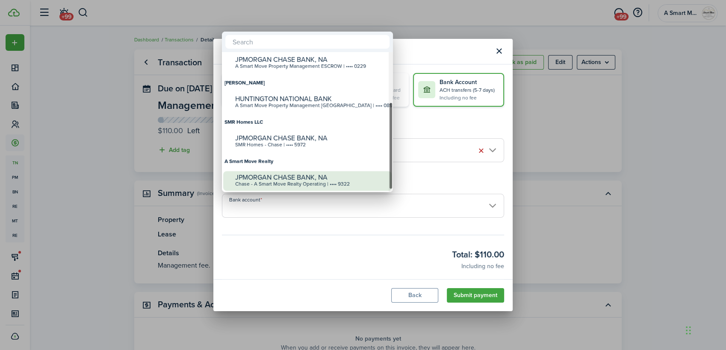
click at [345, 178] on div "JPMORGAN CHASE BANK, NA" at bounding box center [310, 178] width 151 height 8
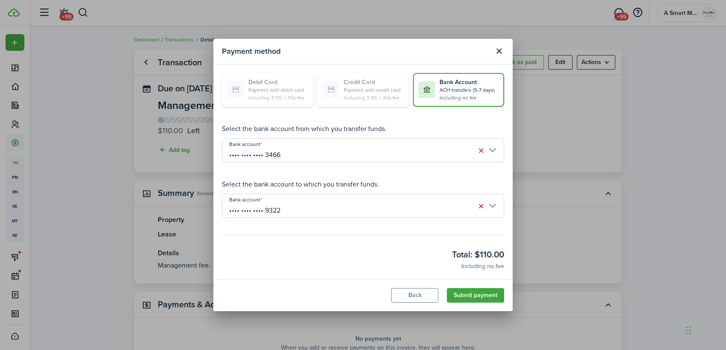
click at [462, 297] on button "Submit payment" at bounding box center [475, 295] width 57 height 15
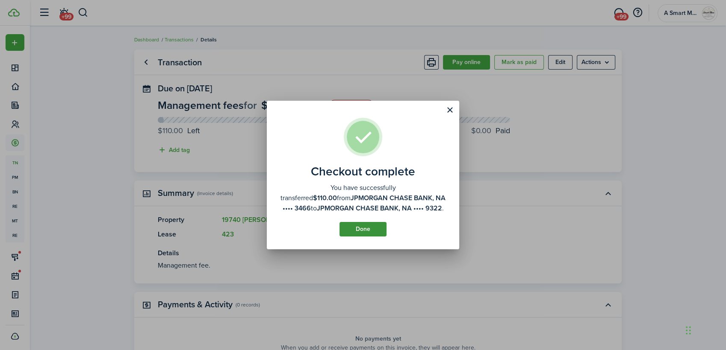
click at [356, 222] on button "Done" at bounding box center [362, 229] width 47 height 15
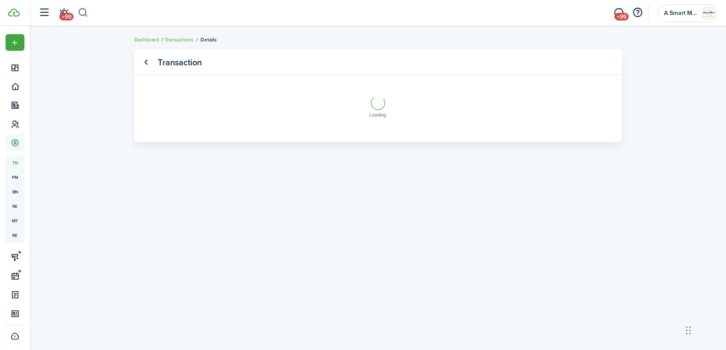
click at [84, 15] on button "button" at bounding box center [83, 13] width 11 height 15
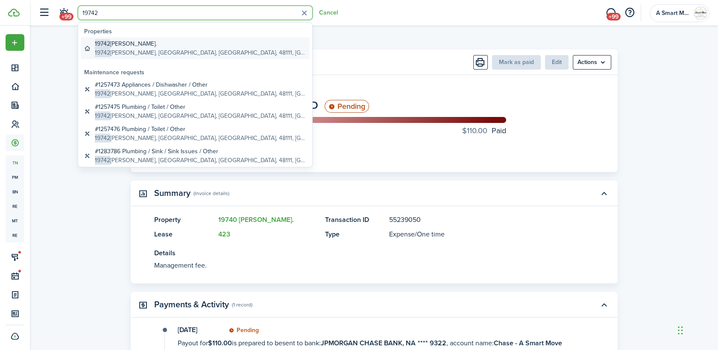
click at [121, 49] on global-search-item-description "[STREET_ADDRESS][PERSON_NAME]" at bounding box center [201, 52] width 212 height 9
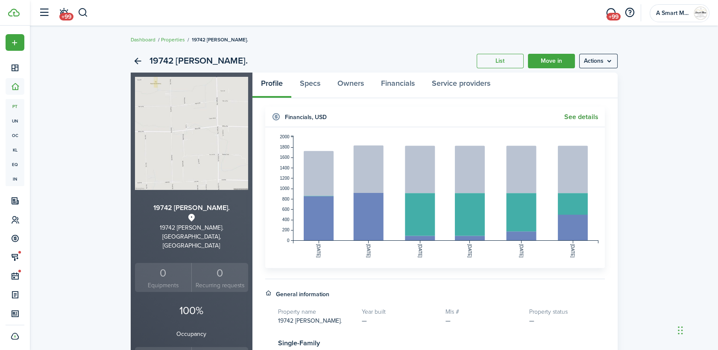
click at [593, 120] on link "See details" at bounding box center [582, 117] width 34 height 8
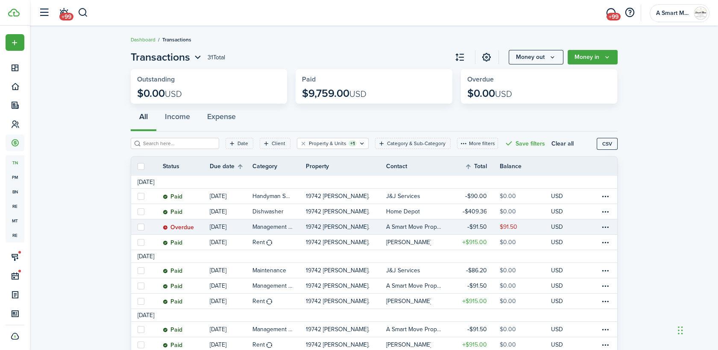
click at [364, 229] on link "19742 [PERSON_NAME]." at bounding box center [346, 227] width 80 height 15
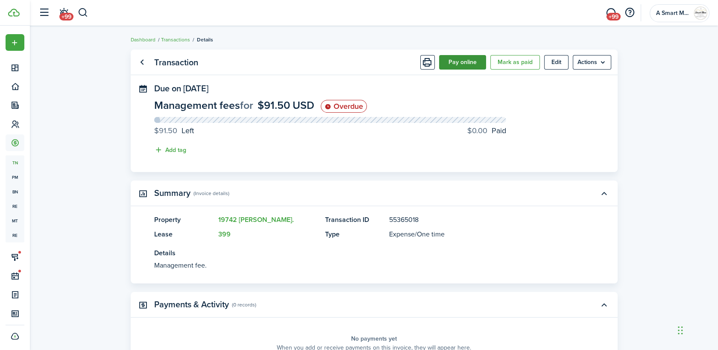
drag, startPoint x: 456, startPoint y: 58, endPoint x: 450, endPoint y: 59, distance: 6.0
click at [456, 59] on button "Pay online" at bounding box center [462, 62] width 47 height 15
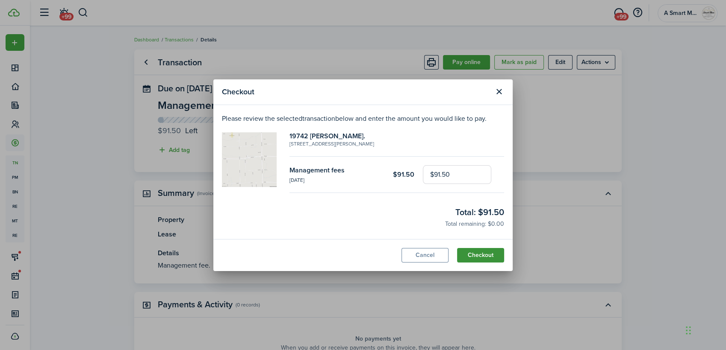
click at [481, 254] on button "Checkout" at bounding box center [480, 255] width 47 height 15
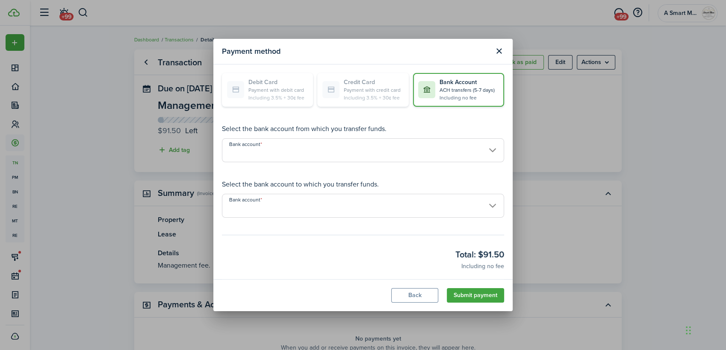
click at [359, 148] on input "Bank account" at bounding box center [363, 150] width 282 height 24
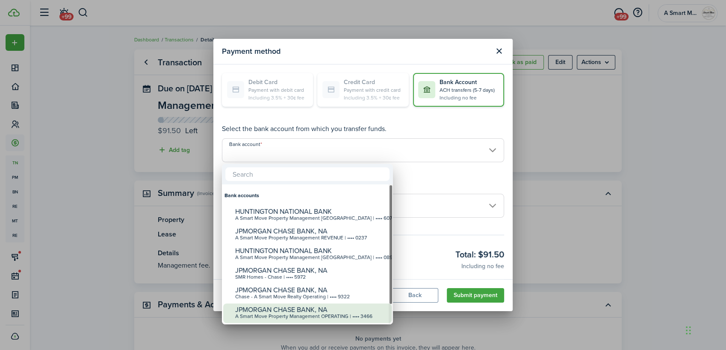
click at [356, 315] on div "A Smart Move Property Management OPERATING | •••• 3466" at bounding box center [310, 317] width 151 height 6
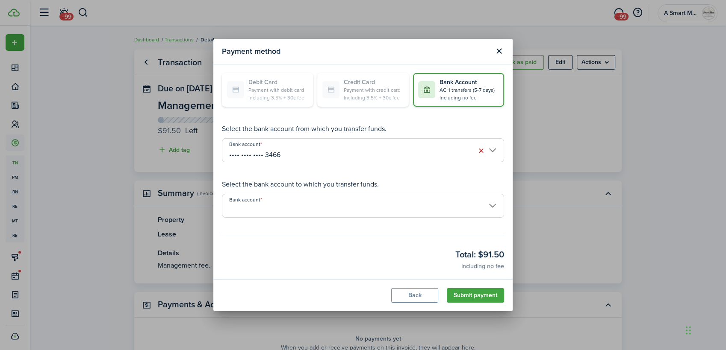
click at [346, 200] on input "Bank account" at bounding box center [363, 206] width 282 height 24
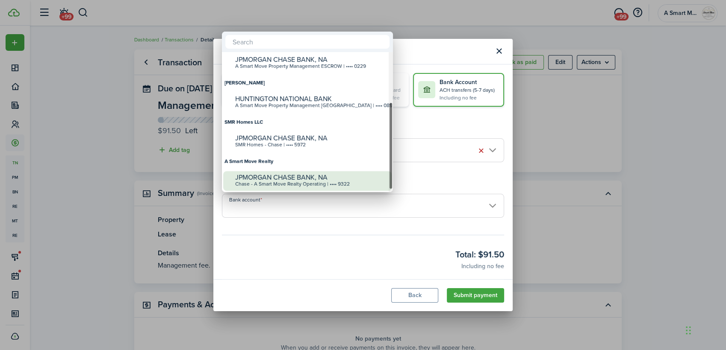
click at [328, 178] on div "JPMORGAN CHASE BANK, NA" at bounding box center [310, 178] width 151 height 8
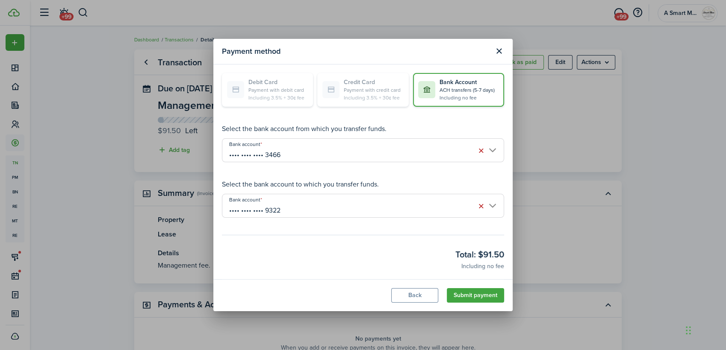
click at [468, 296] on button "Submit payment" at bounding box center [475, 295] width 57 height 15
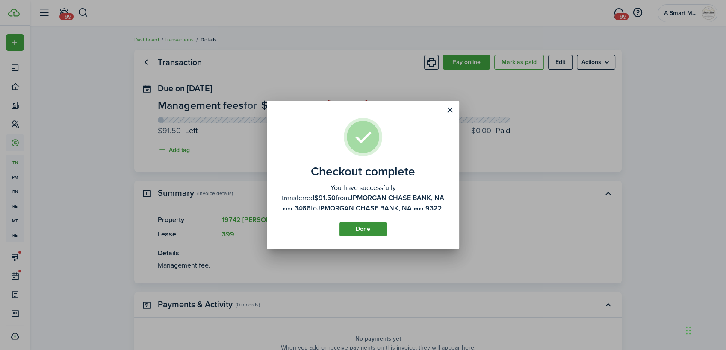
click at [363, 229] on button "Done" at bounding box center [362, 229] width 47 height 15
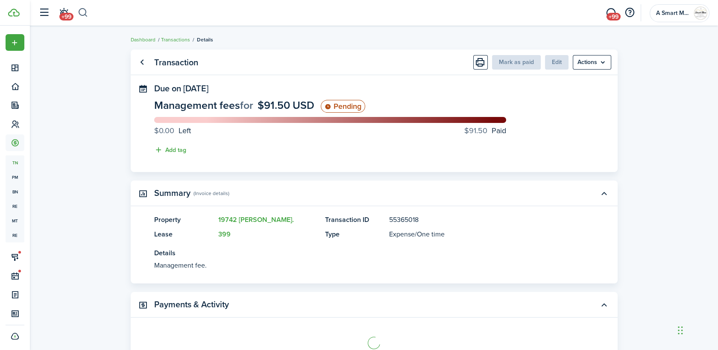
click at [82, 12] on button "button" at bounding box center [83, 13] width 11 height 15
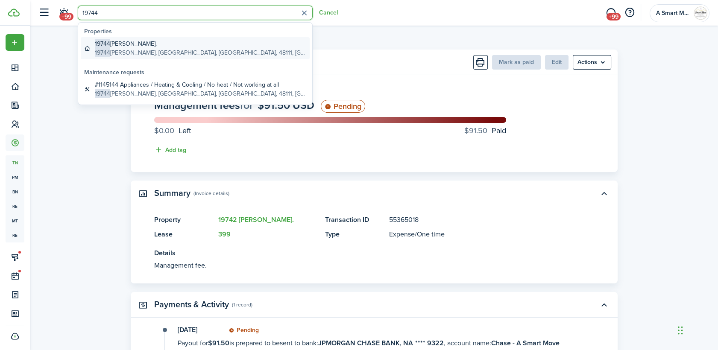
click at [154, 48] on global-search-item-description "[STREET_ADDRESS][PERSON_NAME]" at bounding box center [201, 52] width 212 height 9
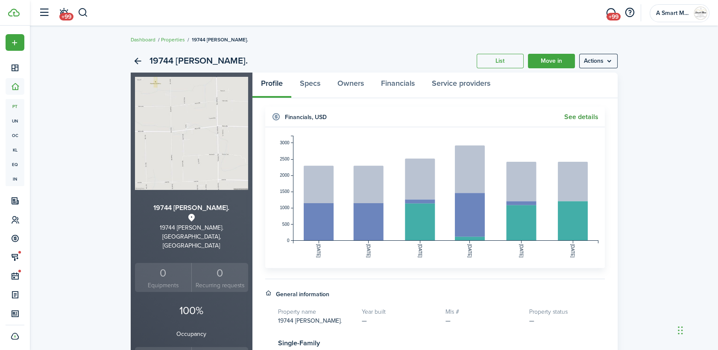
click at [573, 118] on link "See details" at bounding box center [582, 117] width 34 height 8
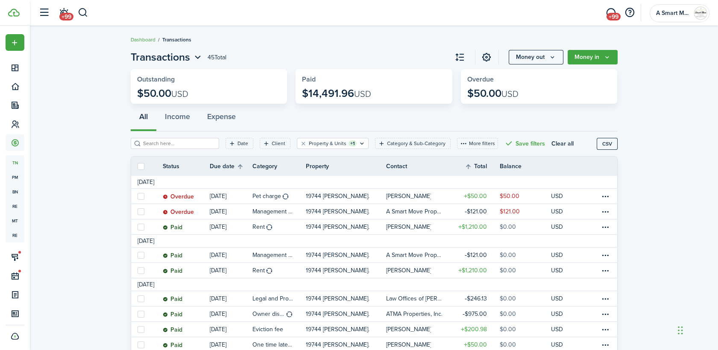
click at [295, 120] on div "All Income Expense" at bounding box center [374, 119] width 487 height 26
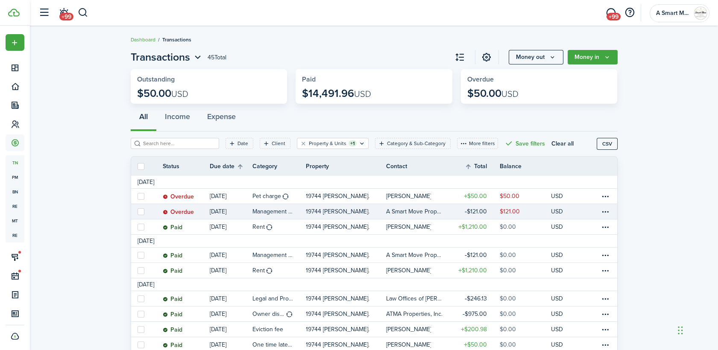
click at [364, 211] on link "19744 [PERSON_NAME]." at bounding box center [346, 211] width 80 height 15
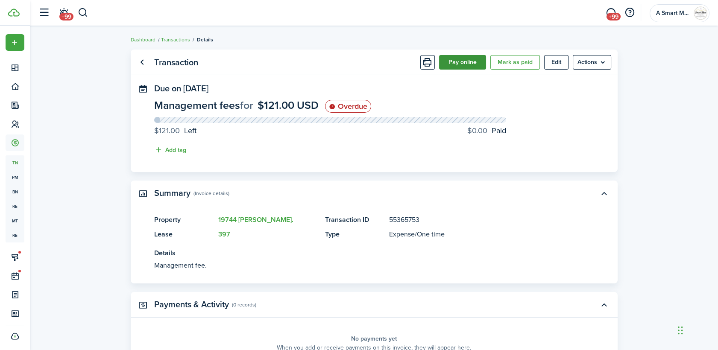
click at [472, 62] on button "Pay online" at bounding box center [462, 62] width 47 height 15
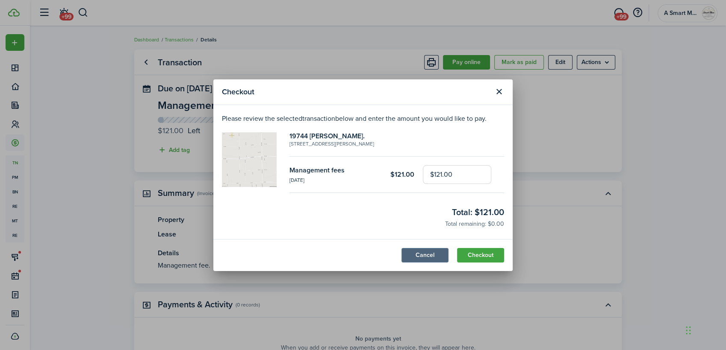
click at [437, 251] on button "Cancel" at bounding box center [424, 255] width 47 height 15
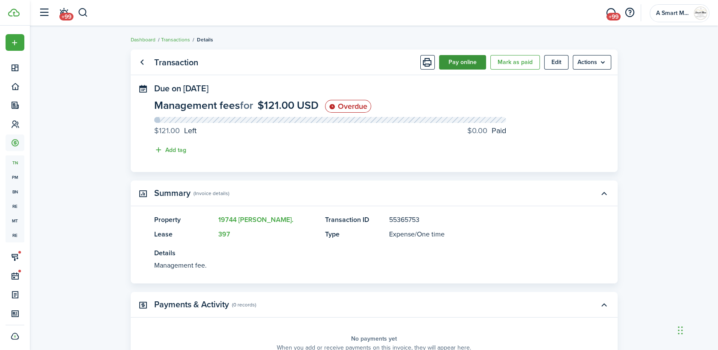
click at [475, 63] on button "Pay online" at bounding box center [462, 62] width 47 height 15
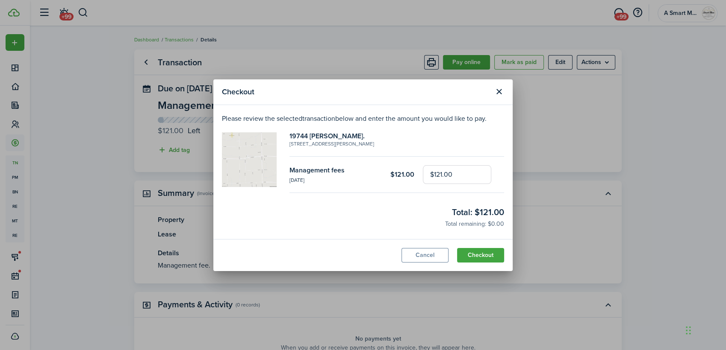
click at [472, 254] on button "Checkout" at bounding box center [480, 255] width 47 height 15
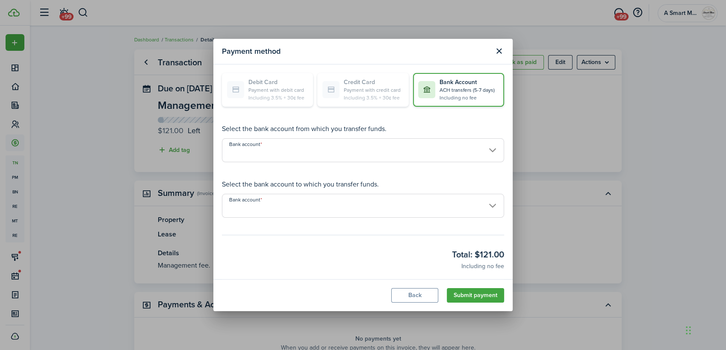
click at [323, 154] on input "Bank account" at bounding box center [363, 150] width 282 height 24
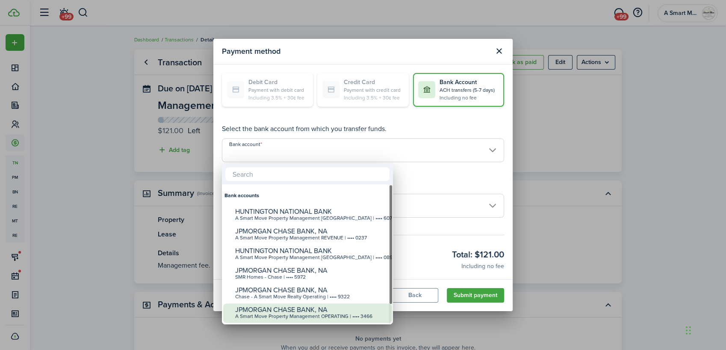
click at [344, 312] on div "JPMORGAN CHASE BANK, NA" at bounding box center [310, 310] width 151 height 8
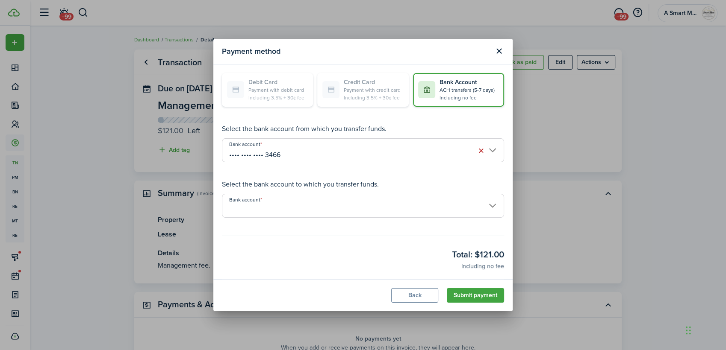
click at [338, 205] on input "Bank account" at bounding box center [363, 206] width 282 height 24
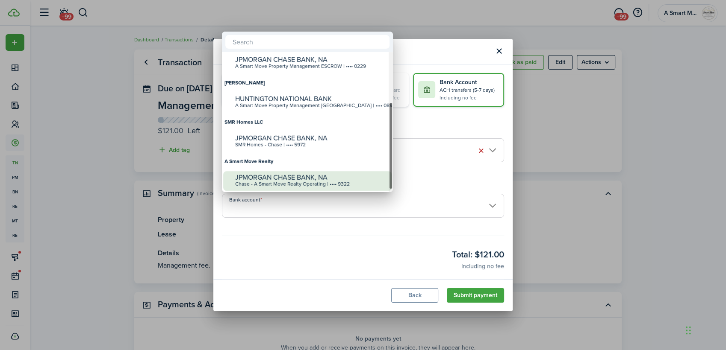
click at [325, 179] on div "JPMORGAN CHASE BANK, NA" at bounding box center [310, 178] width 151 height 8
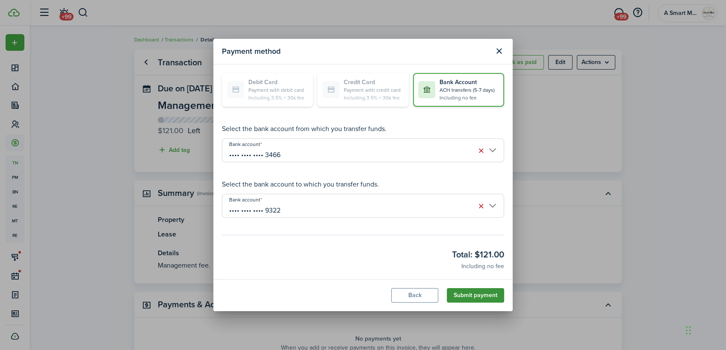
click at [465, 292] on button "Submit payment" at bounding box center [475, 295] width 57 height 15
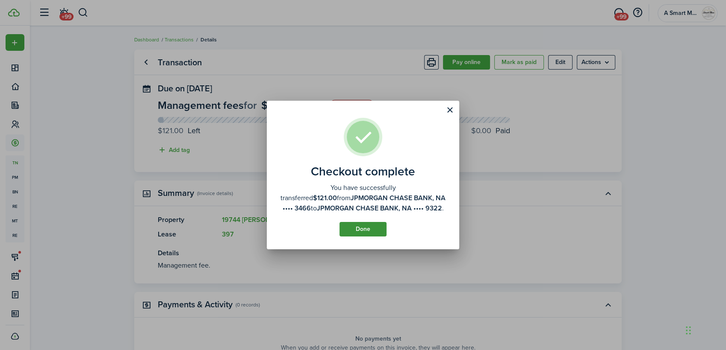
click at [381, 225] on button "Done" at bounding box center [362, 229] width 47 height 15
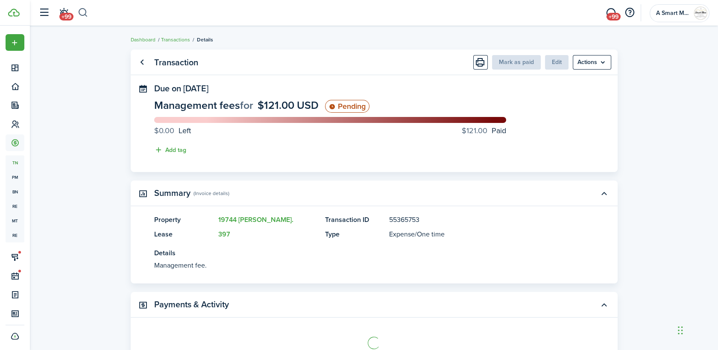
click at [79, 9] on button "button" at bounding box center [83, 13] width 11 height 15
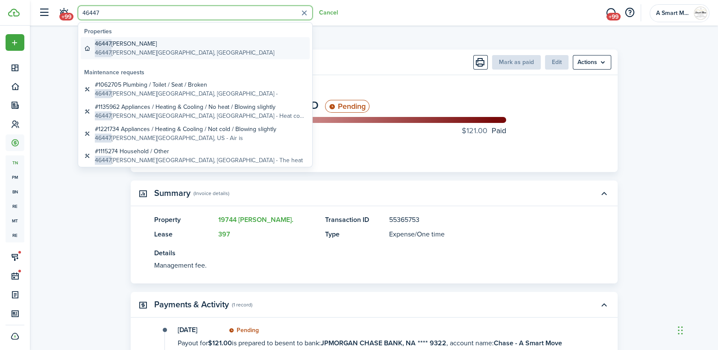
click at [124, 46] on global-search-item-title "46447 [PERSON_NAME]" at bounding box center [184, 43] width 179 height 9
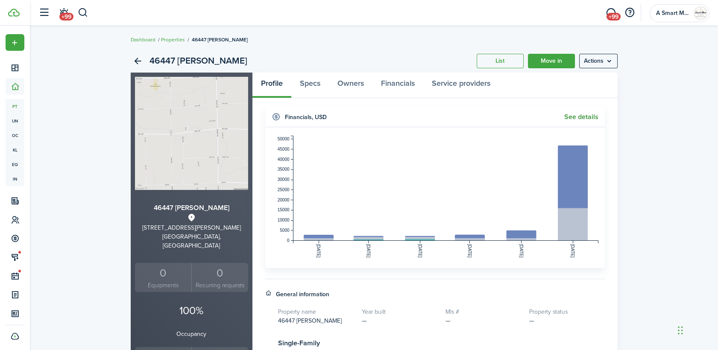
click at [574, 120] on link "See details" at bounding box center [582, 117] width 34 height 8
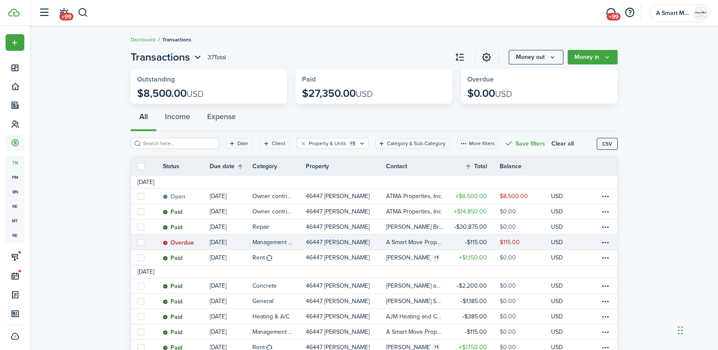
click at [323, 244] on p "46447 [PERSON_NAME]" at bounding box center [338, 242] width 64 height 9
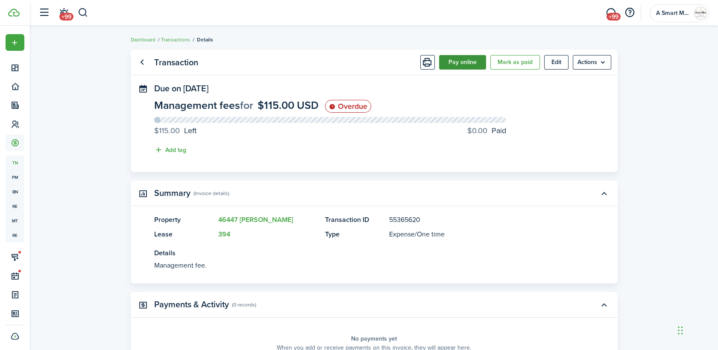
click at [472, 65] on button "Pay online" at bounding box center [462, 62] width 47 height 15
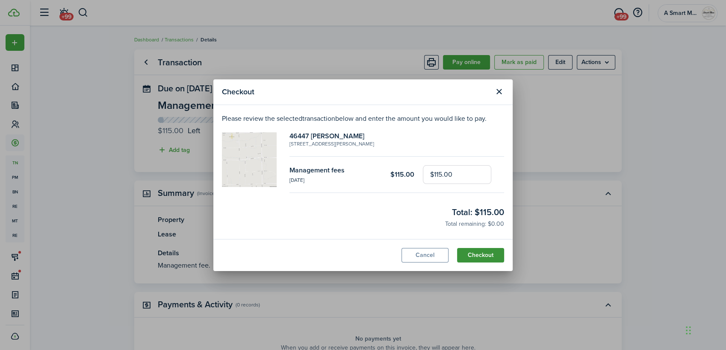
click at [477, 256] on button "Checkout" at bounding box center [480, 255] width 47 height 15
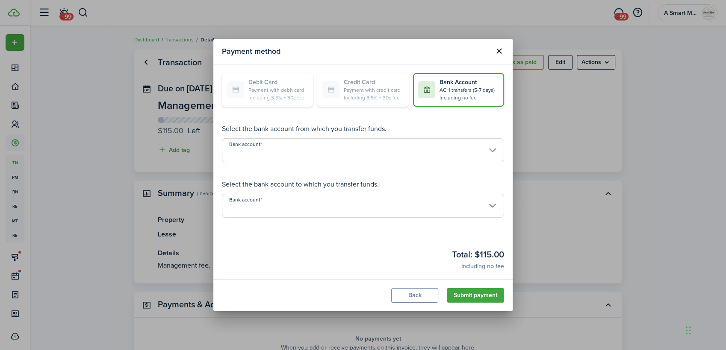
click at [408, 158] on input "Bank account" at bounding box center [363, 150] width 282 height 24
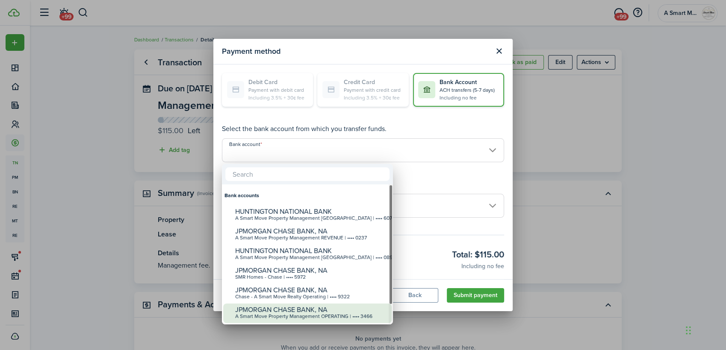
click at [370, 316] on div "A Smart Move Property Management OPERATING | •••• 3466" at bounding box center [310, 317] width 151 height 6
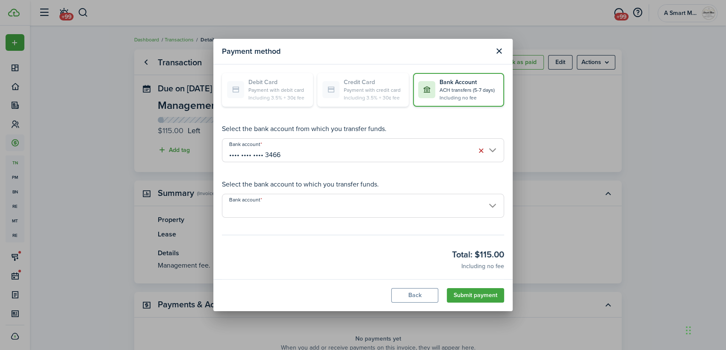
click at [373, 213] on input "Bank account" at bounding box center [363, 206] width 282 height 24
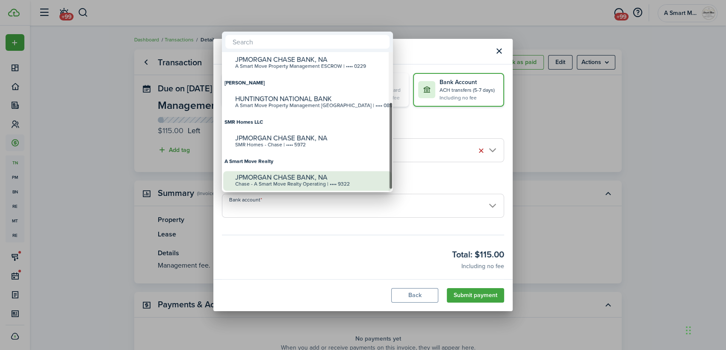
click at [349, 179] on div "JPMORGAN CHASE BANK, NA" at bounding box center [310, 178] width 151 height 8
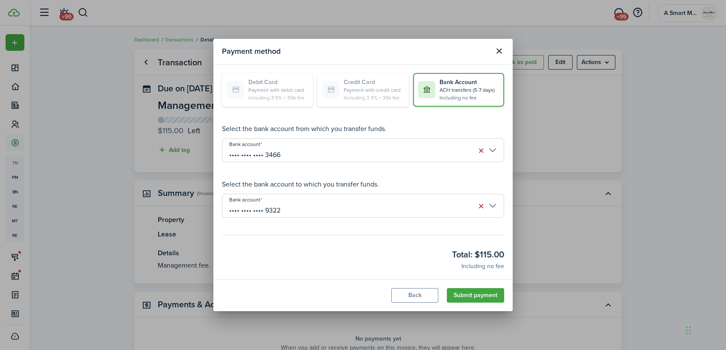
click at [479, 306] on modal-footer "Back Submit payment" at bounding box center [362, 295] width 299 height 32
click at [482, 301] on button "Submit payment" at bounding box center [475, 295] width 57 height 15
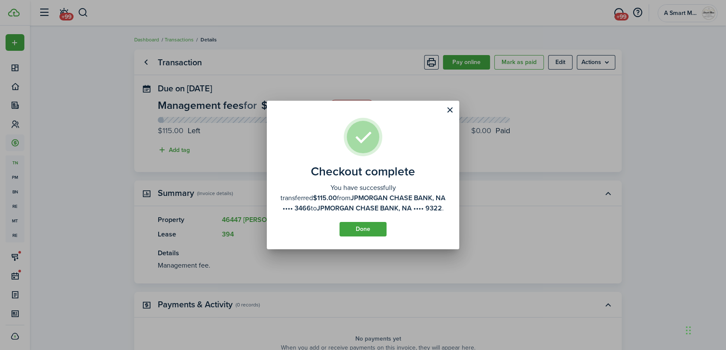
click at [335, 226] on assembled-view "Checkout complete You have successfully transferred $115.00 from JPMORGAN CHASE…" at bounding box center [362, 177] width 167 height 119
click at [371, 235] on button "Done" at bounding box center [362, 229] width 47 height 15
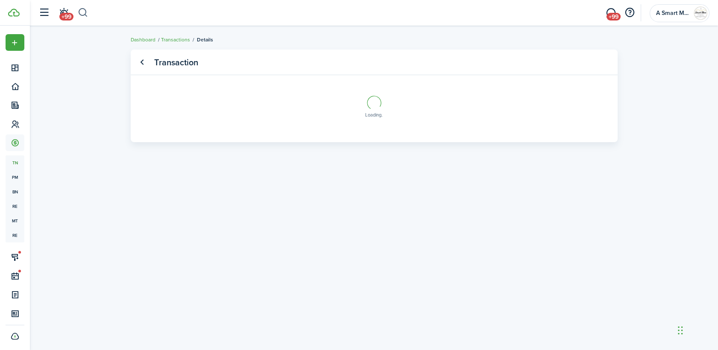
click at [82, 7] on button "button" at bounding box center [83, 13] width 11 height 15
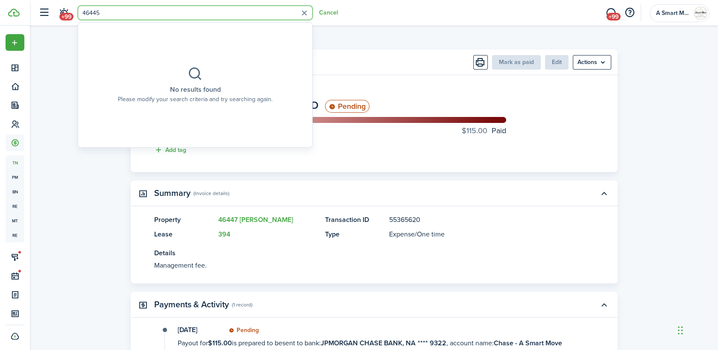
drag, startPoint x: 157, startPoint y: 15, endPoint x: -2, endPoint y: -9, distance: 160.9
click at [0, 0] on html "Create New Dashboard Portfolio Leasing Contacts Accounting tn Transactions pm P…" at bounding box center [359, 175] width 718 height 350
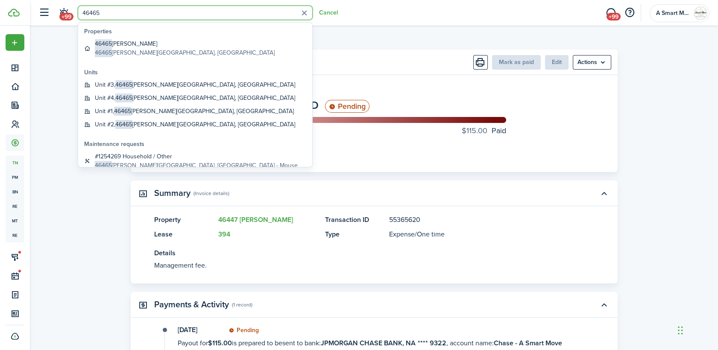
click at [115, 30] on global-search-list-title "Properties" at bounding box center [197, 31] width 226 height 9
click at [123, 43] on global-search-item-title "46465 [PERSON_NAME]" at bounding box center [185, 43] width 180 height 9
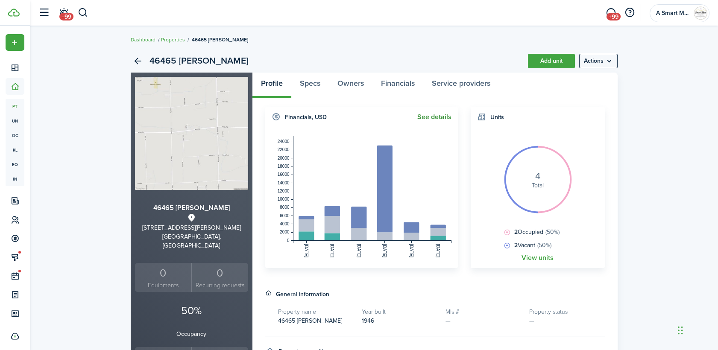
click at [444, 115] on link "See details" at bounding box center [435, 117] width 34 height 8
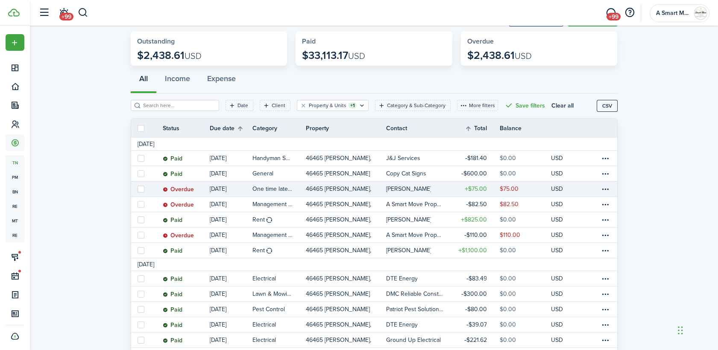
scroll to position [95, 0]
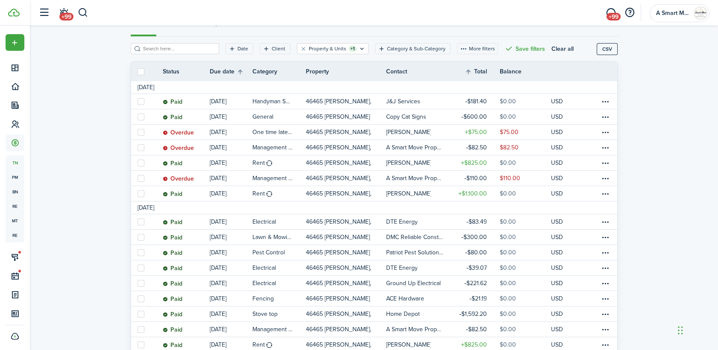
click at [354, 180] on p "46465 [PERSON_NAME], Unit 3" at bounding box center [340, 178] width 68 height 9
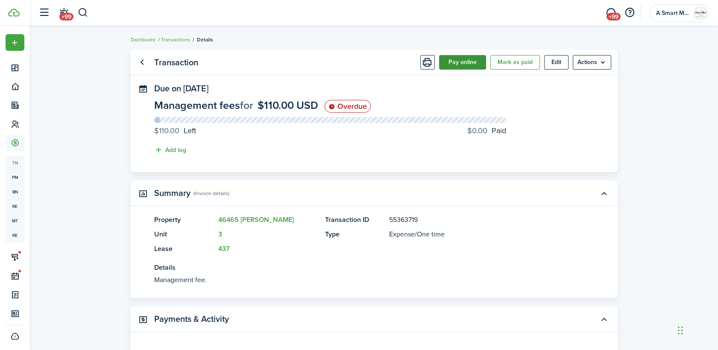
click at [482, 63] on button "Pay online" at bounding box center [462, 62] width 47 height 15
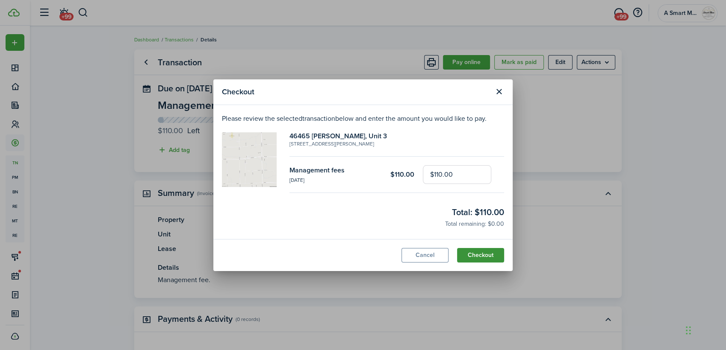
click at [488, 251] on button "Checkout" at bounding box center [480, 255] width 47 height 15
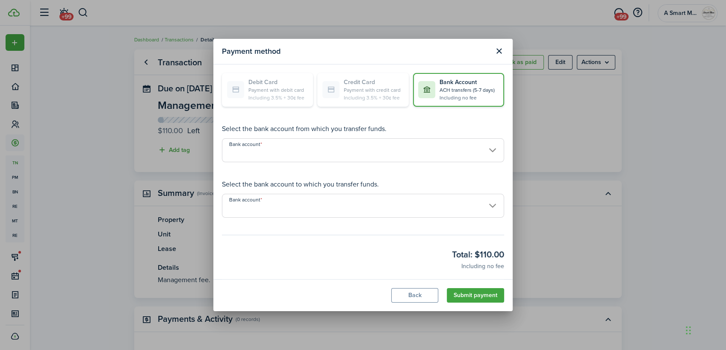
click at [397, 156] on input "Bank account" at bounding box center [363, 150] width 282 height 24
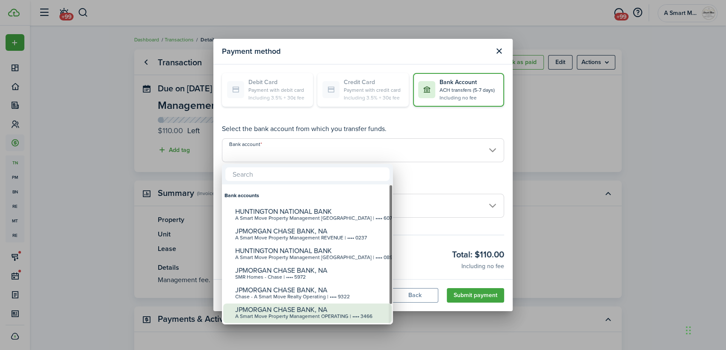
click at [359, 318] on div "A Smart Move Property Management OPERATING | •••• 3466" at bounding box center [310, 317] width 151 height 6
type input "•••• •••• •••• 3466"
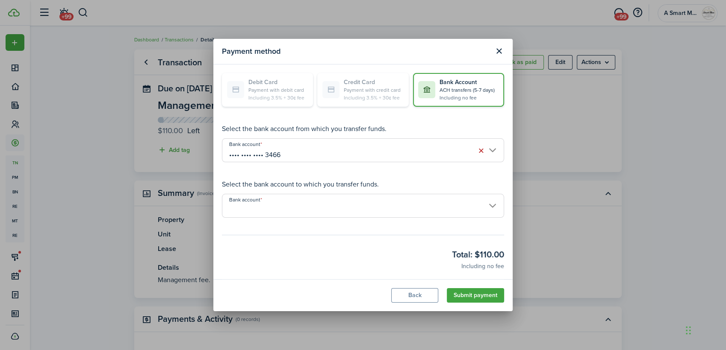
click at [370, 206] on input "Bank account" at bounding box center [363, 206] width 282 height 24
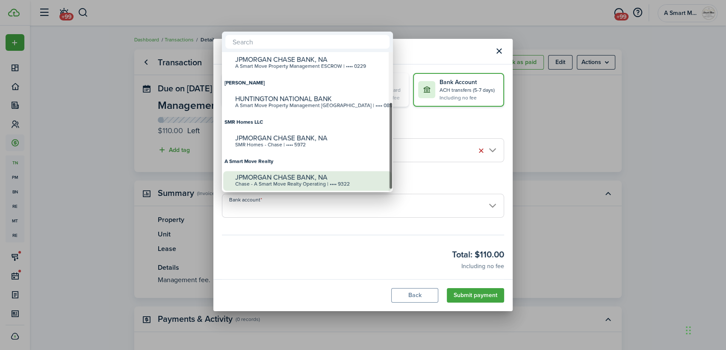
click at [349, 182] on div "Chase - A Smart Move Realty Operating | •••• 9322" at bounding box center [310, 185] width 151 height 6
type input "•••• •••• •••• 9322"
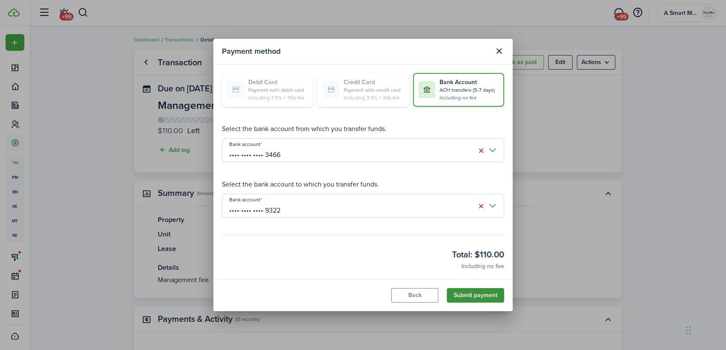
click at [479, 294] on button "Submit payment" at bounding box center [475, 295] width 57 height 15
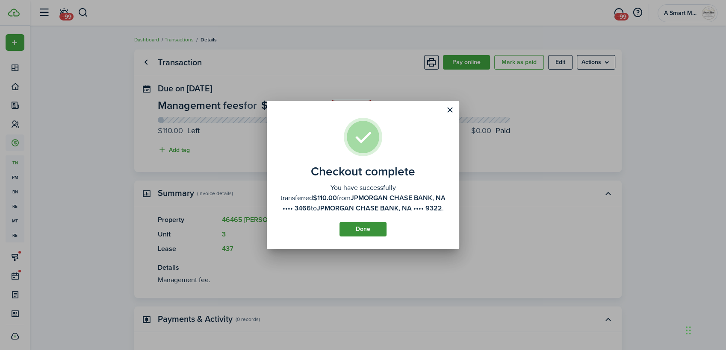
click at [361, 229] on button "Done" at bounding box center [362, 229] width 47 height 15
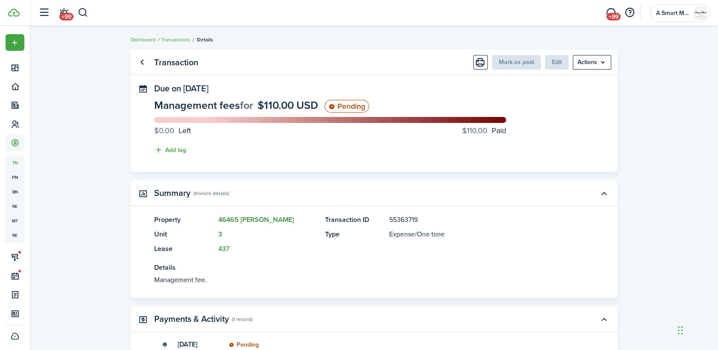
click at [242, 220] on link "46465 [PERSON_NAME]" at bounding box center [256, 220] width 76 height 10
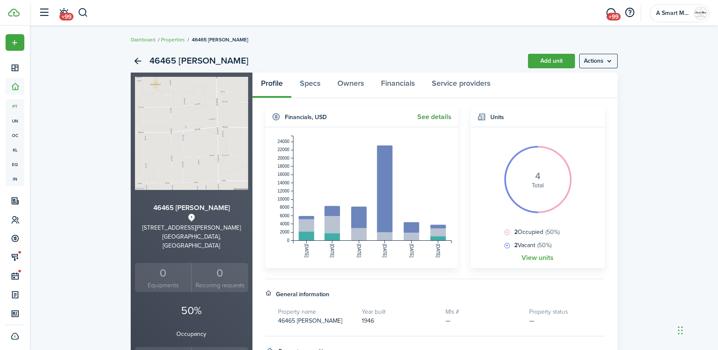
click at [450, 115] on link "See details" at bounding box center [435, 117] width 34 height 8
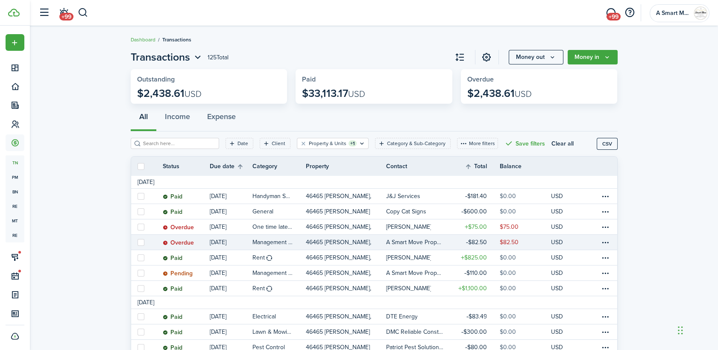
click at [281, 242] on table-info-title "Management fees" at bounding box center [273, 242] width 41 height 9
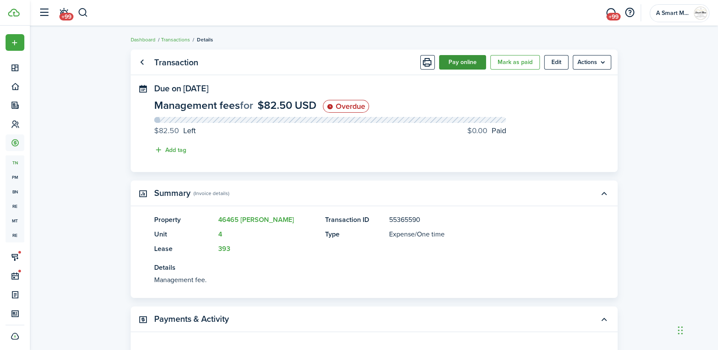
click at [463, 57] on button "Pay online" at bounding box center [462, 62] width 47 height 15
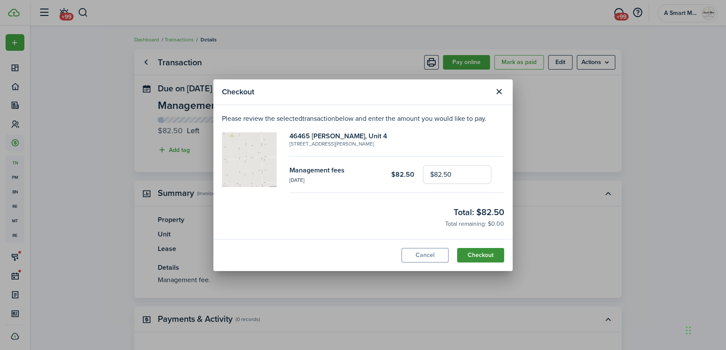
click at [474, 255] on button "Checkout" at bounding box center [480, 255] width 47 height 15
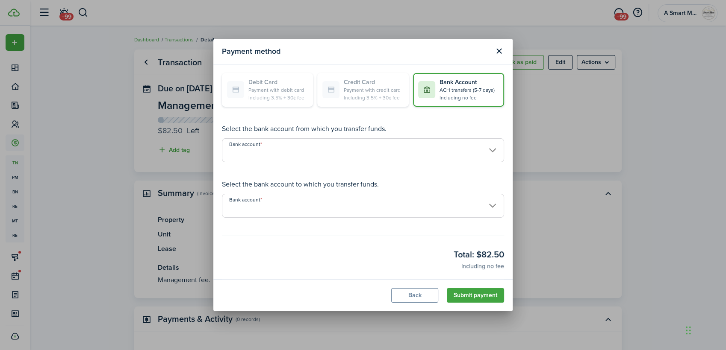
click at [335, 149] on input "Bank account" at bounding box center [363, 150] width 282 height 24
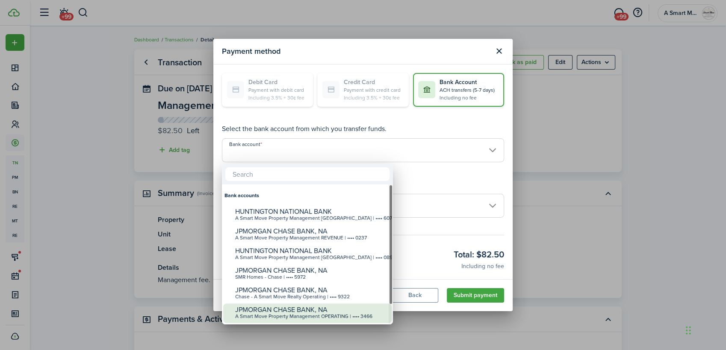
click at [322, 309] on div "JPMORGAN CHASE BANK, NA" at bounding box center [310, 310] width 151 height 8
type input "•••• •••• •••• 3466"
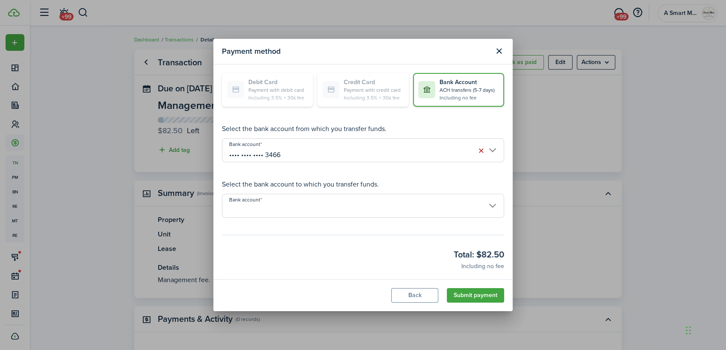
click at [329, 203] on input "Bank account" at bounding box center [363, 206] width 282 height 24
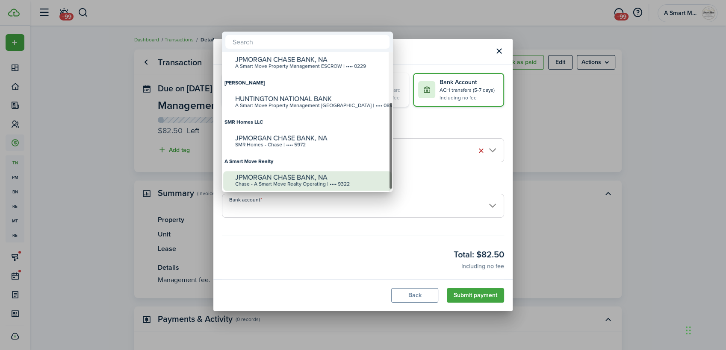
click at [325, 183] on div "Chase - A Smart Move Realty Operating | •••• 9322" at bounding box center [310, 185] width 151 height 6
type input "•••• •••• •••• 9322"
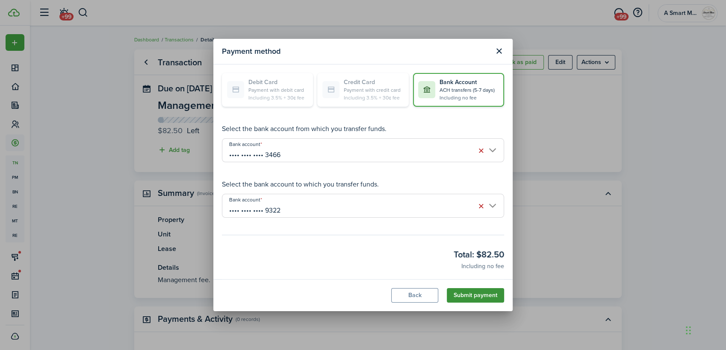
click at [471, 296] on button "Submit payment" at bounding box center [475, 295] width 57 height 15
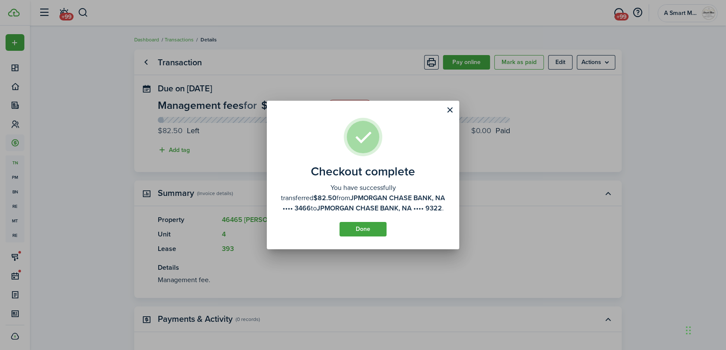
click at [376, 219] on assembled-view "Checkout complete You have successfully transferred $82.50 from JPMORGAN CHASE …" at bounding box center [362, 177] width 167 height 119
click at [376, 222] on button "Done" at bounding box center [362, 229] width 47 height 15
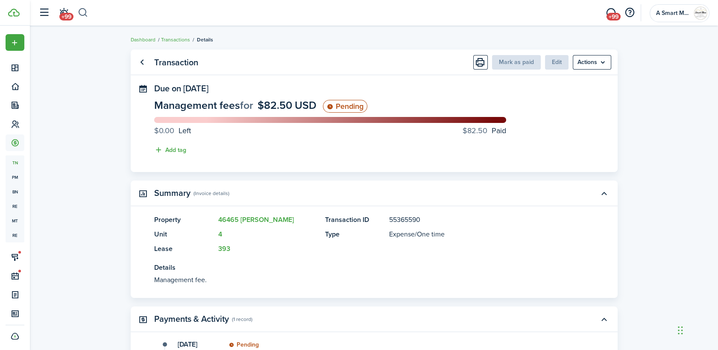
click at [87, 13] on button "button" at bounding box center [83, 13] width 11 height 15
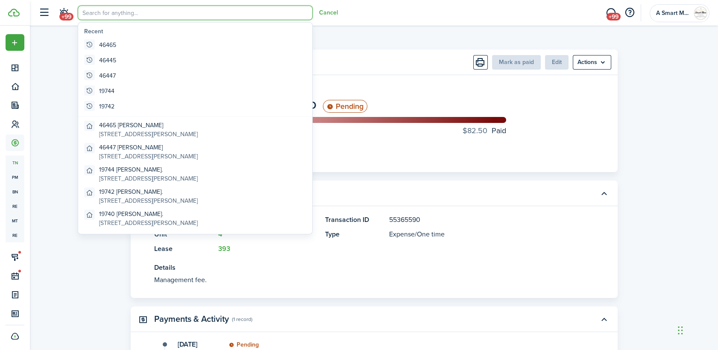
click at [380, 45] on transaction-view-wrapper "Transaction Mark as paid Edit Actions Due on Sep 01, 2025 Management fees for $…" at bounding box center [374, 260] width 496 height 430
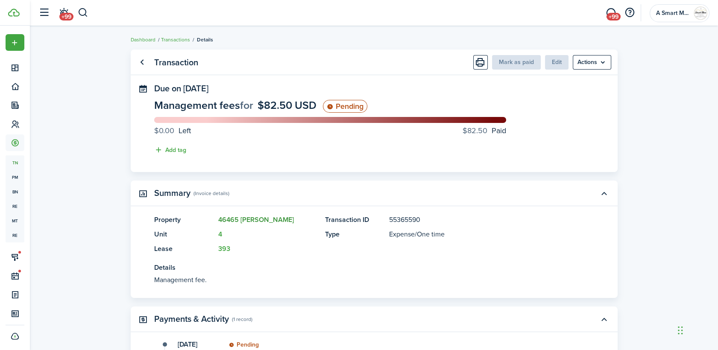
click at [238, 221] on link "46465 [PERSON_NAME]" at bounding box center [256, 220] width 76 height 10
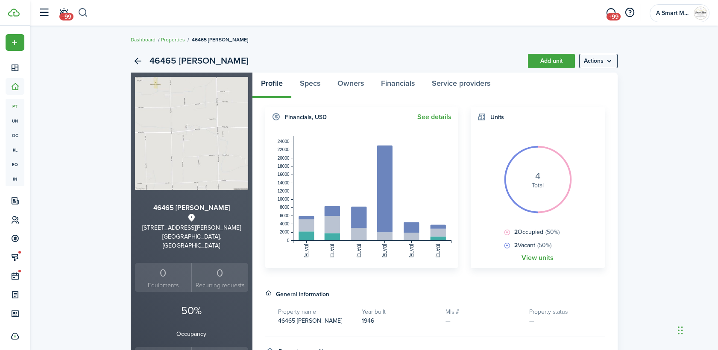
click at [79, 15] on button "button" at bounding box center [83, 13] width 11 height 15
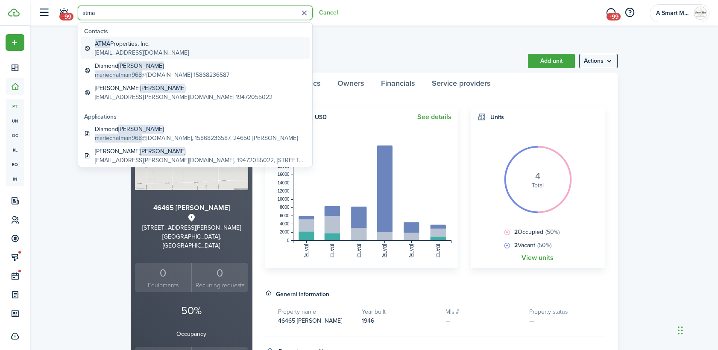
type input "atma"
click at [155, 50] on global-search-item-description "[EMAIL_ADDRESS][DOMAIN_NAME]" at bounding box center [142, 52] width 94 height 9
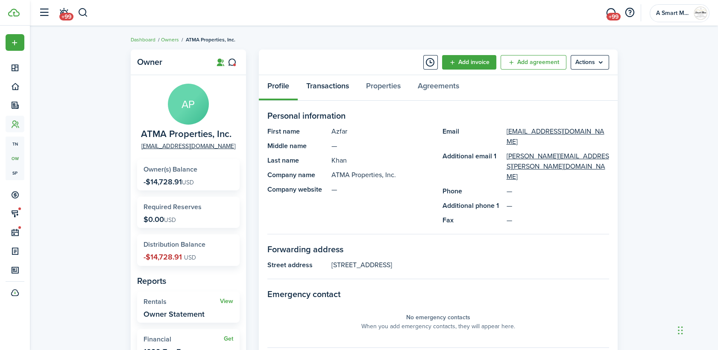
click at [335, 88] on link "Transactions" at bounding box center [328, 88] width 60 height 26
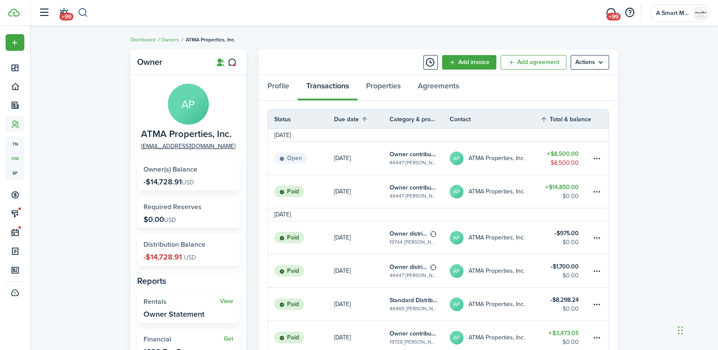
click at [79, 6] on button "button" at bounding box center [83, 13] width 11 height 15
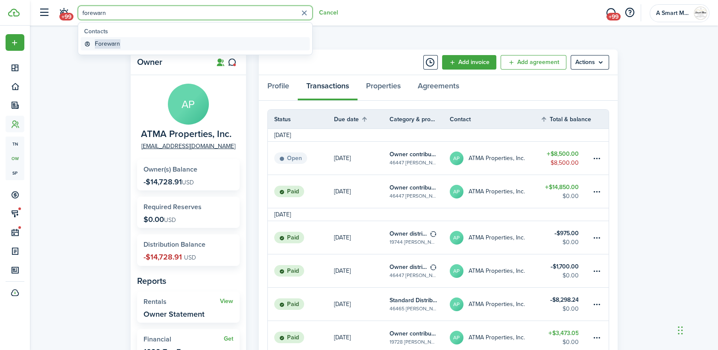
type input "forewarn"
click at [116, 42] on span "Forewarn" at bounding box center [107, 43] width 25 height 9
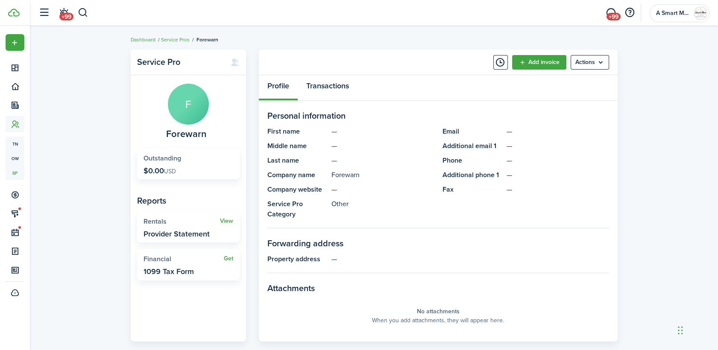
click at [331, 86] on link "Transactions" at bounding box center [328, 88] width 60 height 26
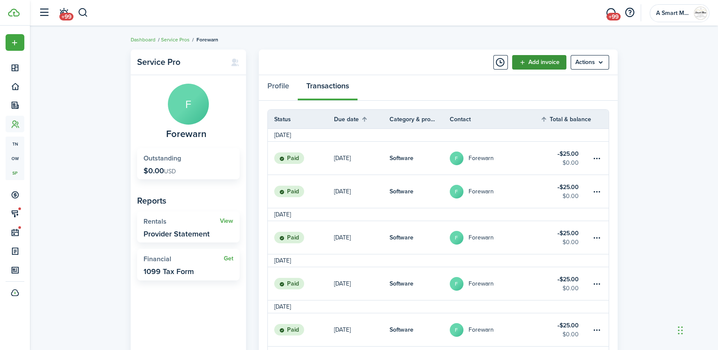
click at [537, 65] on link "Add invoice" at bounding box center [539, 62] width 54 height 15
click at [384, 189] on link "Aug 05" at bounding box center [362, 191] width 56 height 33
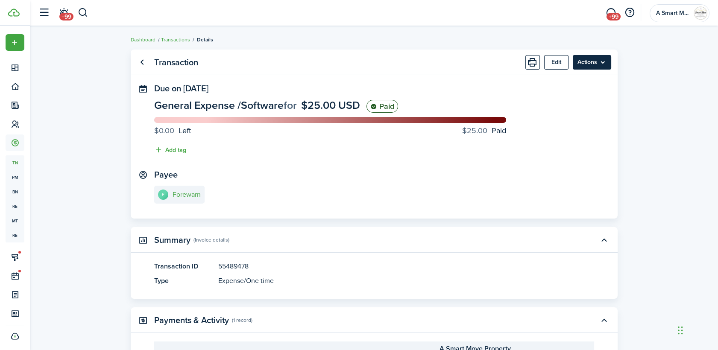
click at [590, 65] on menu-btn "Actions" at bounding box center [592, 62] width 38 height 15
click at [555, 94] on div "You can't apply liability to non-income or non-deposit-return." at bounding box center [574, 88] width 112 height 17
click at [595, 60] on menu-btn "Actions" at bounding box center [592, 62] width 38 height 15
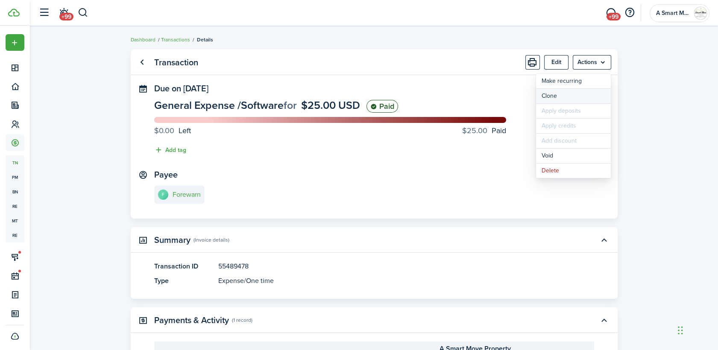
click at [548, 100] on link "Clone" at bounding box center [573, 96] width 75 height 15
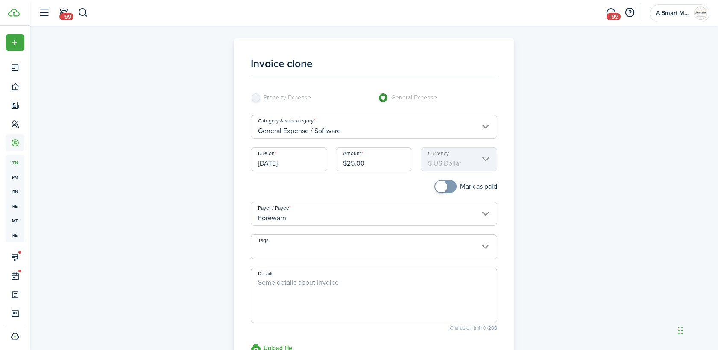
click at [294, 159] on input "08/05/2025" at bounding box center [289, 159] width 76 height 24
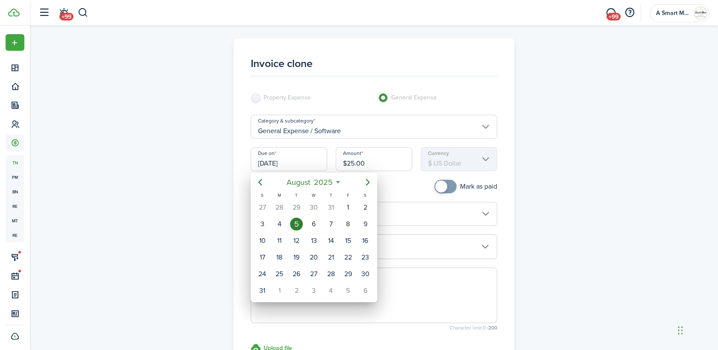
click at [321, 165] on div at bounding box center [359, 175] width 855 height 487
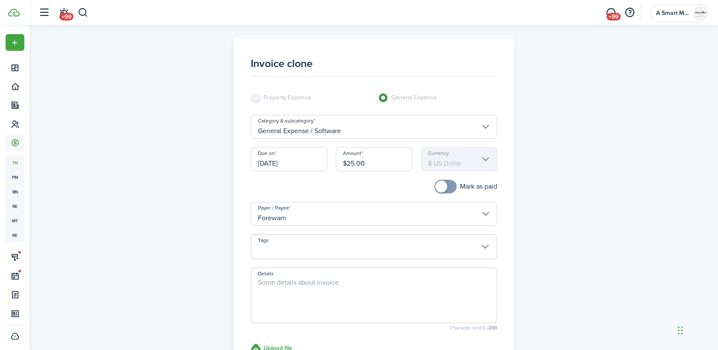
click at [318, 158] on input "08/05/2025" at bounding box center [289, 159] width 76 height 24
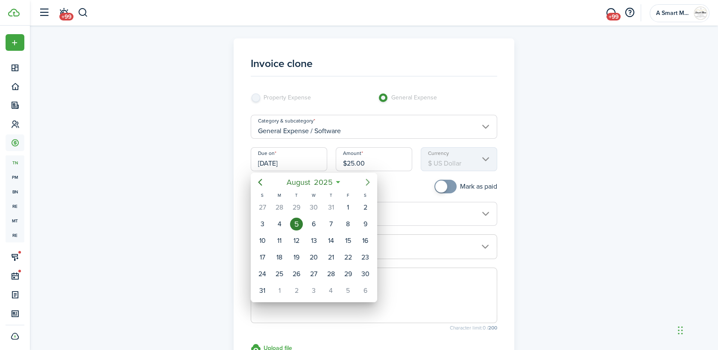
click at [369, 183] on icon "Next page" at bounding box center [368, 182] width 10 height 10
click at [331, 207] on div "4" at bounding box center [331, 207] width 13 height 13
type input "09/04/2025"
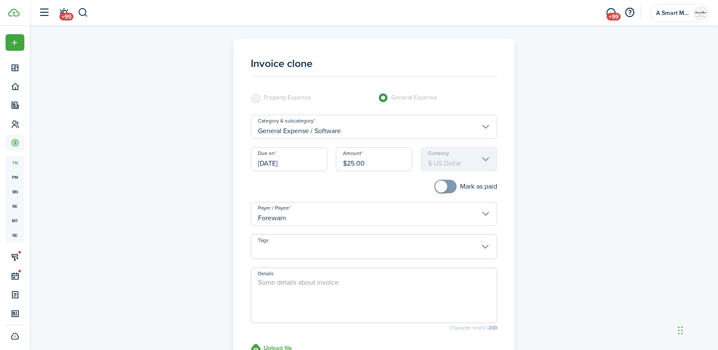
drag, startPoint x: 449, startPoint y: 190, endPoint x: 441, endPoint y: 193, distance: 8.4
checkbox input "true"
click at [446, 191] on span at bounding box center [445, 187] width 9 height 14
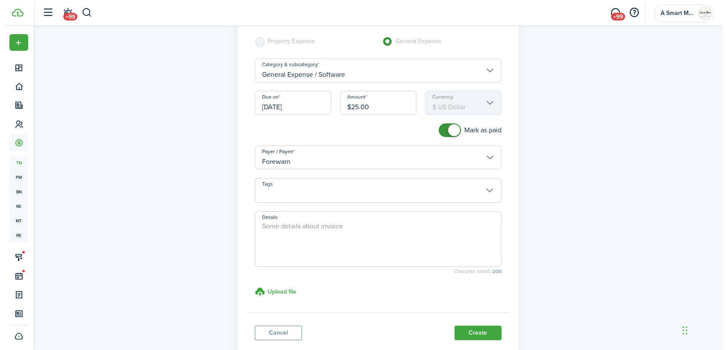
scroll to position [113, 0]
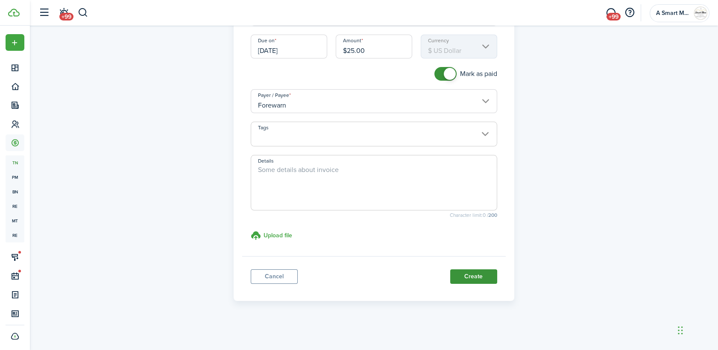
click at [470, 277] on button "Create" at bounding box center [473, 277] width 47 height 15
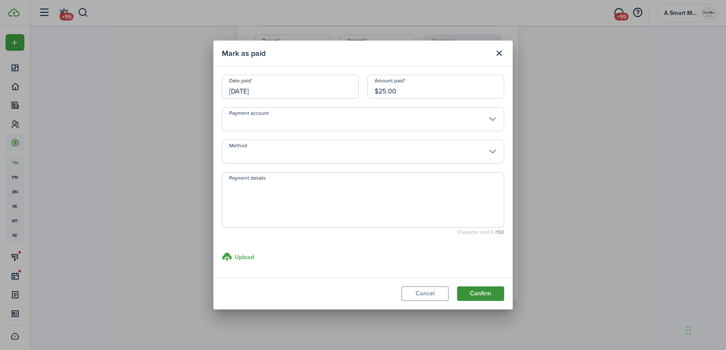
click at [482, 294] on button "Confirm" at bounding box center [480, 294] width 47 height 15
